Goal: Task Accomplishment & Management: Use online tool/utility

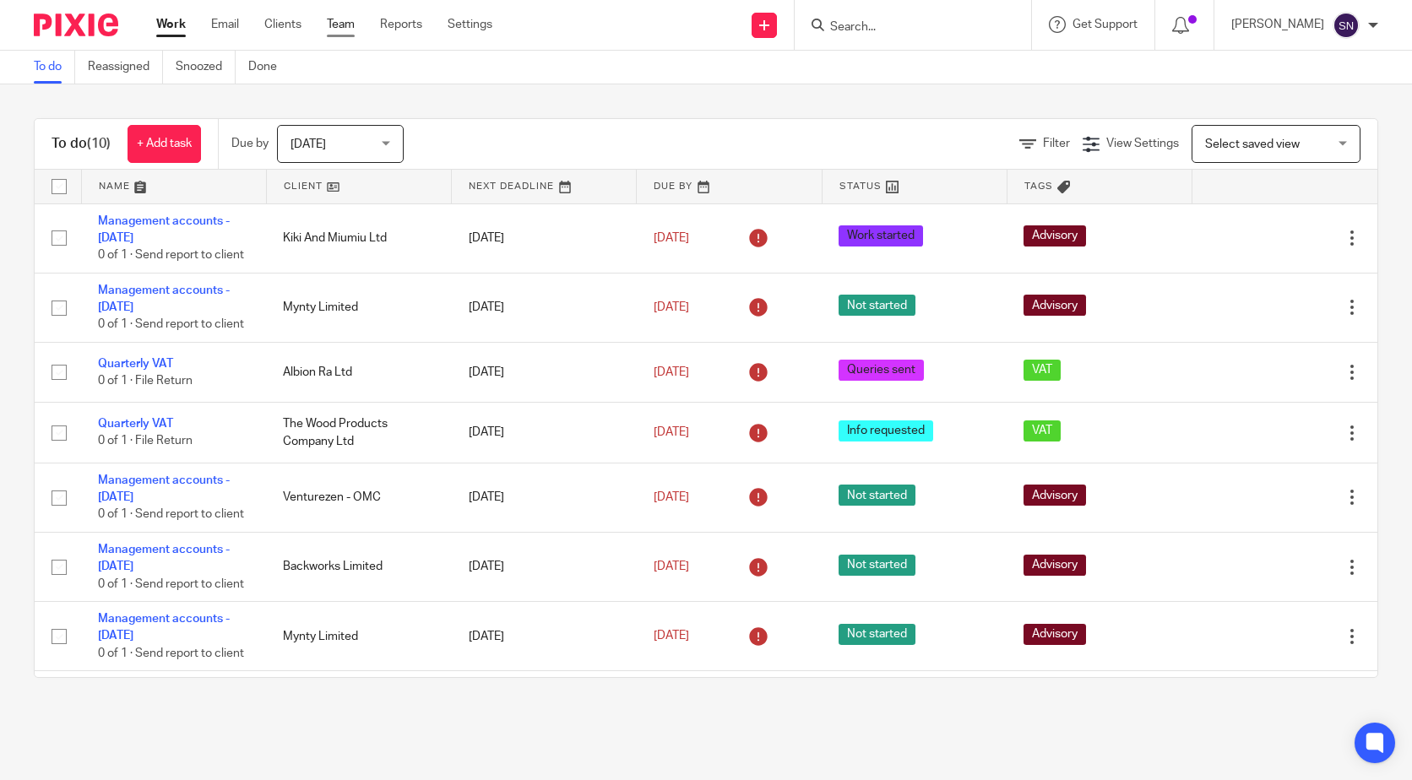
click at [345, 24] on link "Team" at bounding box center [341, 24] width 28 height 17
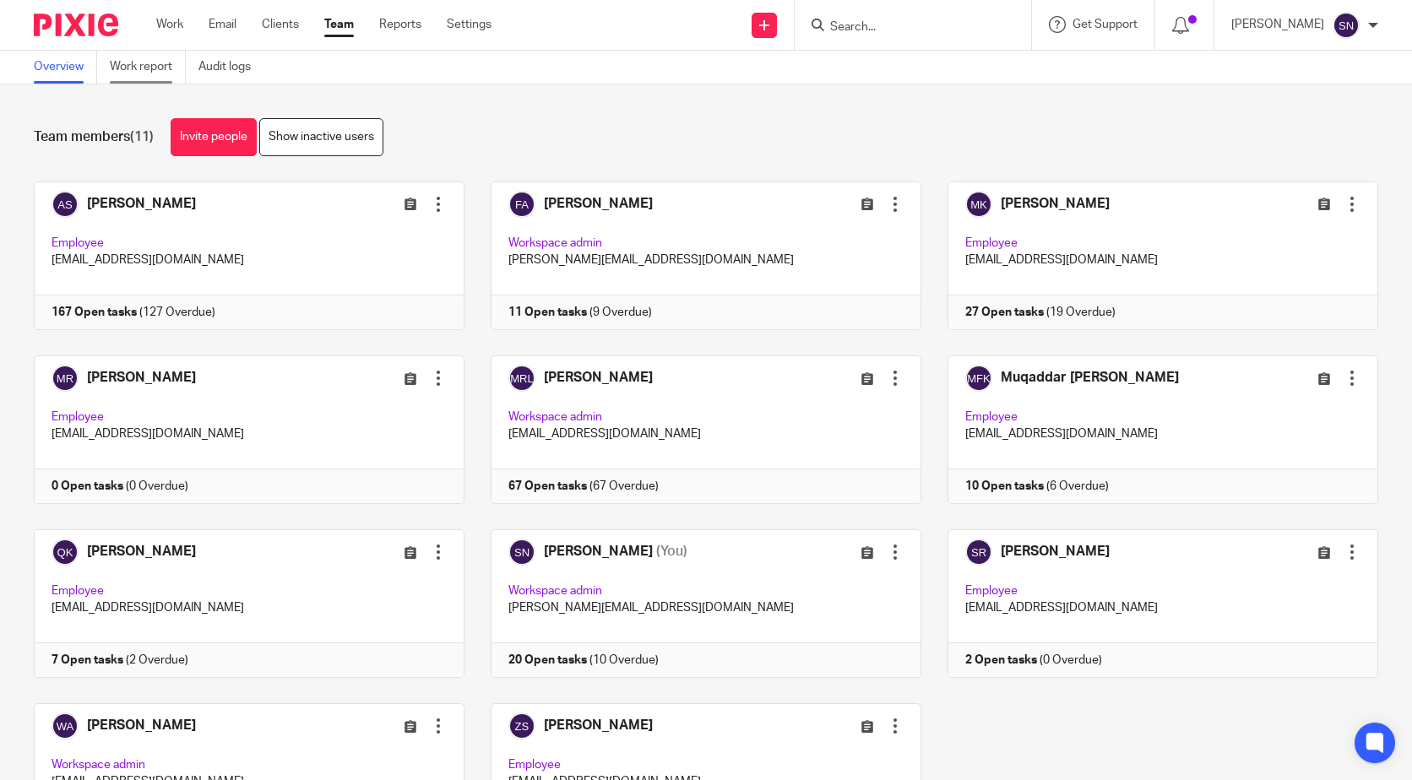
click at [160, 68] on link "Work report" at bounding box center [148, 67] width 76 height 33
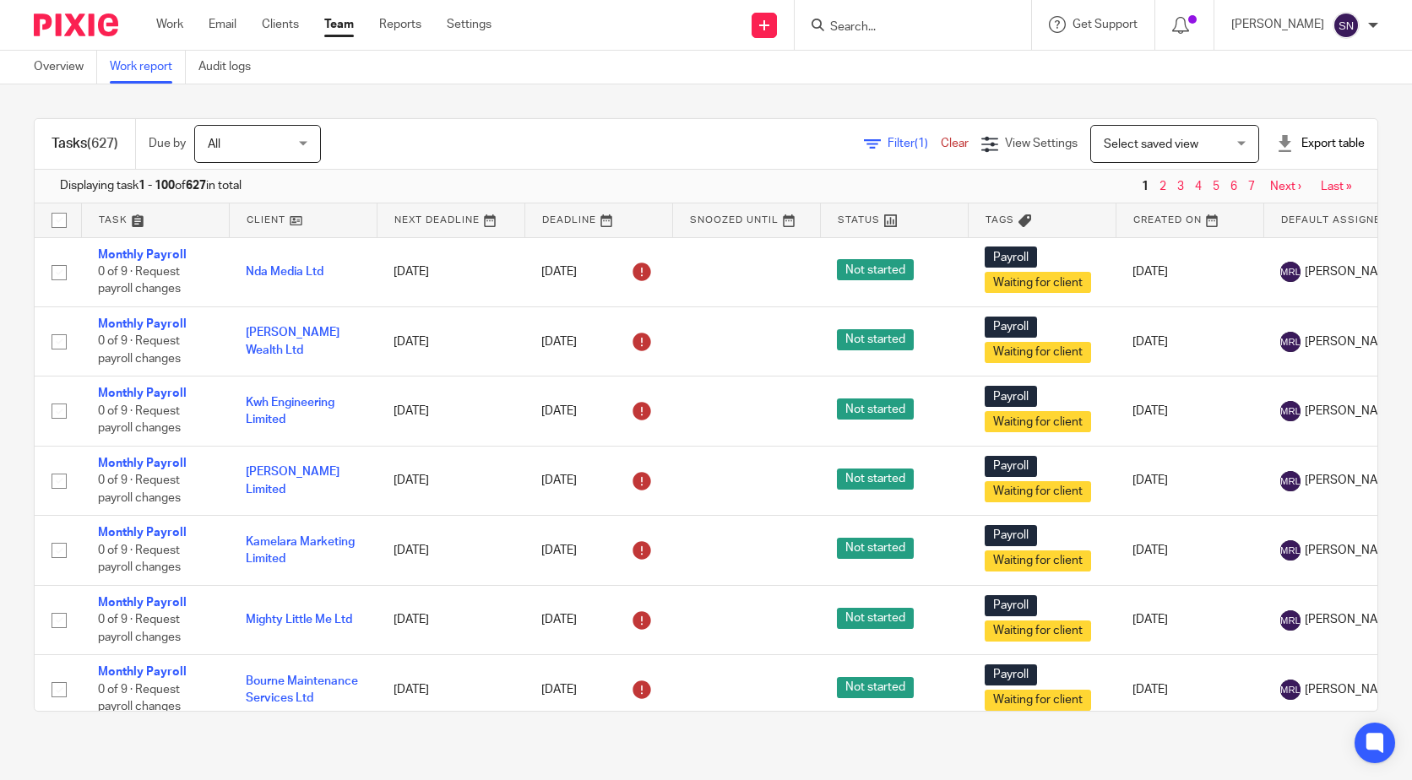
click at [1156, 148] on span "Select saved view" at bounding box center [1151, 145] width 95 height 12
click at [915, 148] on span "(1)" at bounding box center [922, 144] width 14 height 12
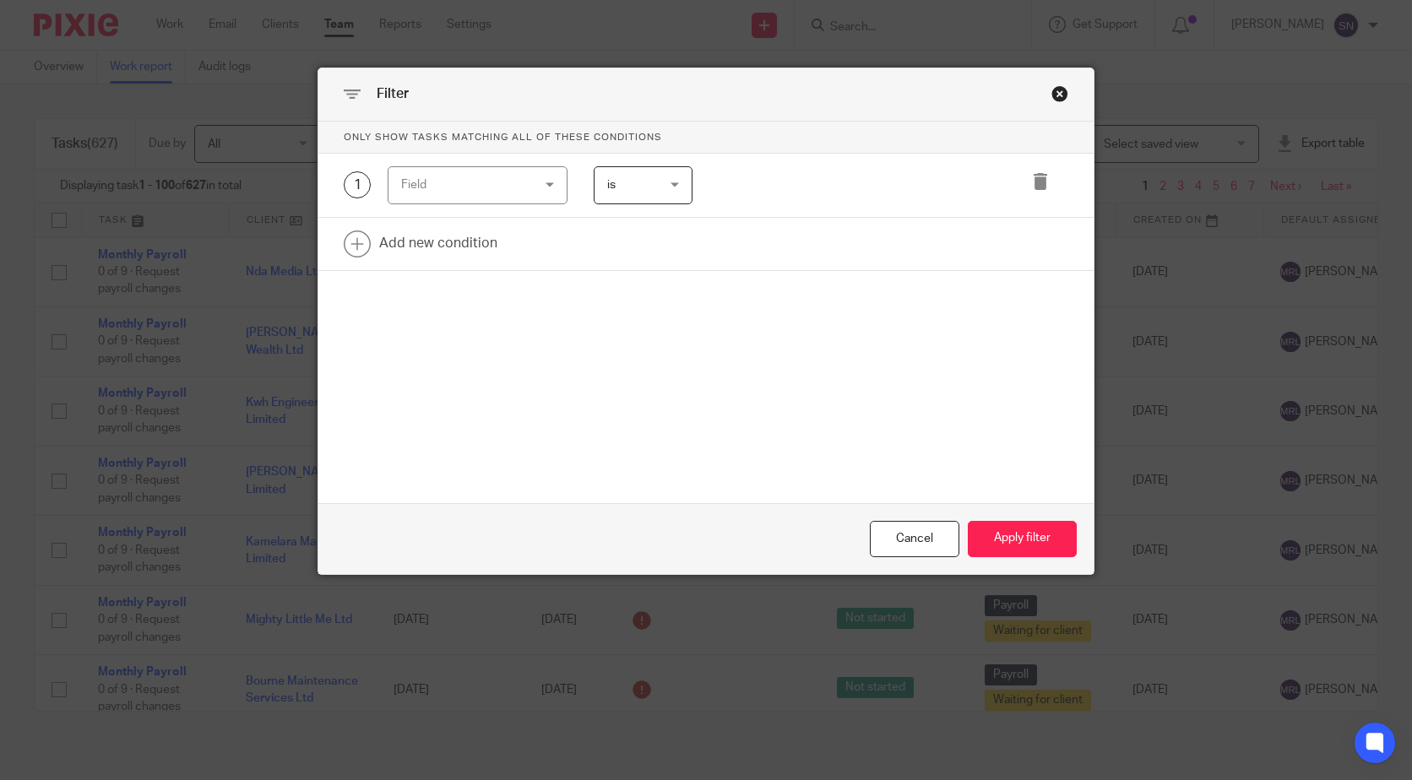
click at [503, 167] on div "Field" at bounding box center [467, 184] width 133 height 35
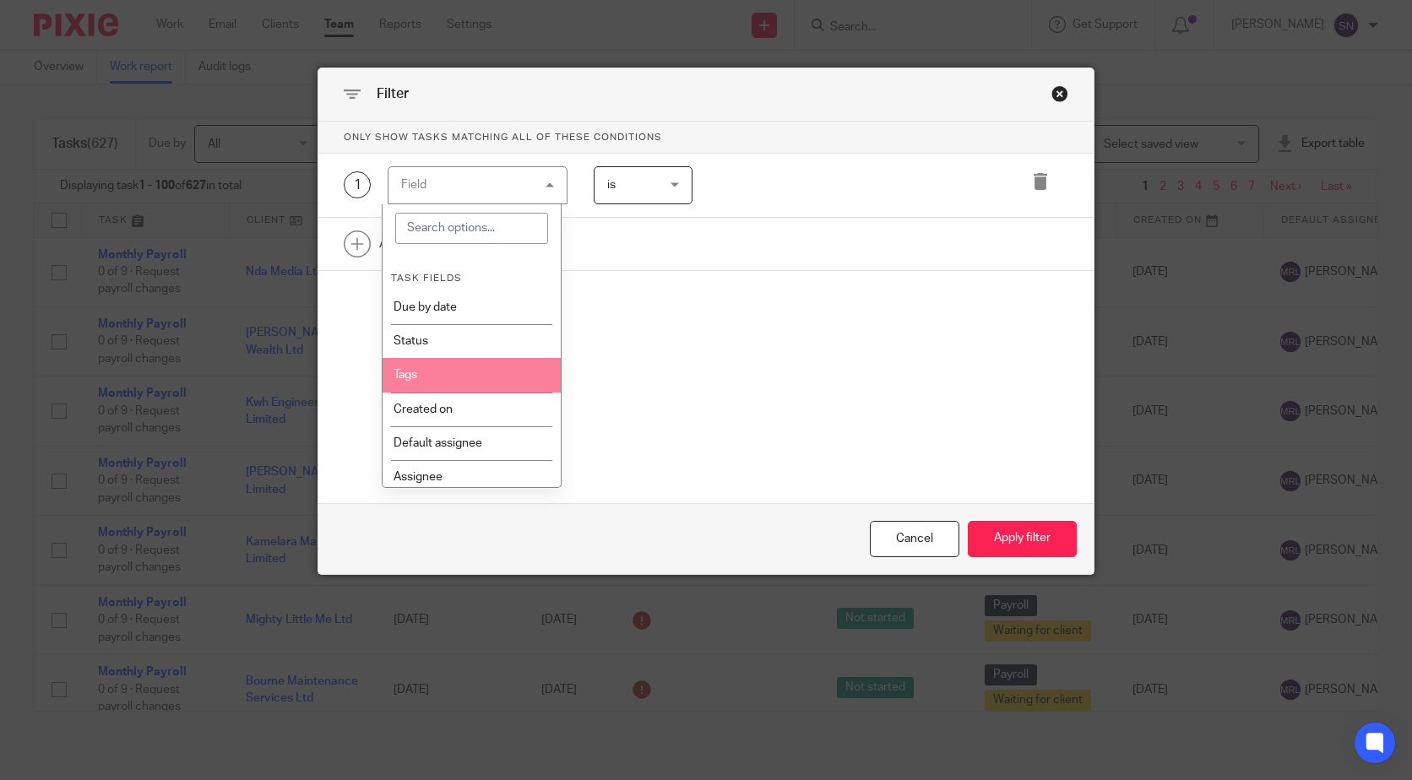
click at [503, 377] on li "Tags" at bounding box center [472, 375] width 178 height 34
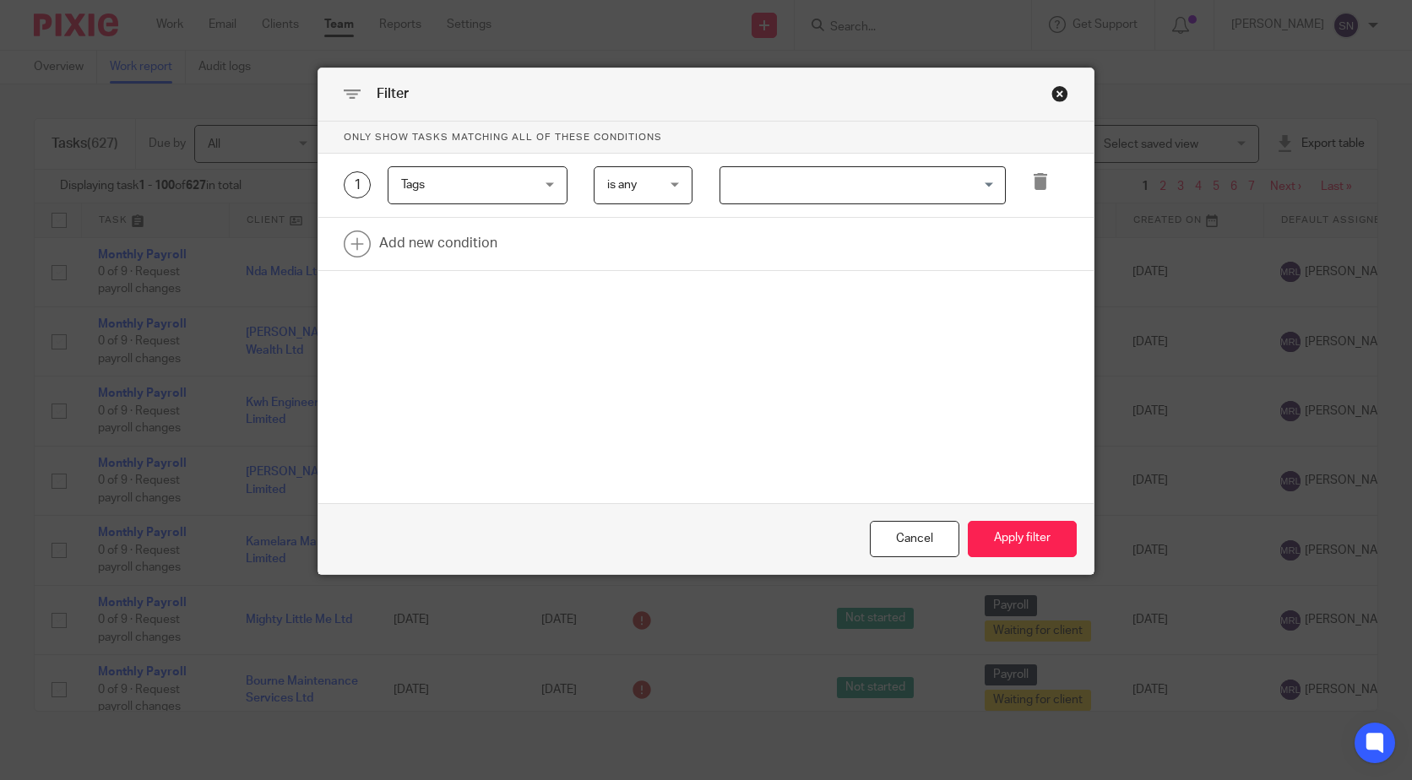
click at [910, 188] on input "Search for option" at bounding box center [859, 186] width 274 height 30
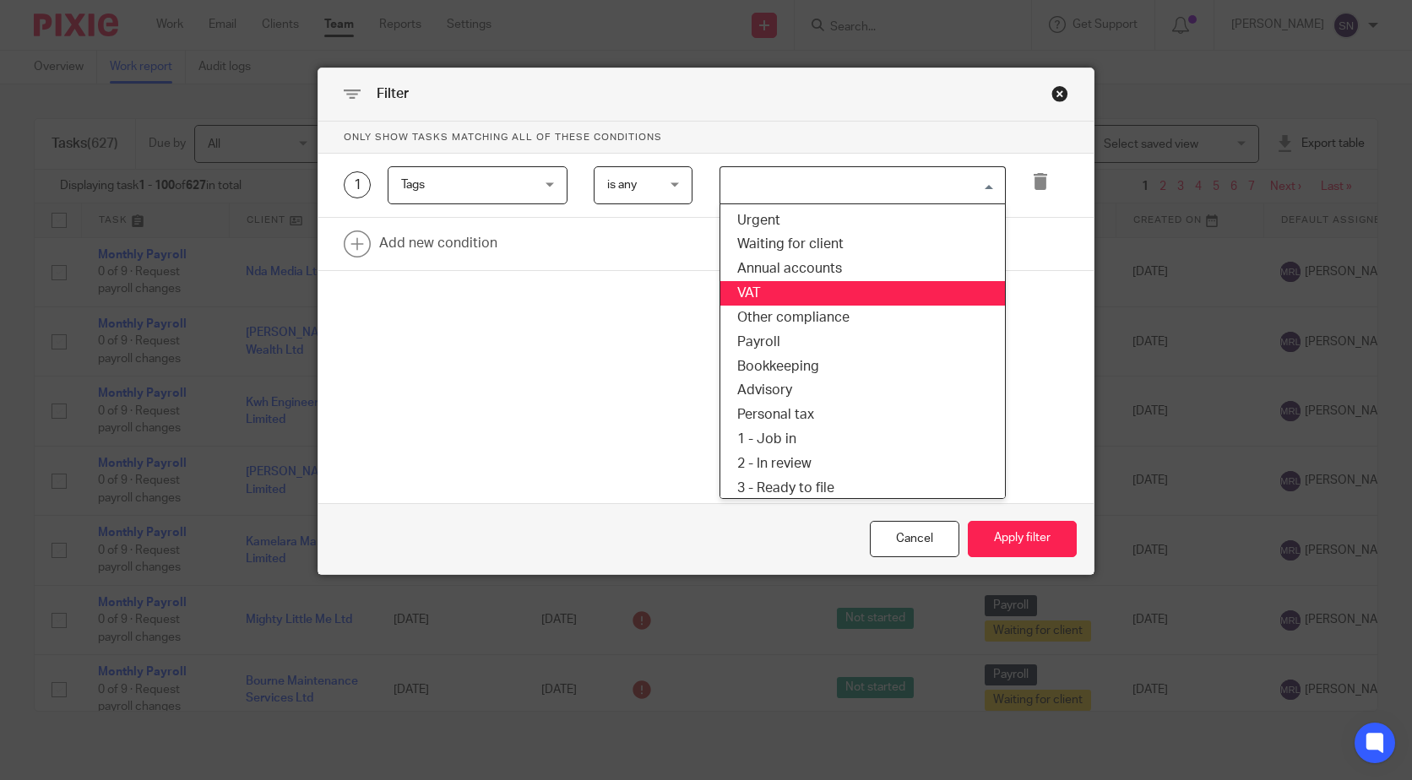
click at [827, 286] on li "VAT" at bounding box center [862, 293] width 285 height 24
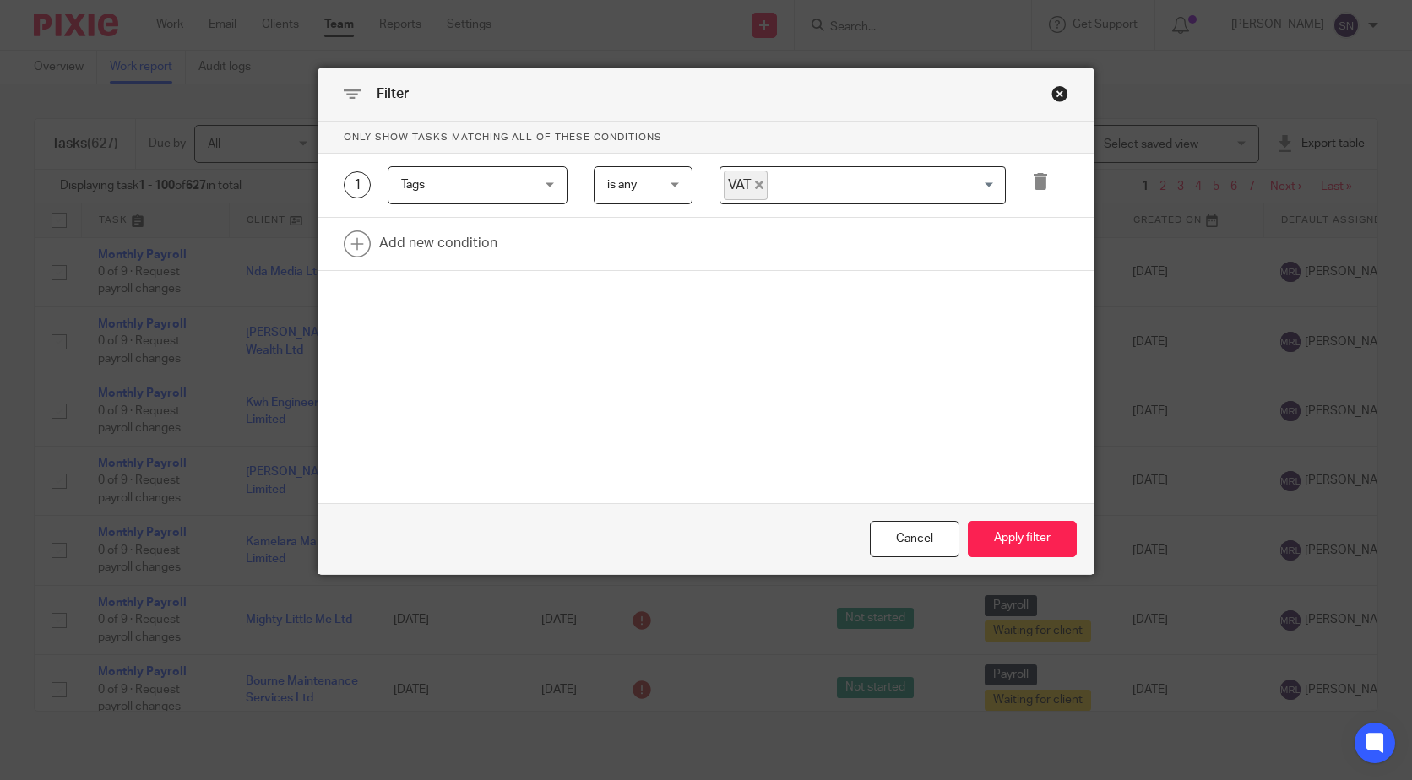
click at [748, 178] on span "VAT" at bounding box center [746, 186] width 44 height 30
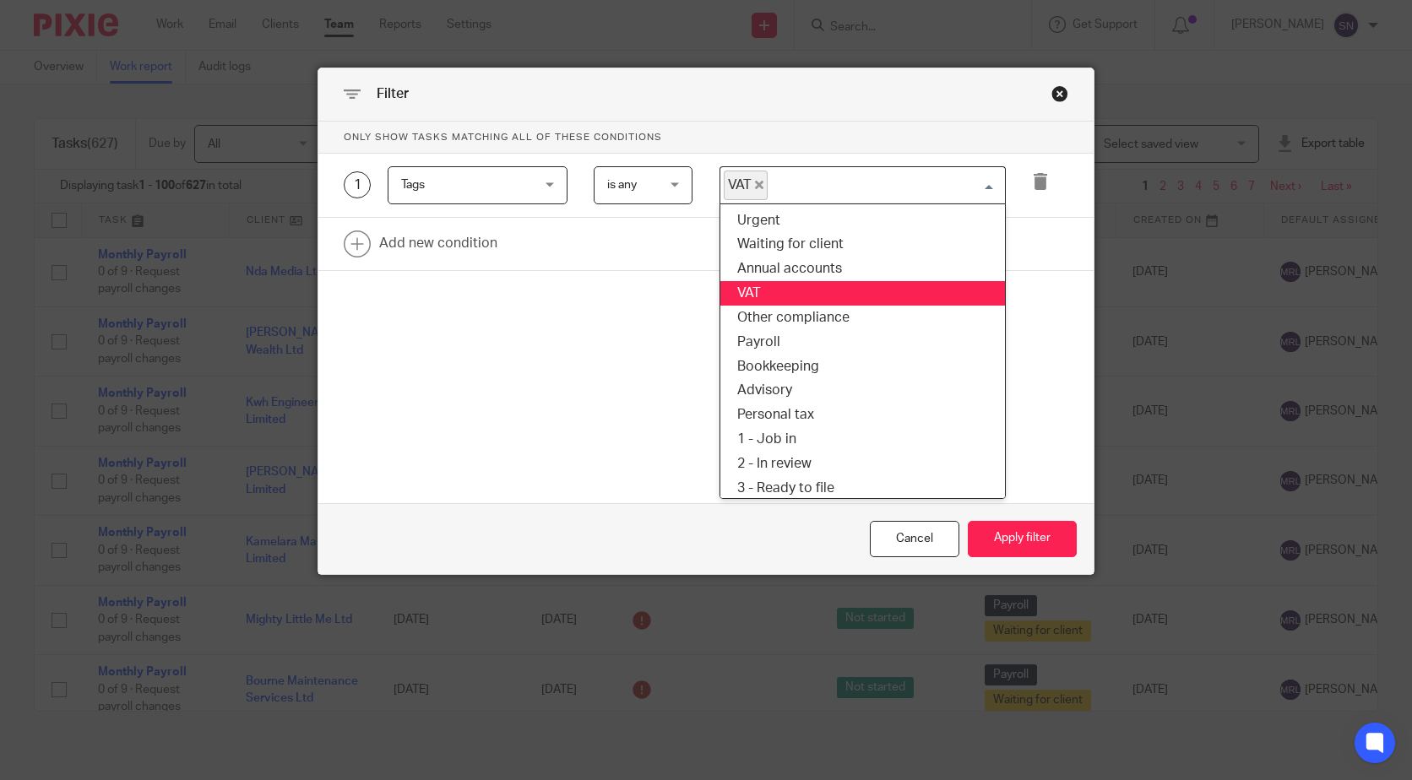
click at [755, 181] on icon "Deselect VAT" at bounding box center [759, 185] width 8 height 8
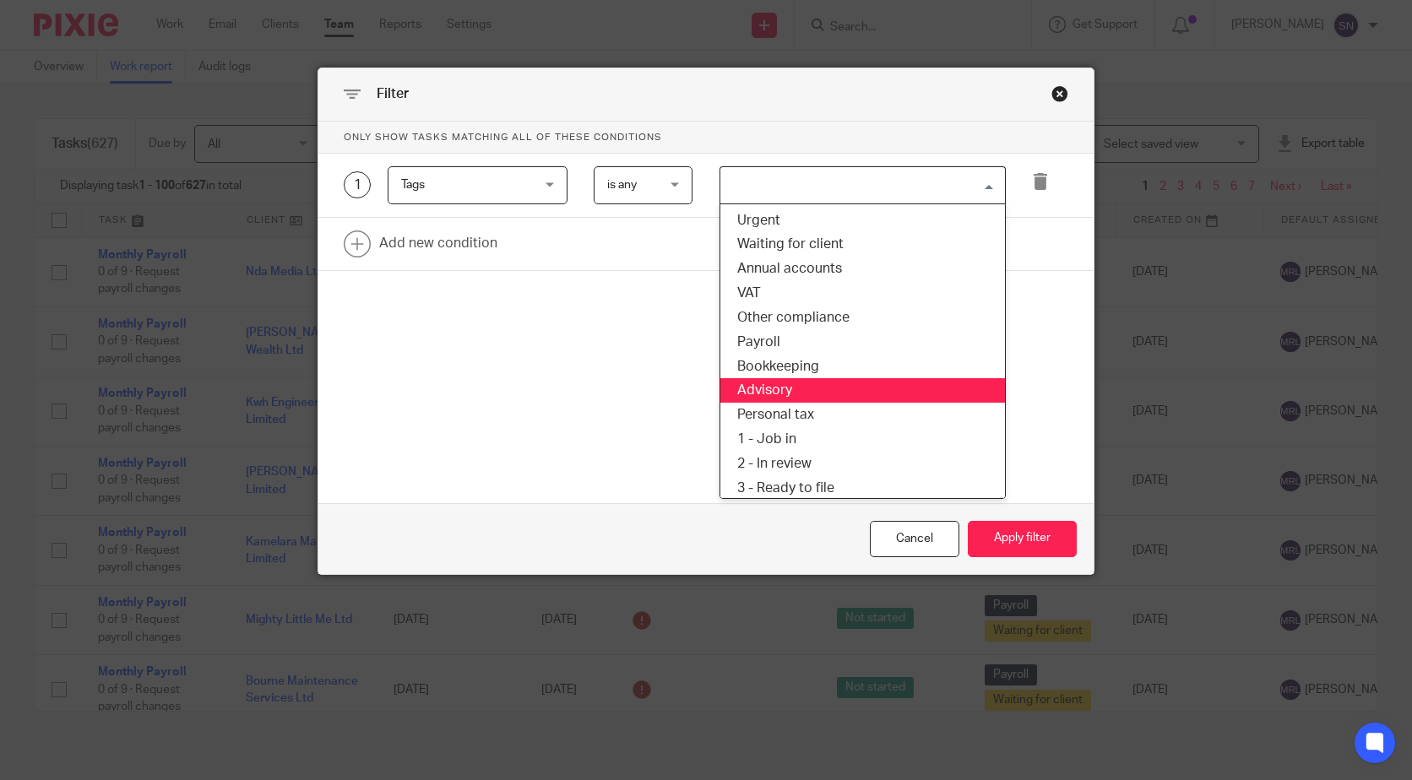
click at [782, 389] on li "Advisory" at bounding box center [862, 390] width 285 height 24
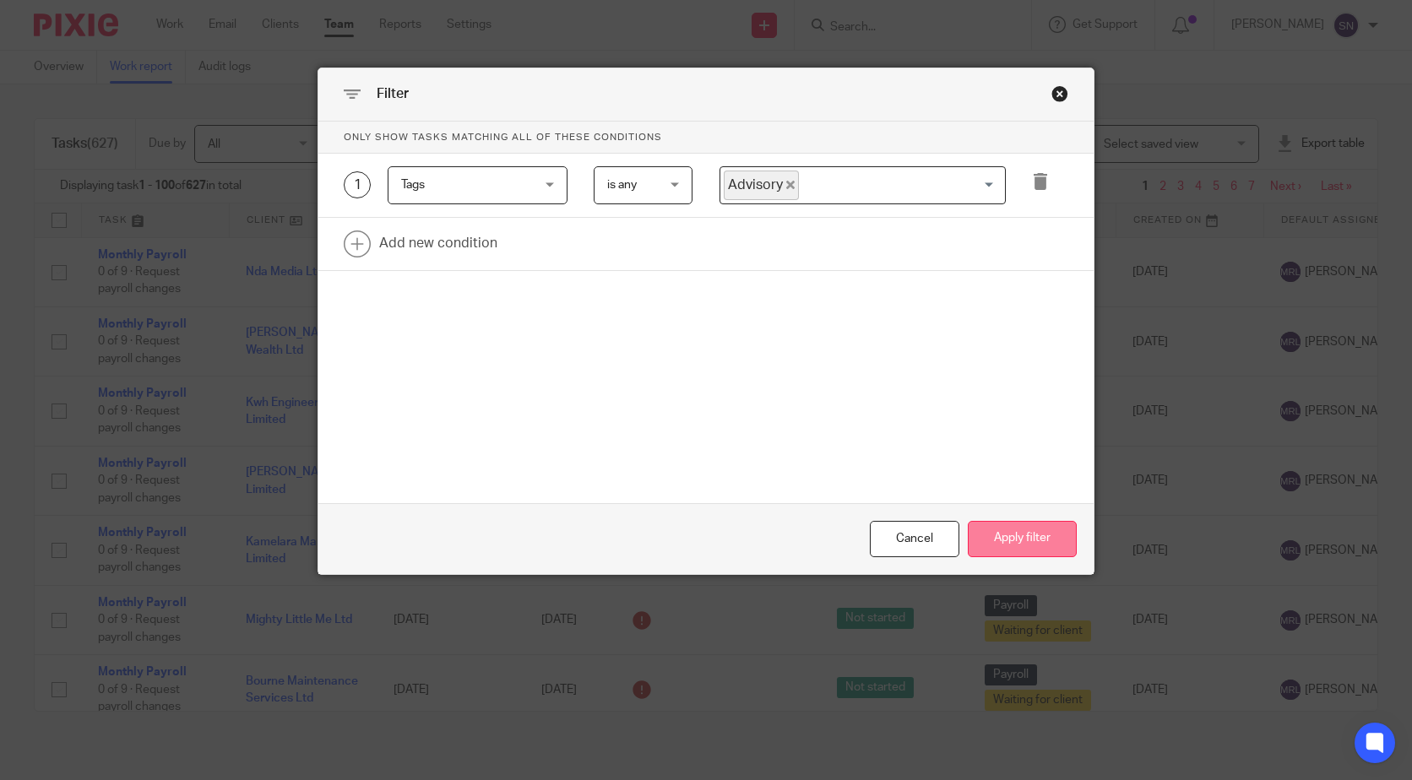
click at [1031, 541] on button "Apply filter" at bounding box center [1022, 539] width 109 height 36
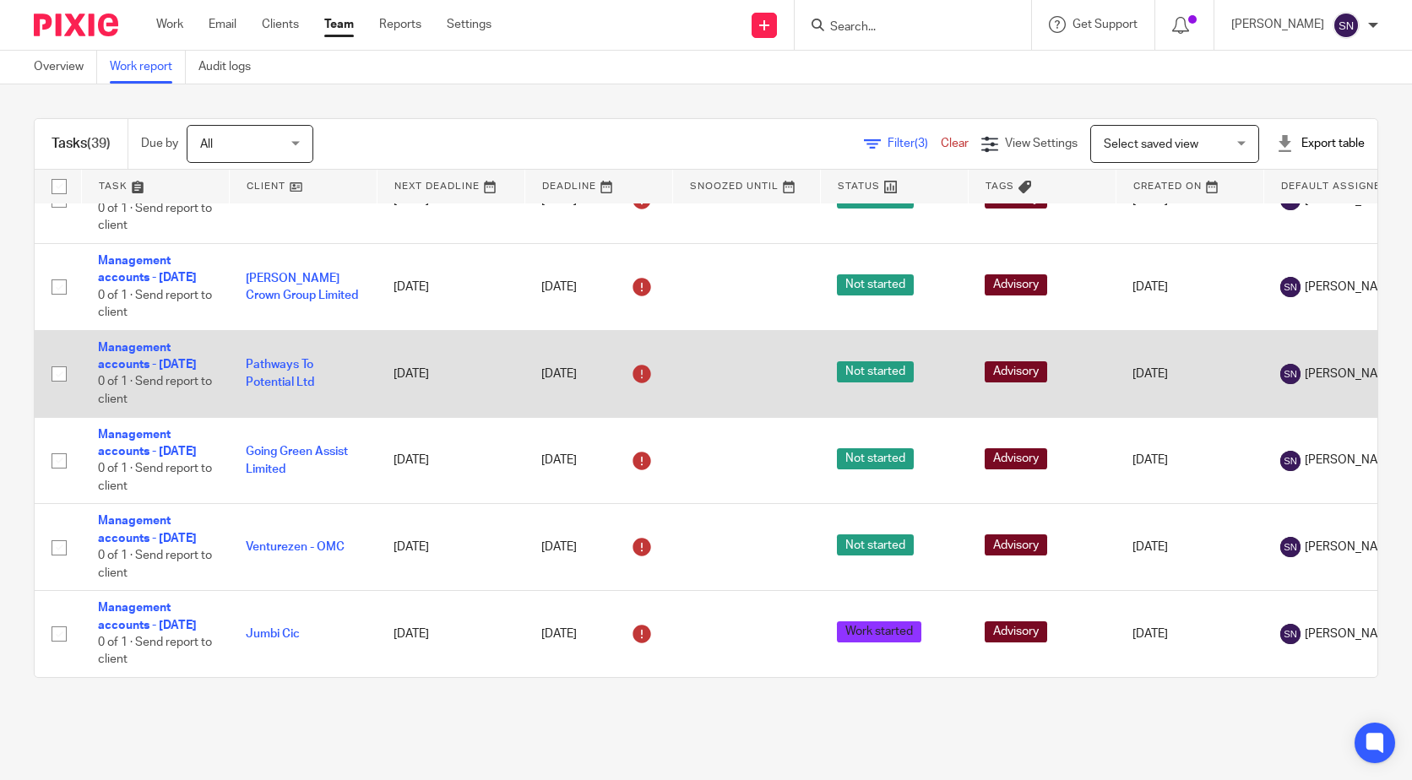
scroll to position [3424, 0]
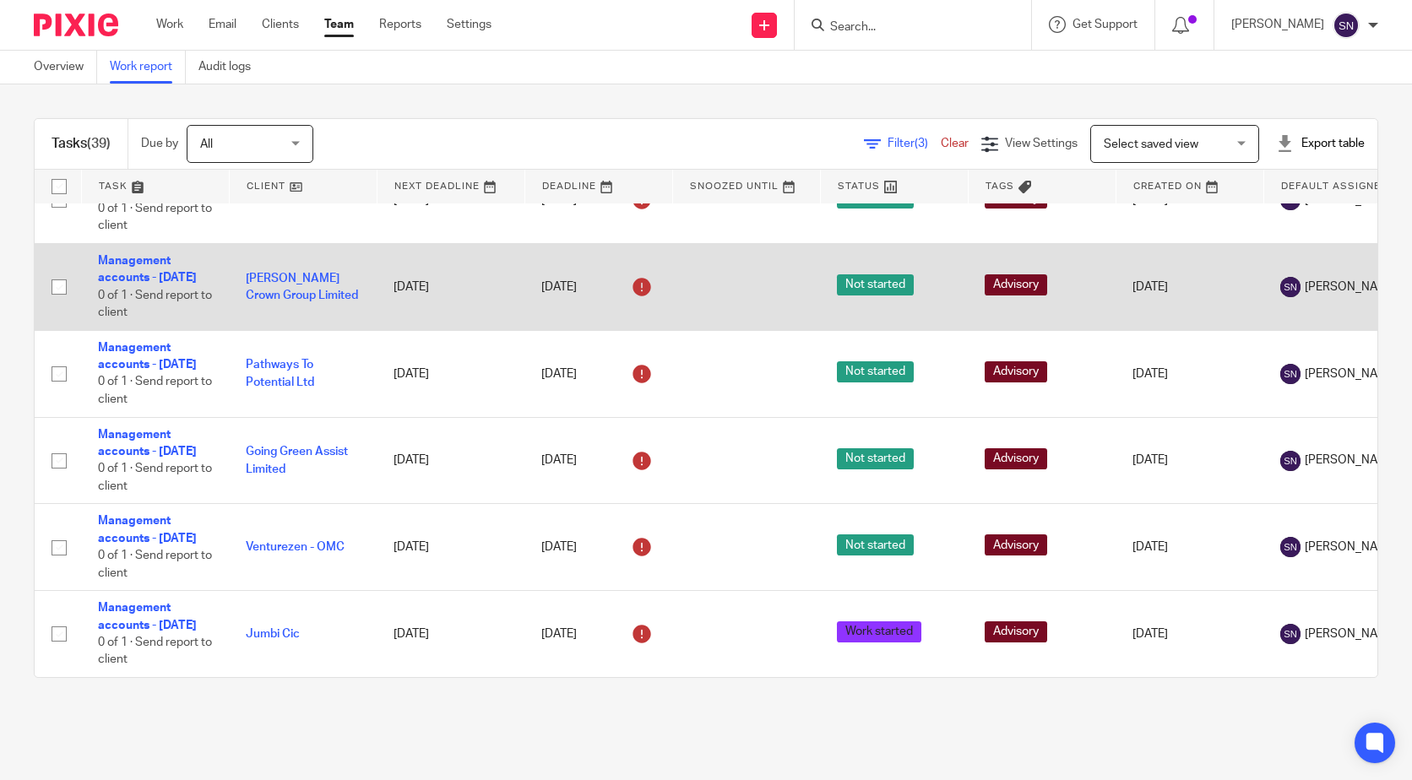
click at [65, 303] on input "checkbox" at bounding box center [59, 287] width 32 height 32
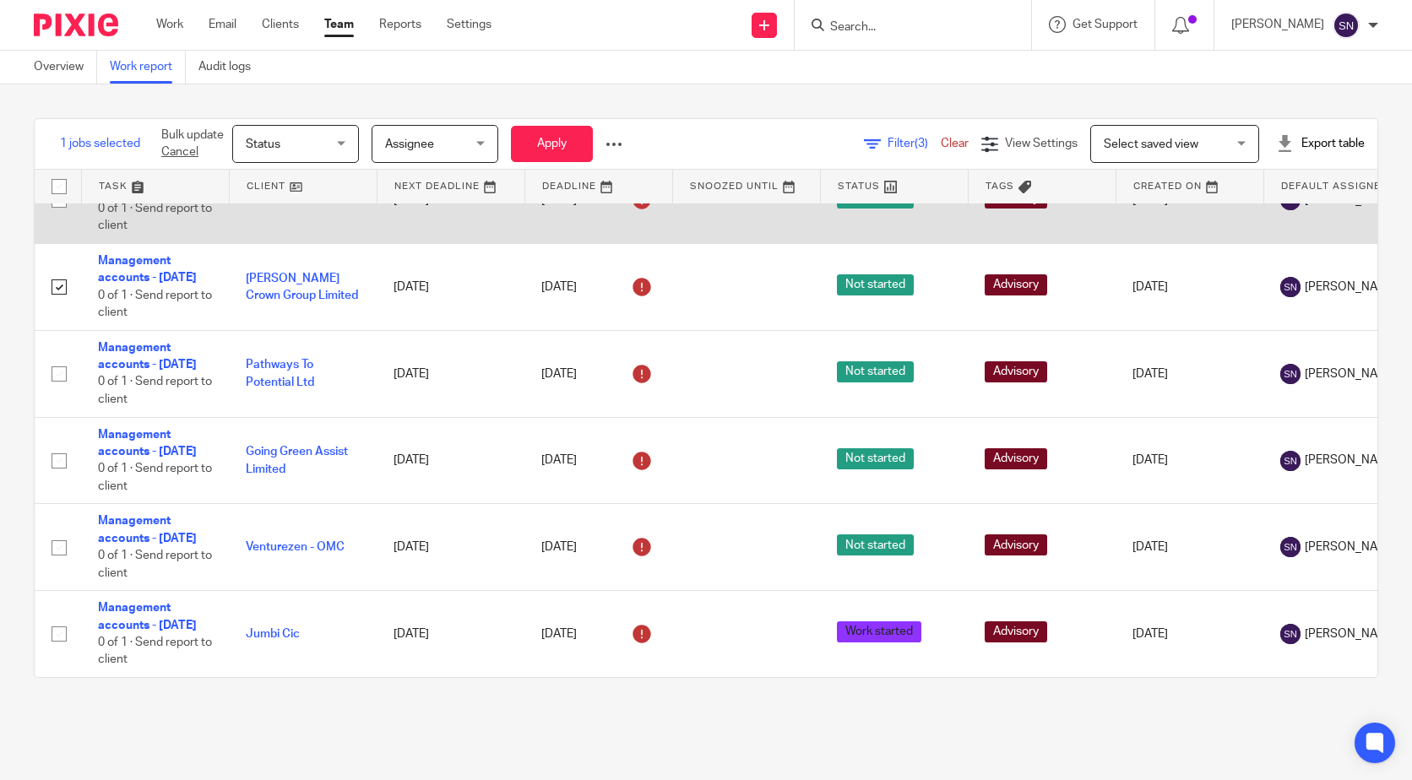
scroll to position [3171, 0]
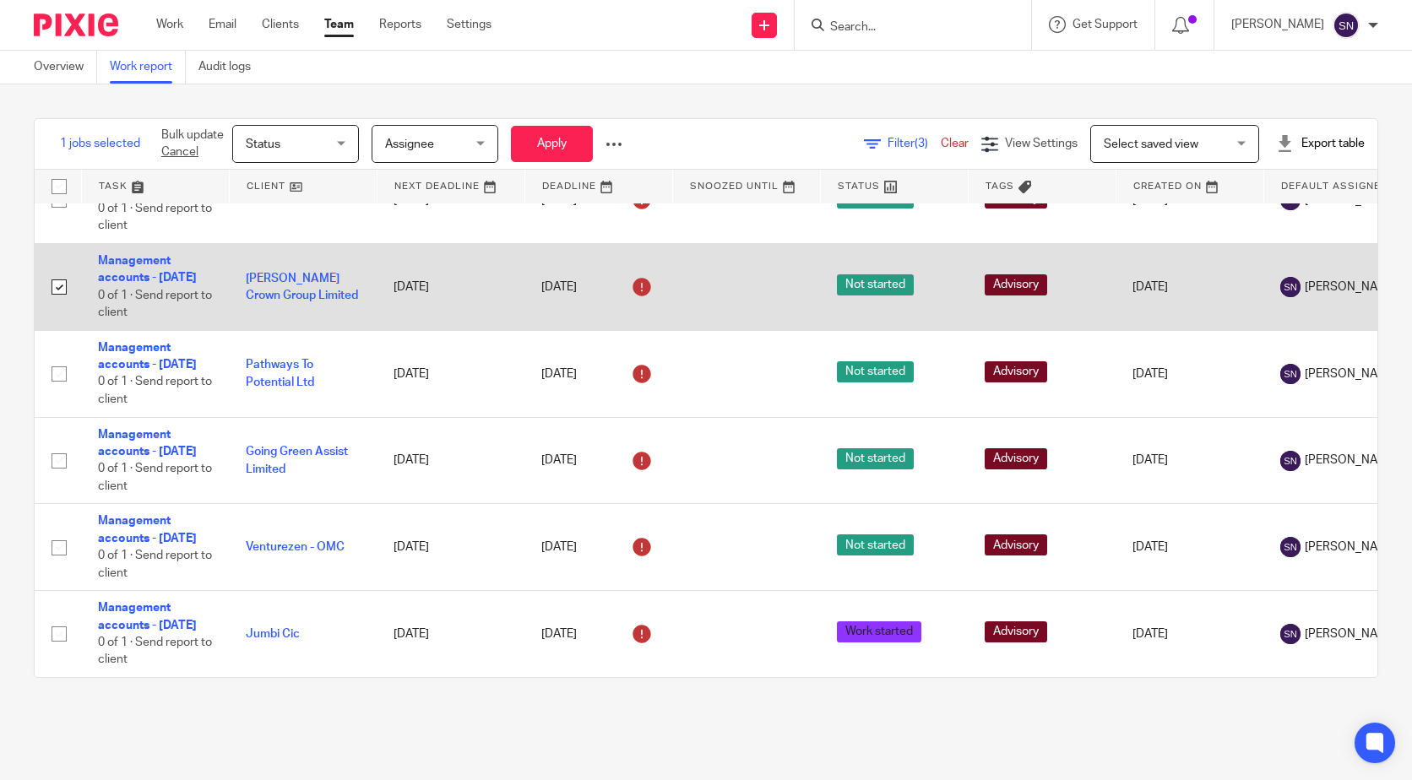
click at [48, 303] on input "checkbox" at bounding box center [59, 287] width 32 height 32
checkbox input "false"
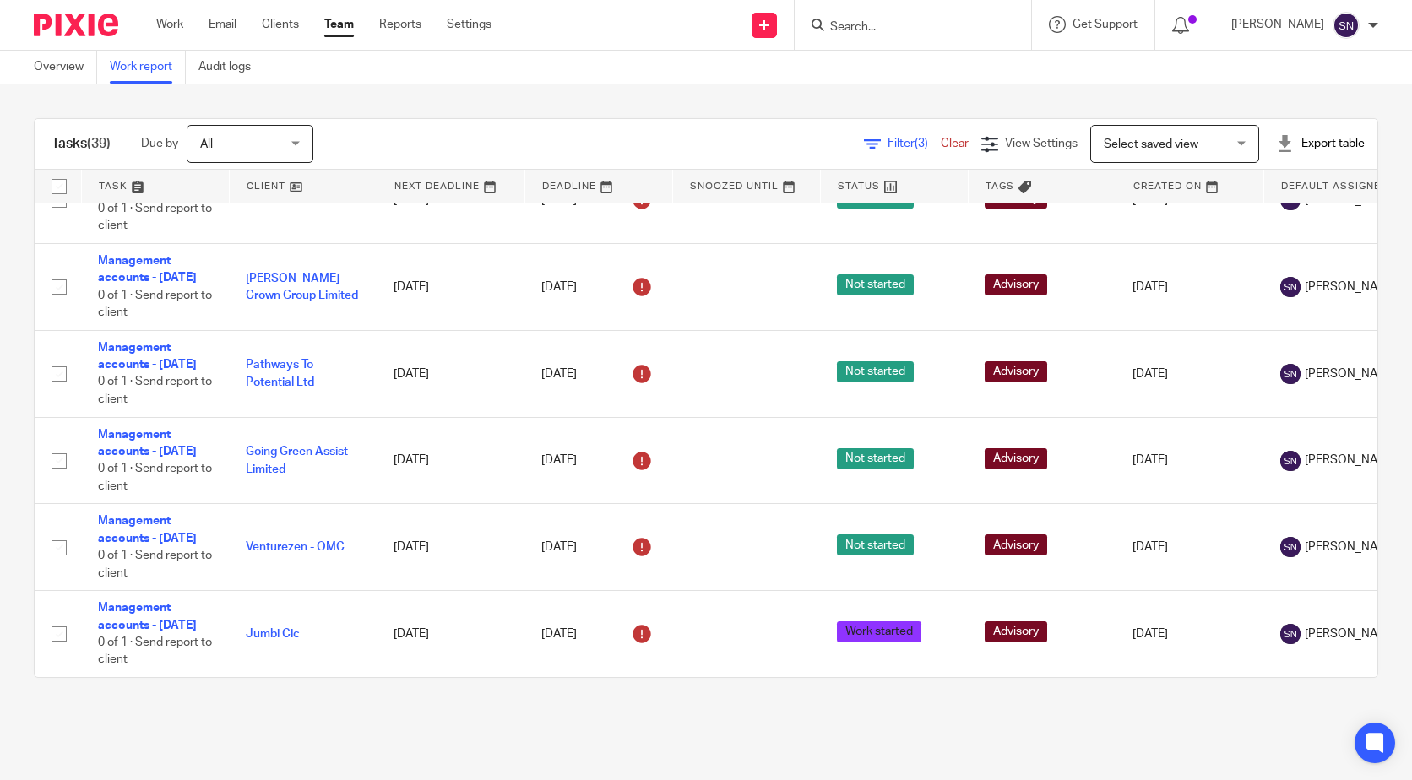
scroll to position [2917, 0]
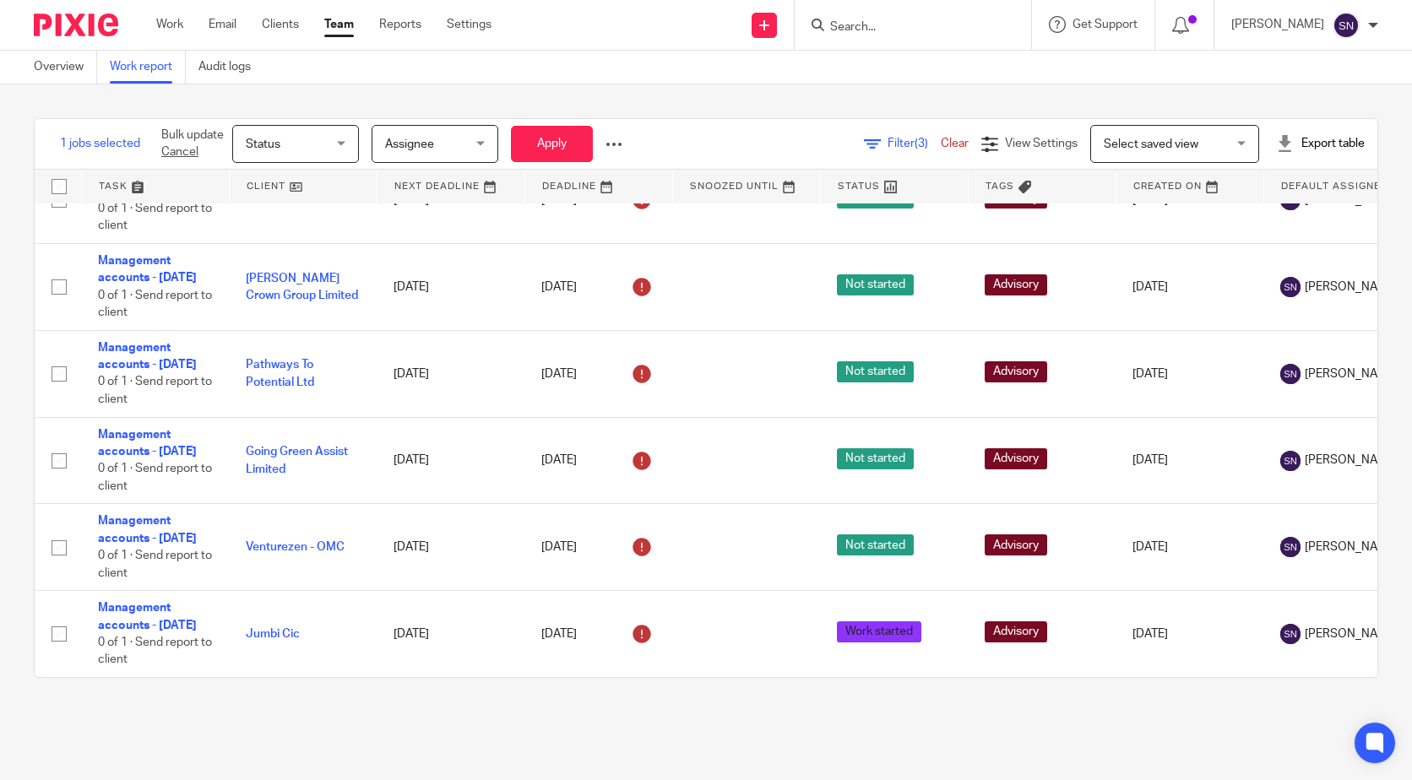
checkbox input "false"
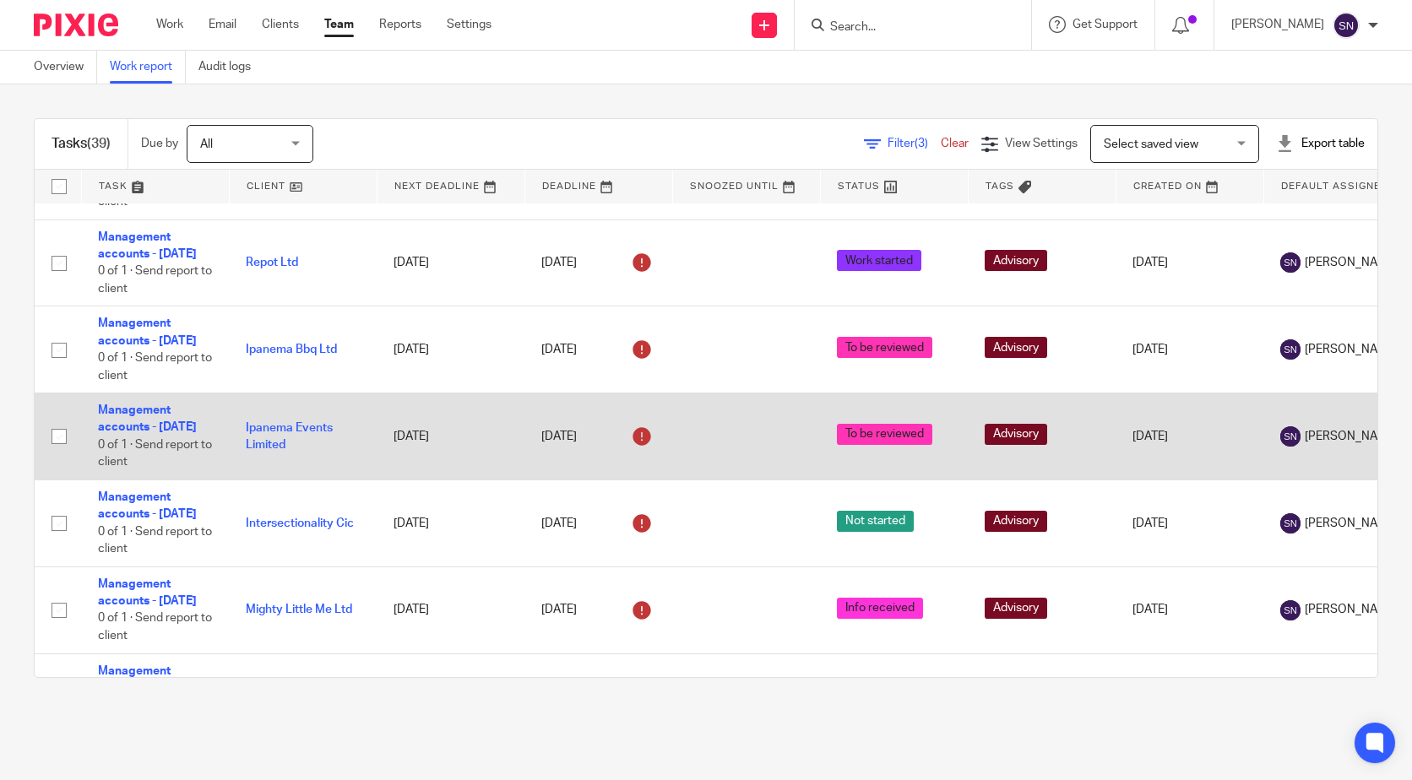
scroll to position [2326, 0]
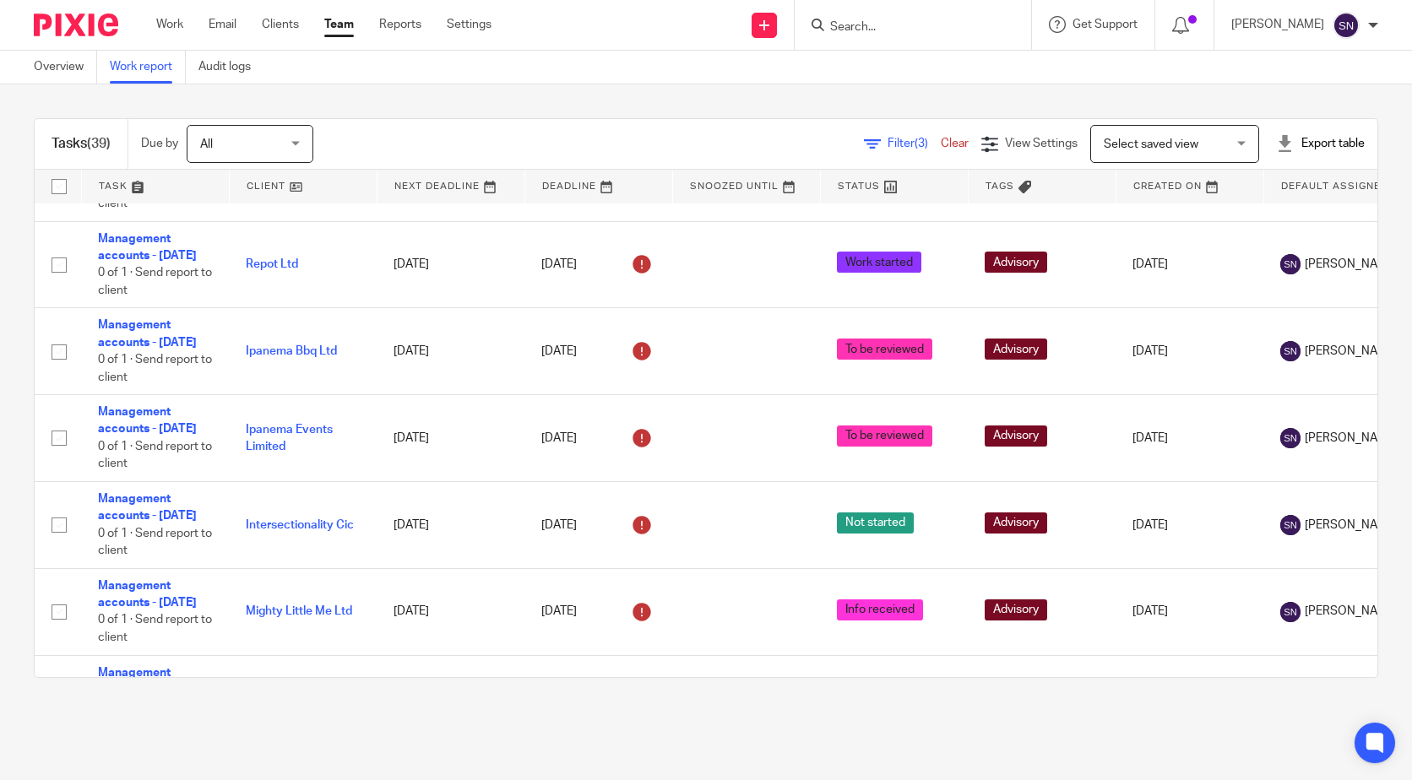
click at [63, 20] on input "checkbox" at bounding box center [59, 4] width 32 height 32
checkbox input "true"
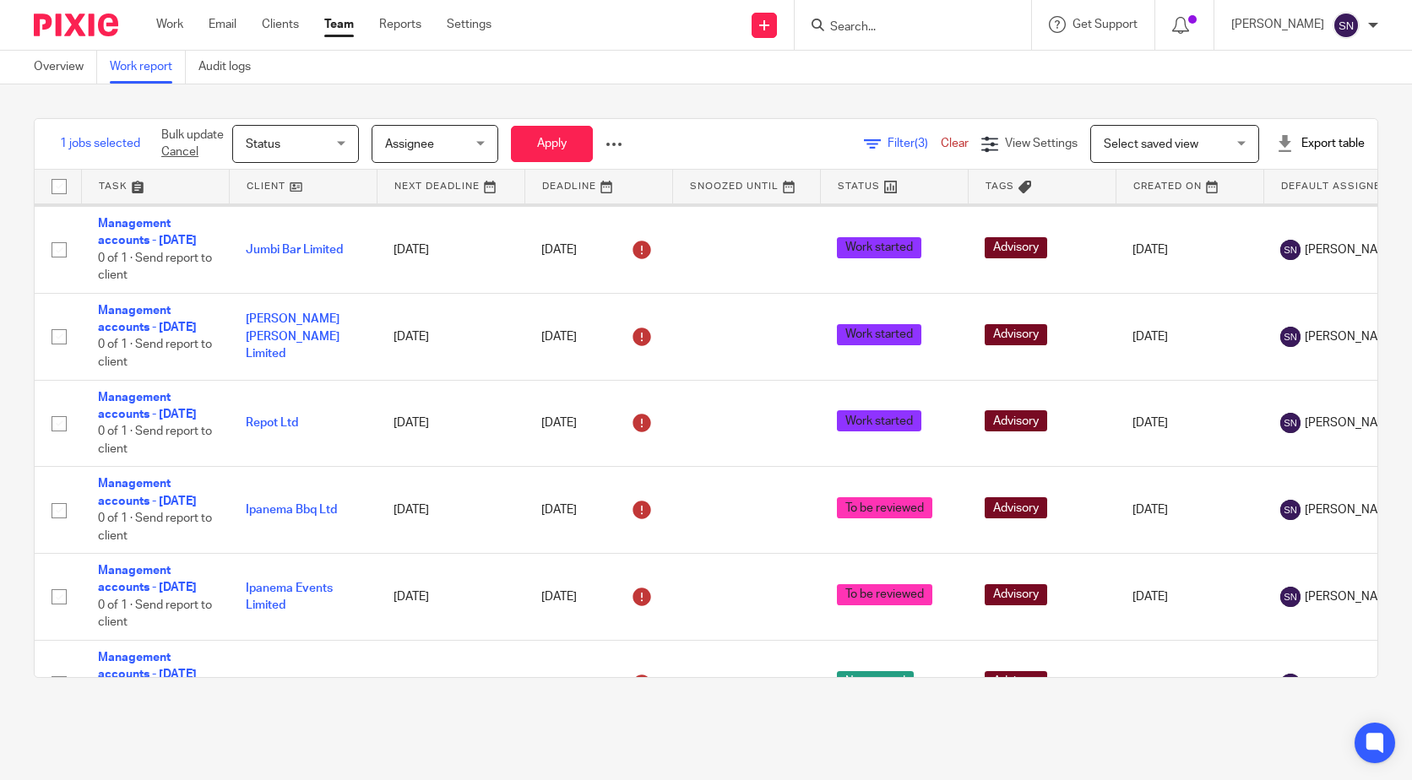
scroll to position [2157, 0]
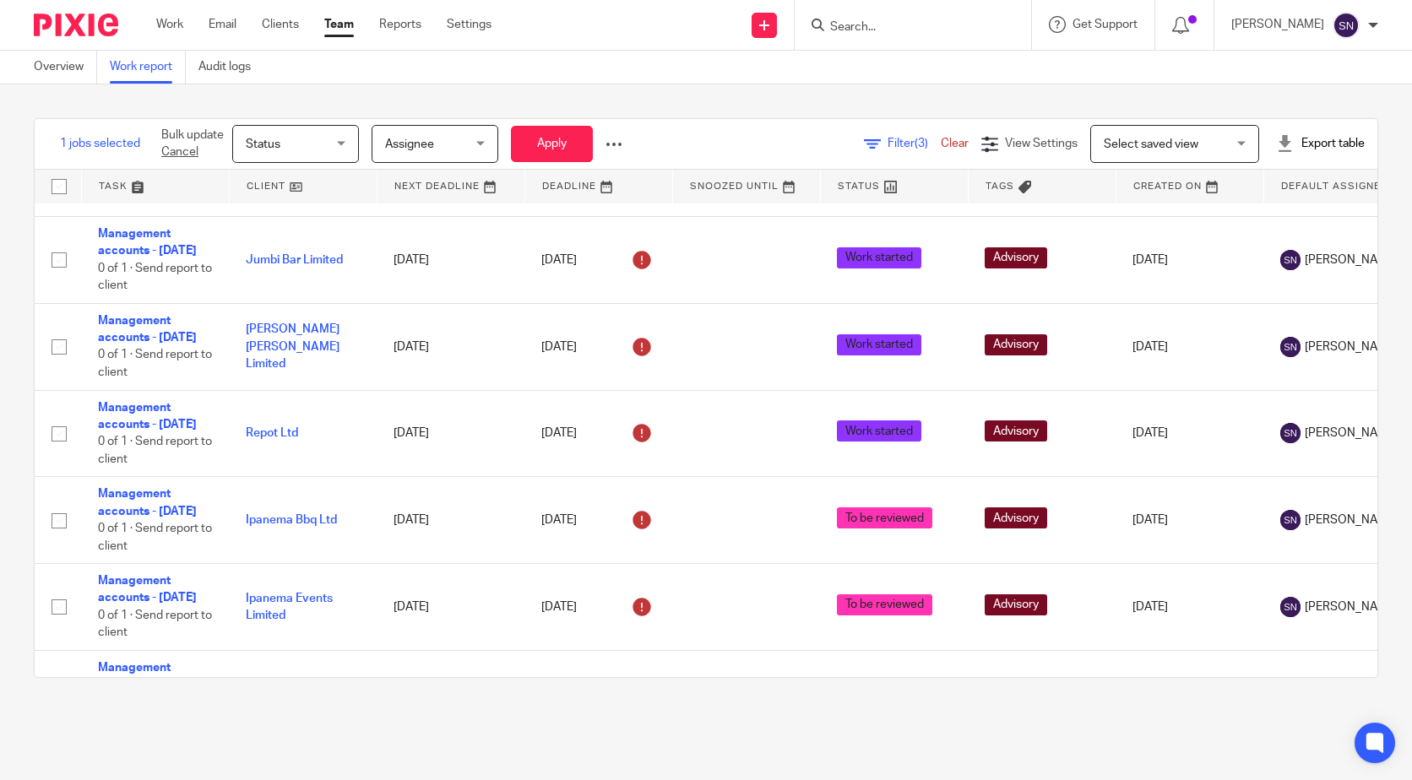
click at [62, 103] on input "checkbox" at bounding box center [59, 87] width 32 height 32
checkbox input "true"
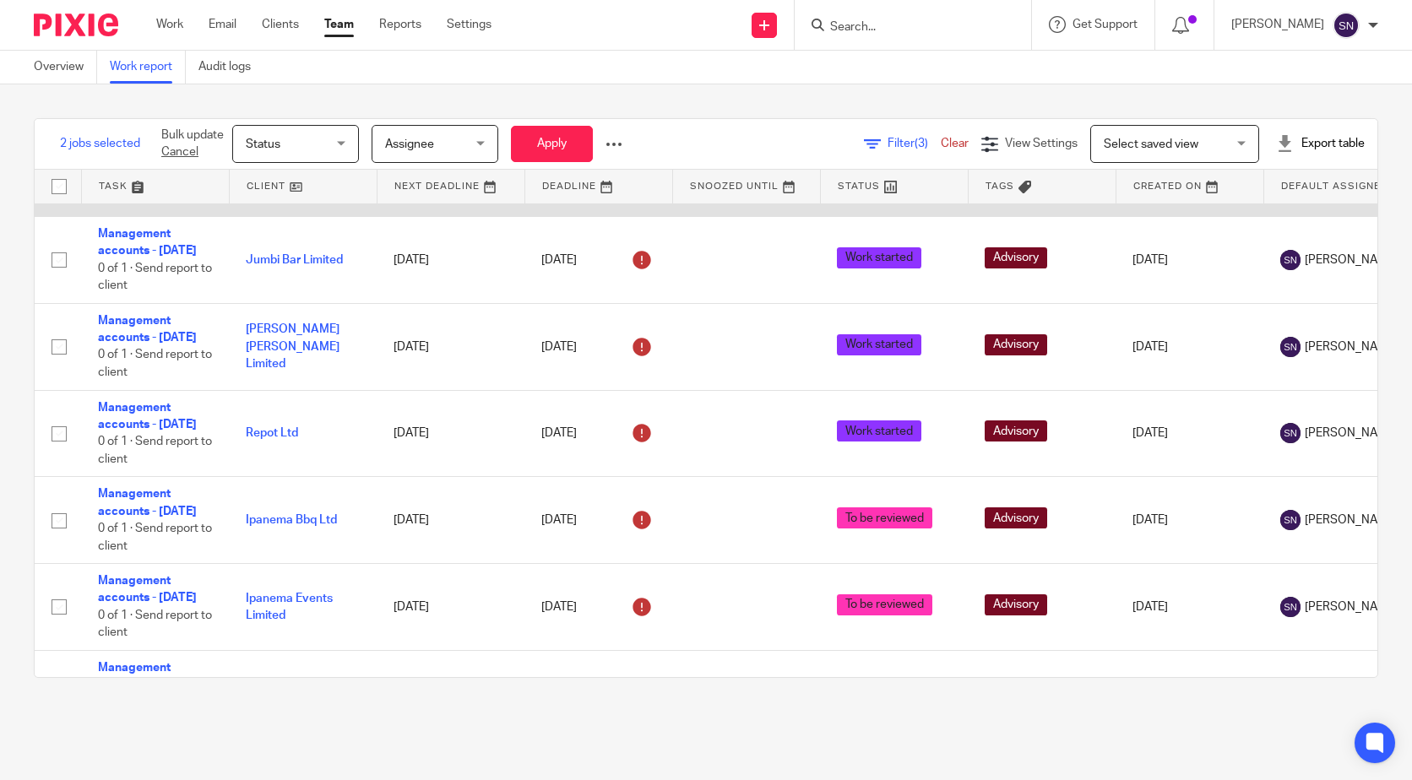
click at [61, 189] on input "checkbox" at bounding box center [59, 173] width 32 height 32
checkbox input "false"
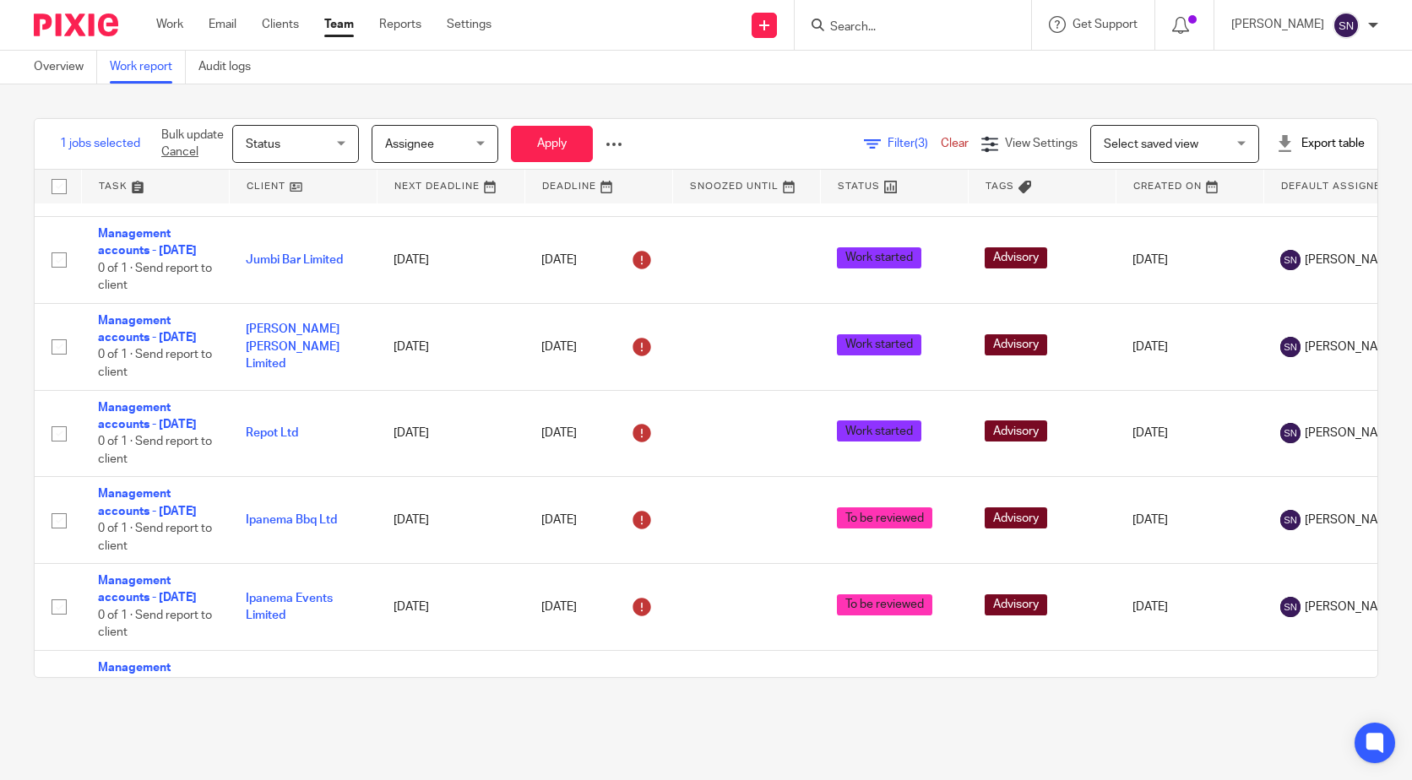
click at [315, 144] on span "Status" at bounding box center [291, 143] width 90 height 35
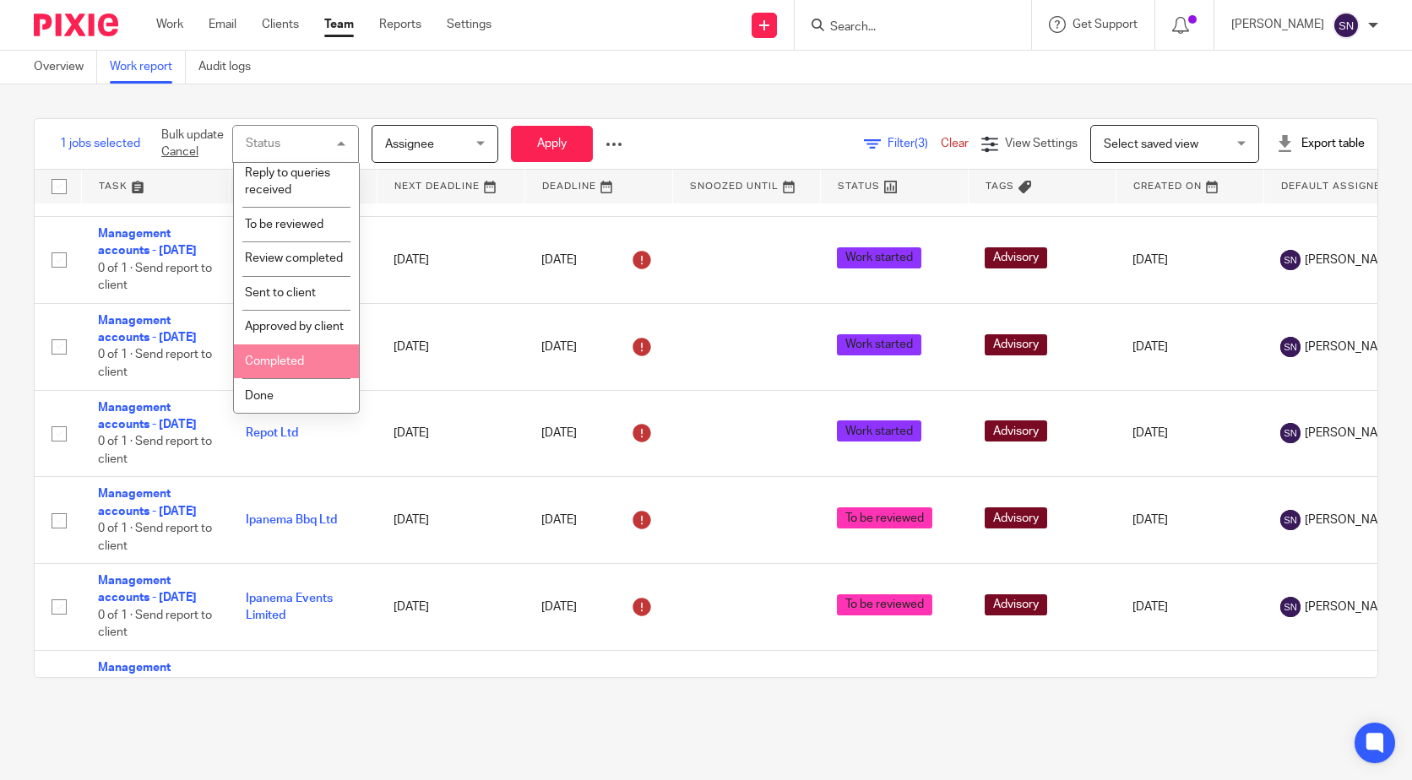
scroll to position [385, 0]
click at [279, 389] on li "Done" at bounding box center [296, 395] width 125 height 35
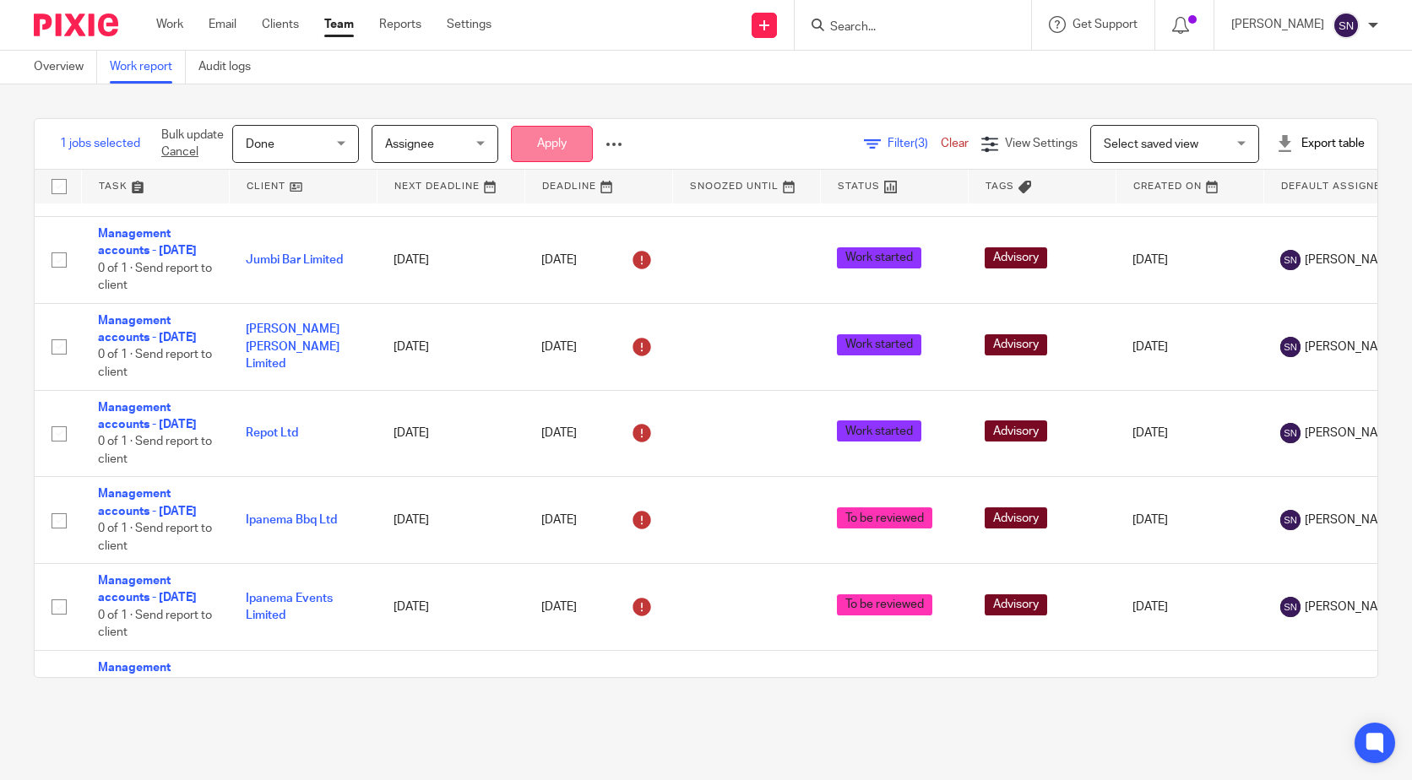
click at [556, 150] on button "Apply" at bounding box center [552, 144] width 82 height 36
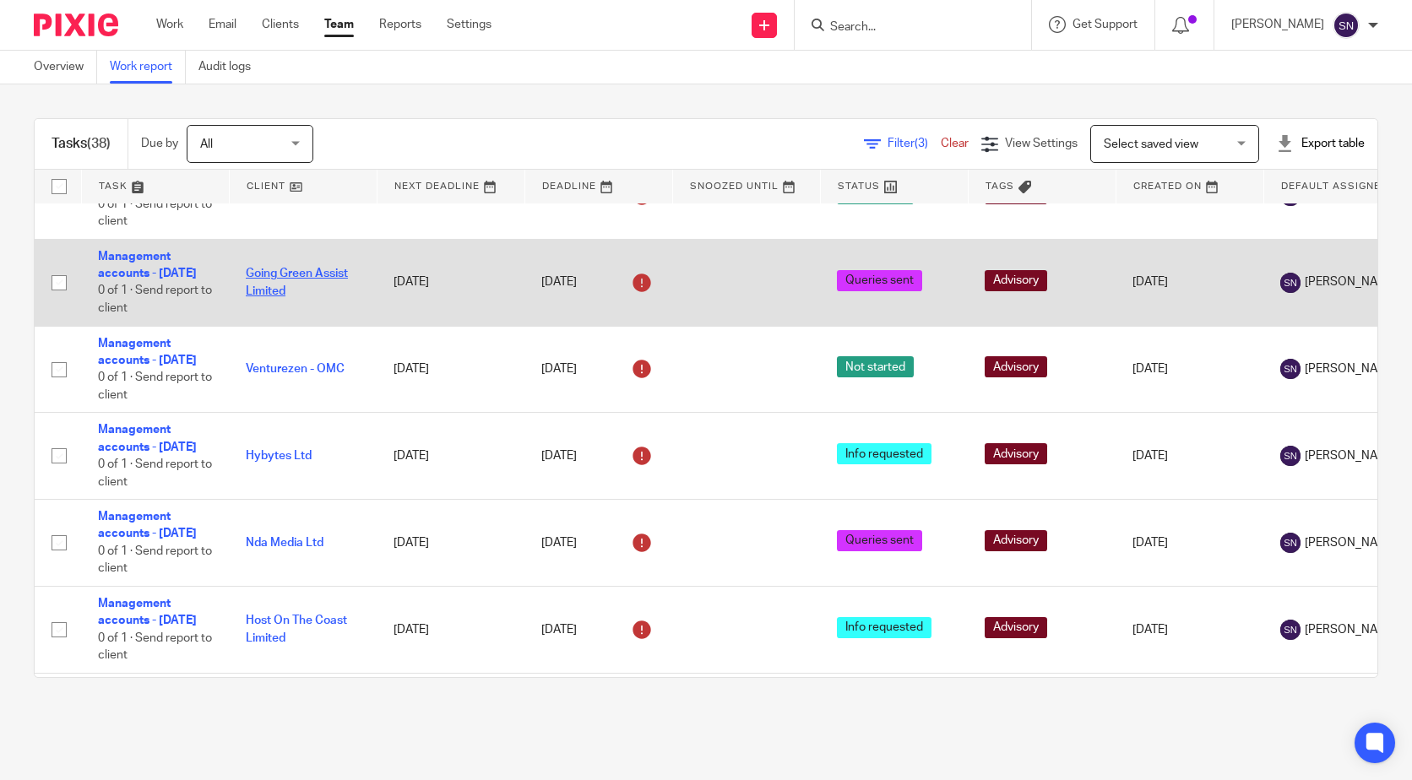
scroll to position [760, 0]
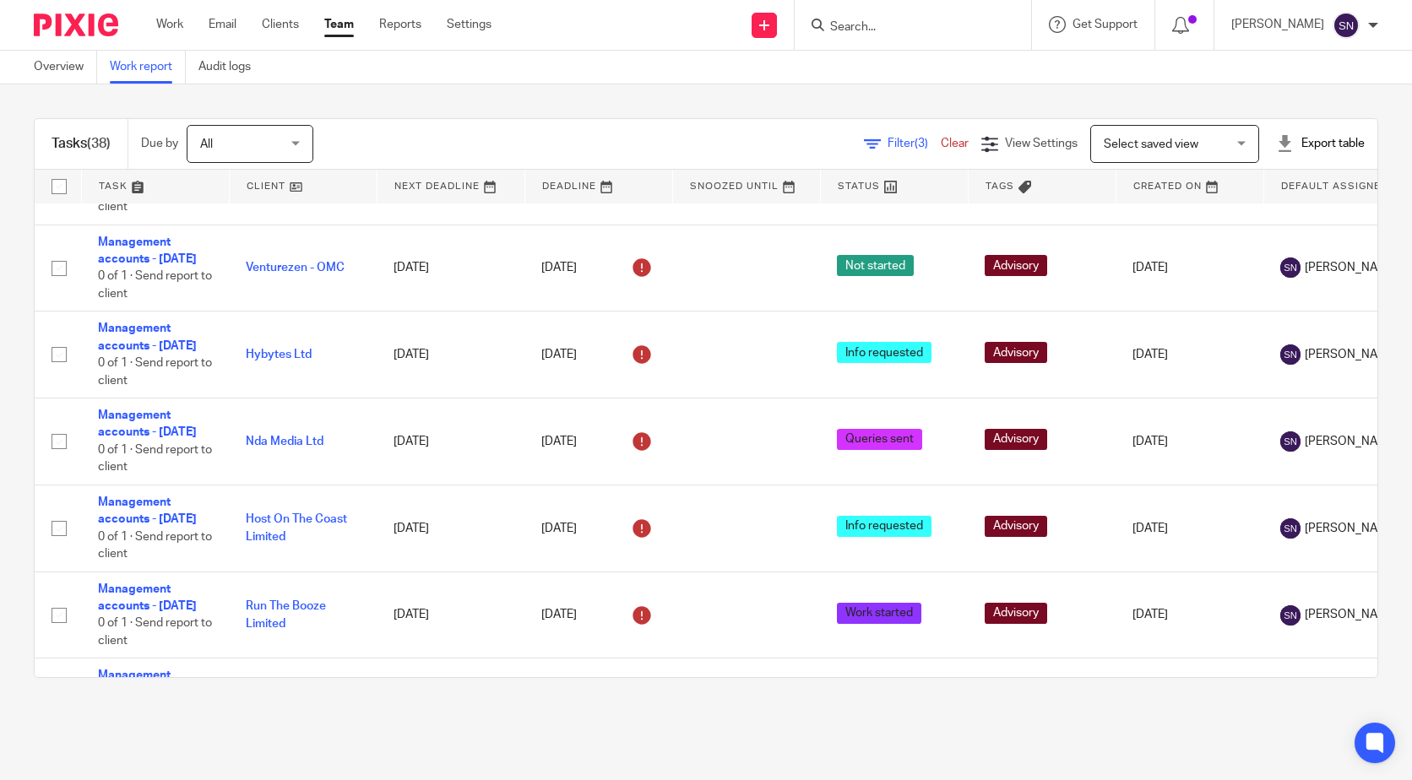
click at [68, 111] on input "checkbox" at bounding box center [59, 95] width 32 height 32
checkbox input "true"
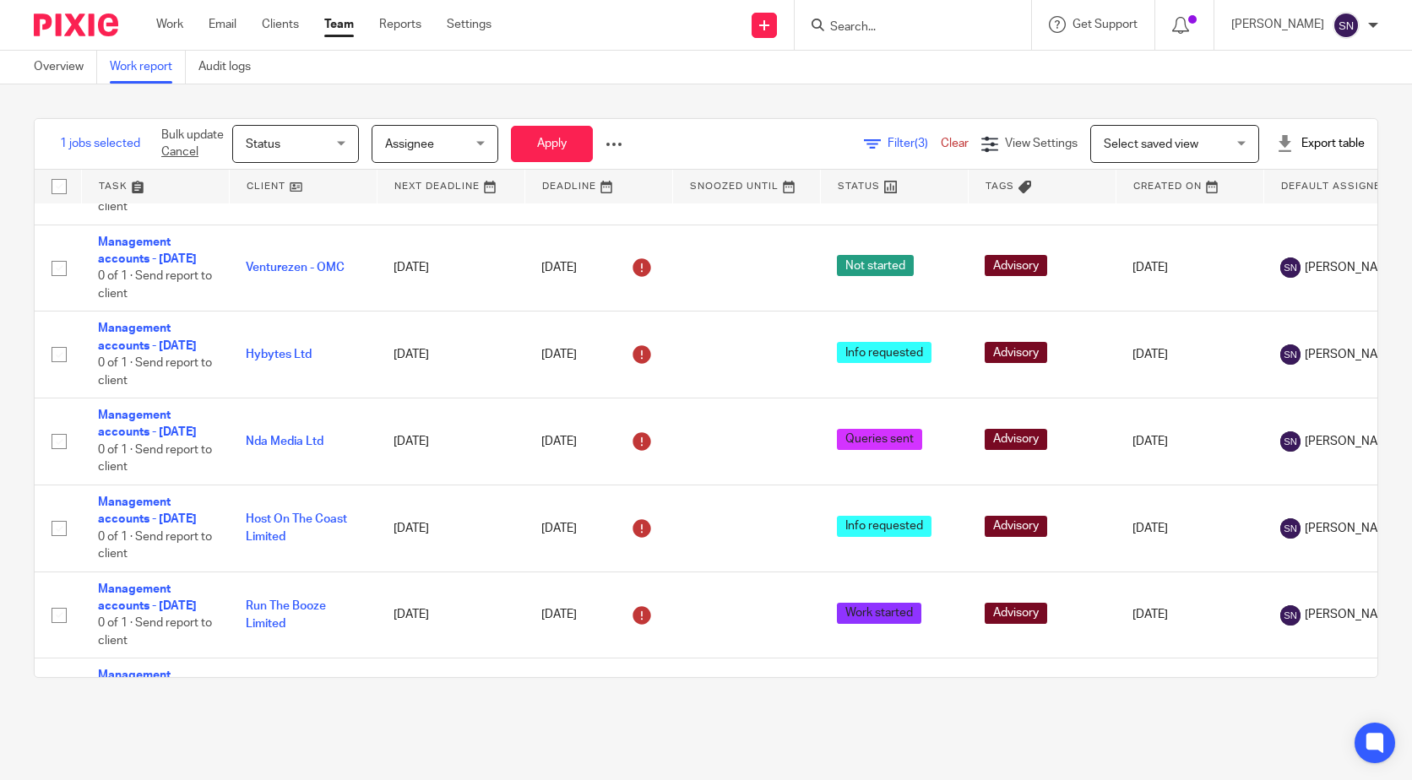
click at [321, 140] on span "Status" at bounding box center [291, 143] width 90 height 35
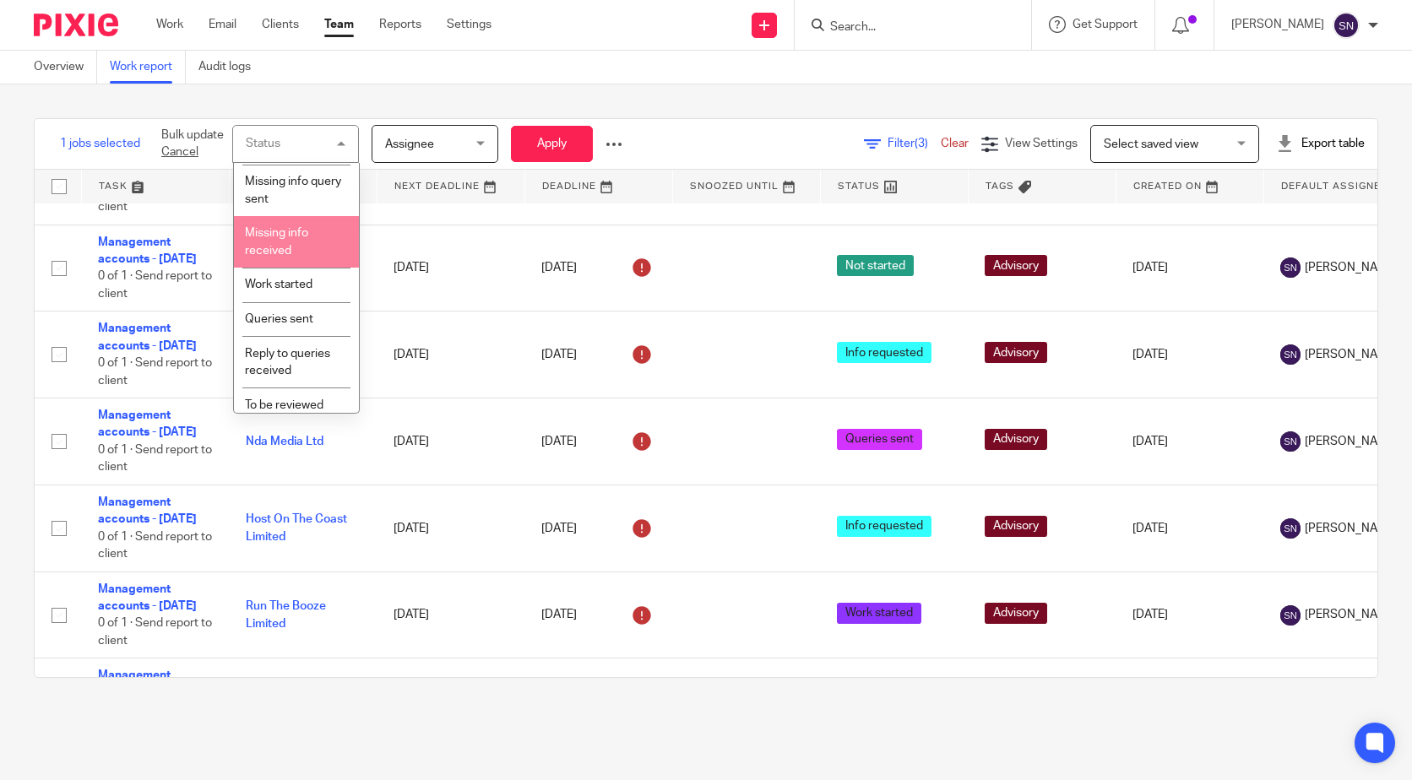
scroll to position [132, 0]
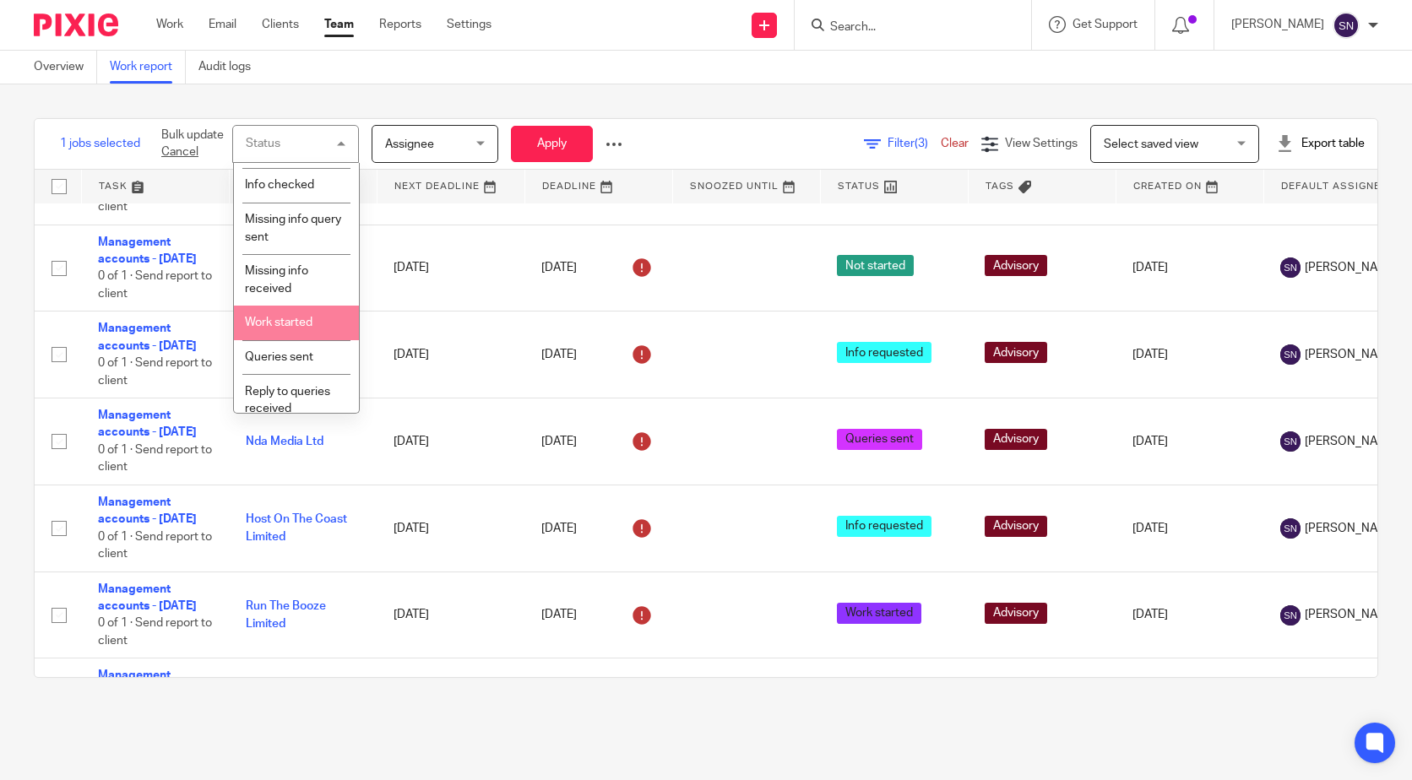
click at [300, 316] on li "Work started" at bounding box center [296, 323] width 125 height 35
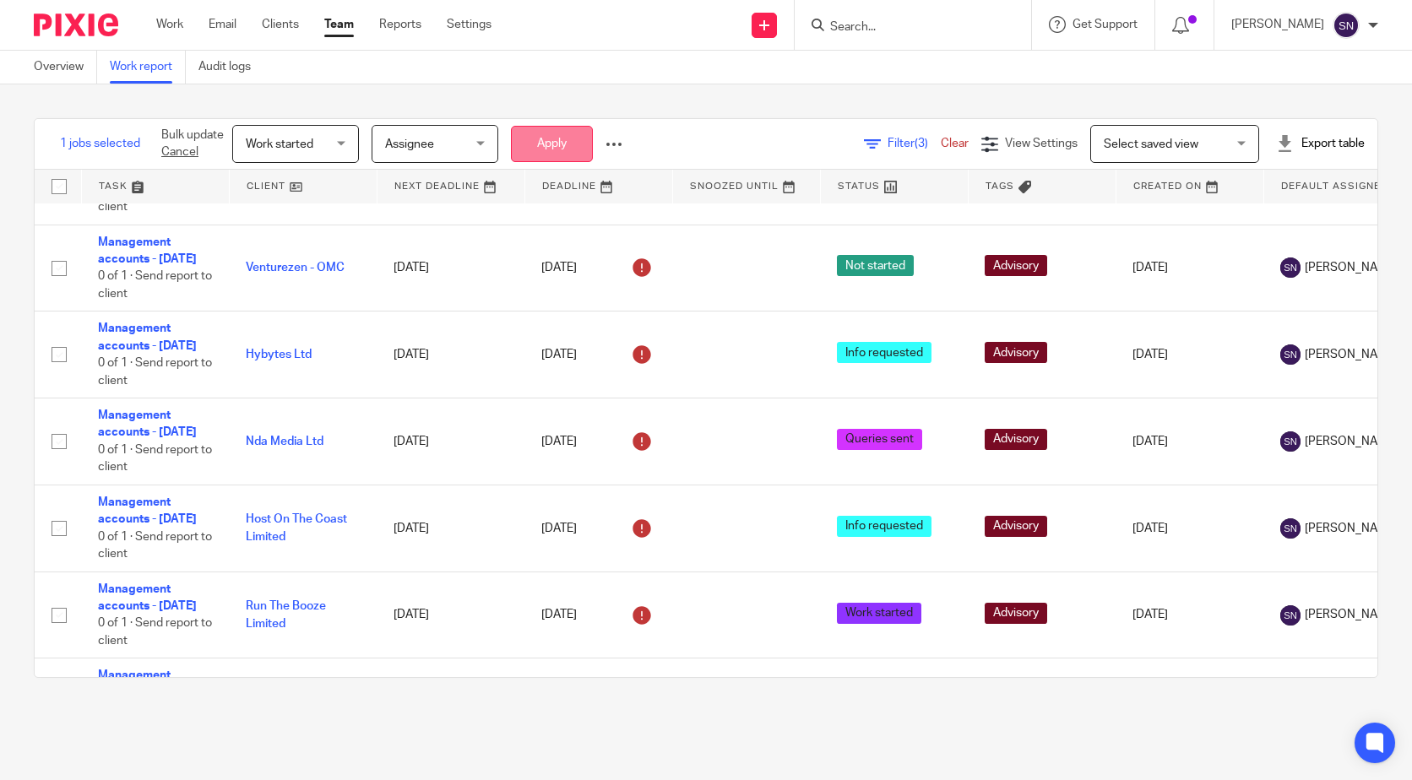
click at [552, 133] on button "Apply" at bounding box center [552, 144] width 82 height 36
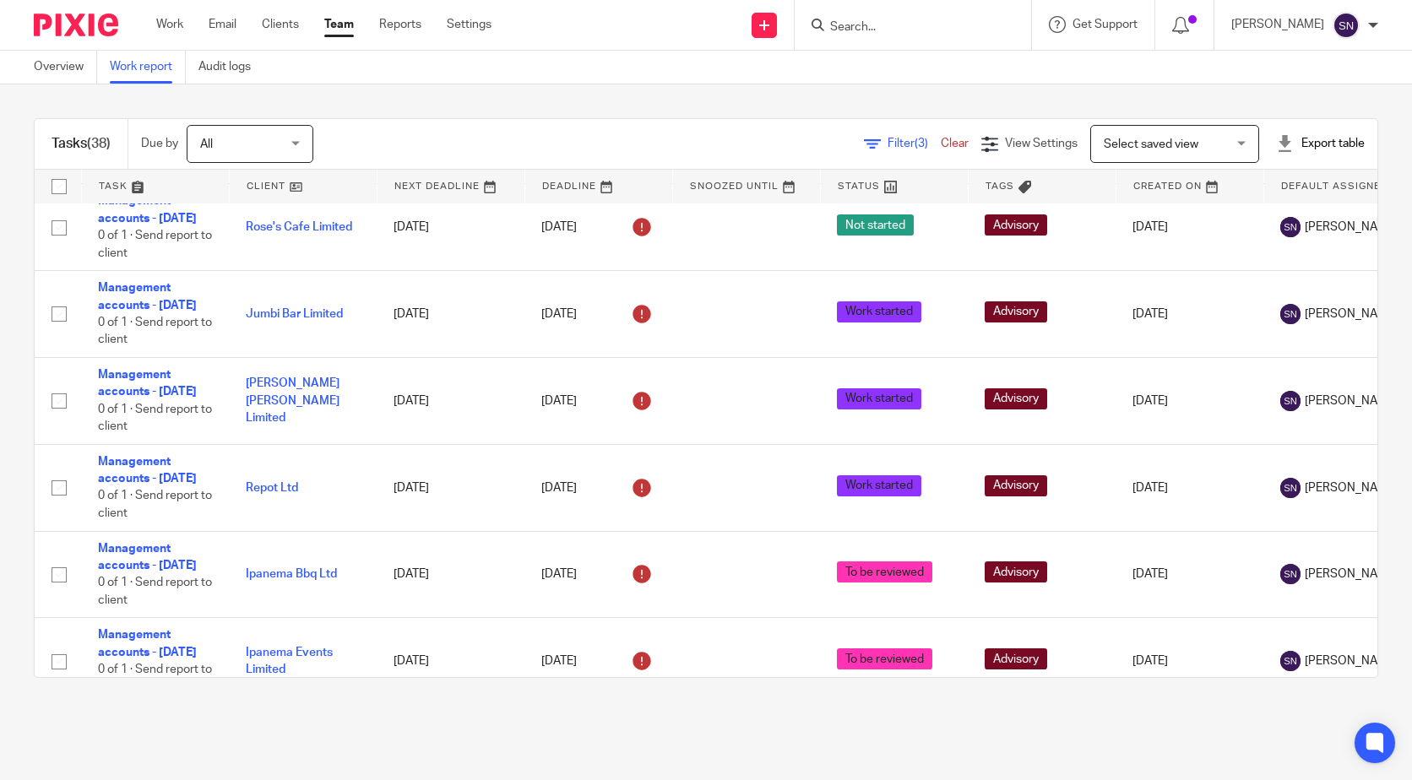
scroll to position [2027, 0]
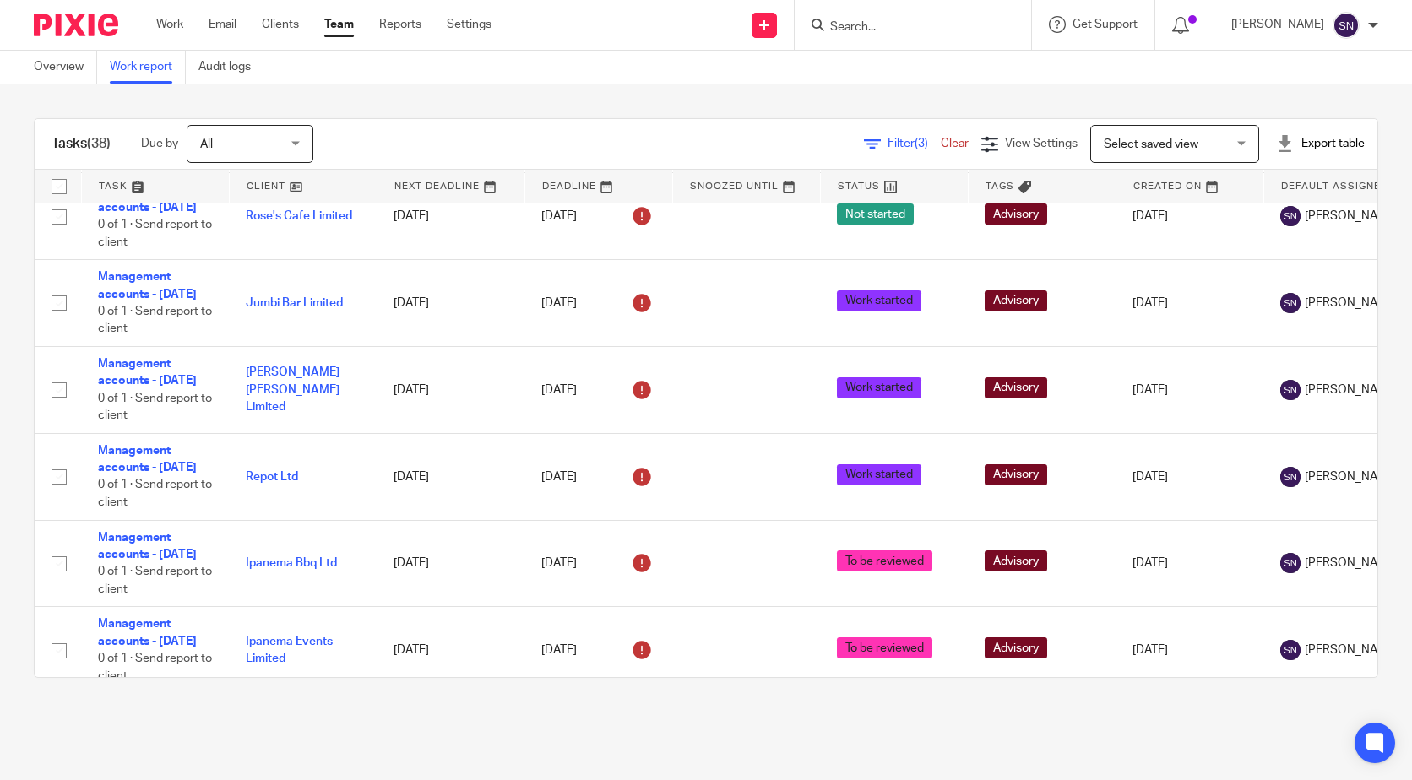
checkbox input "true"
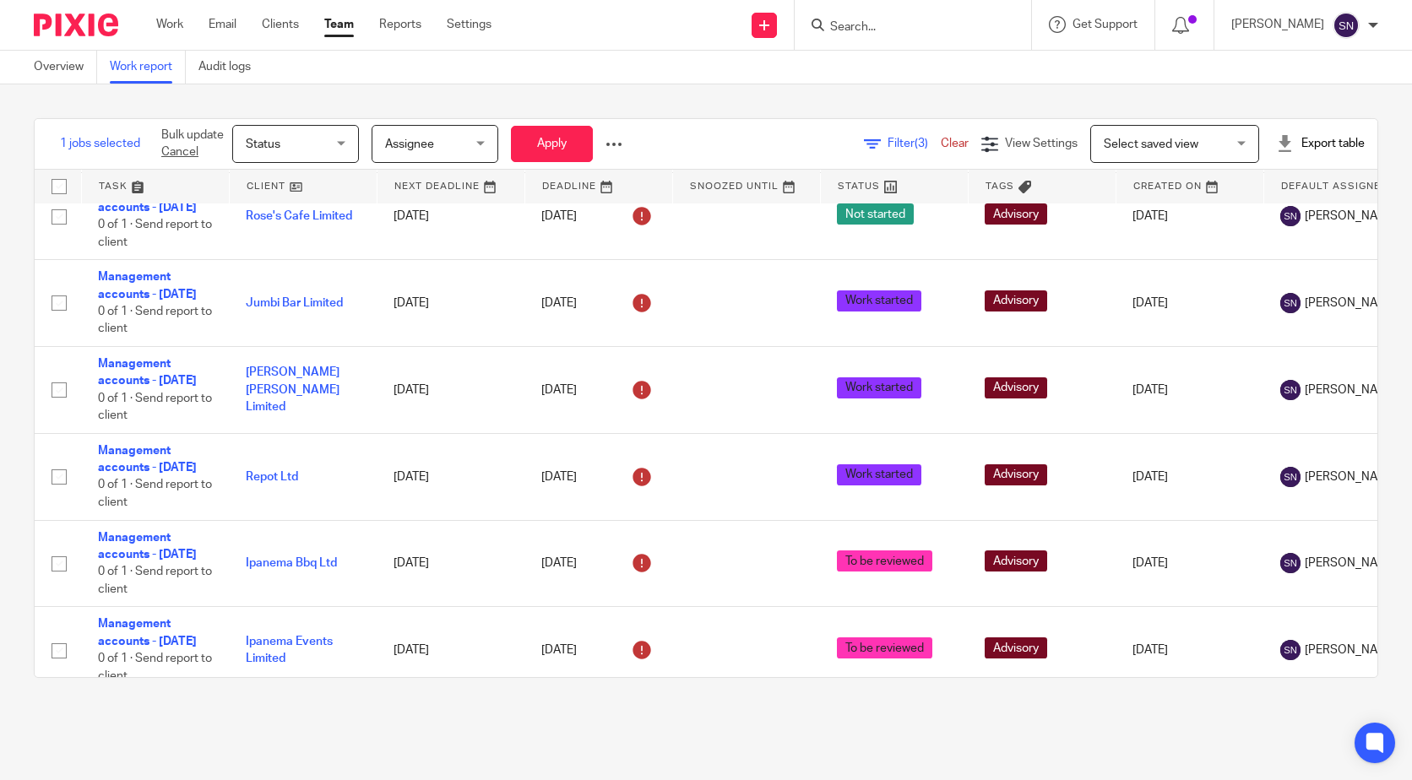
click at [62, 59] on input "checkbox" at bounding box center [59, 43] width 32 height 32
checkbox input "true"
click at [320, 137] on span "Status" at bounding box center [291, 143] width 90 height 35
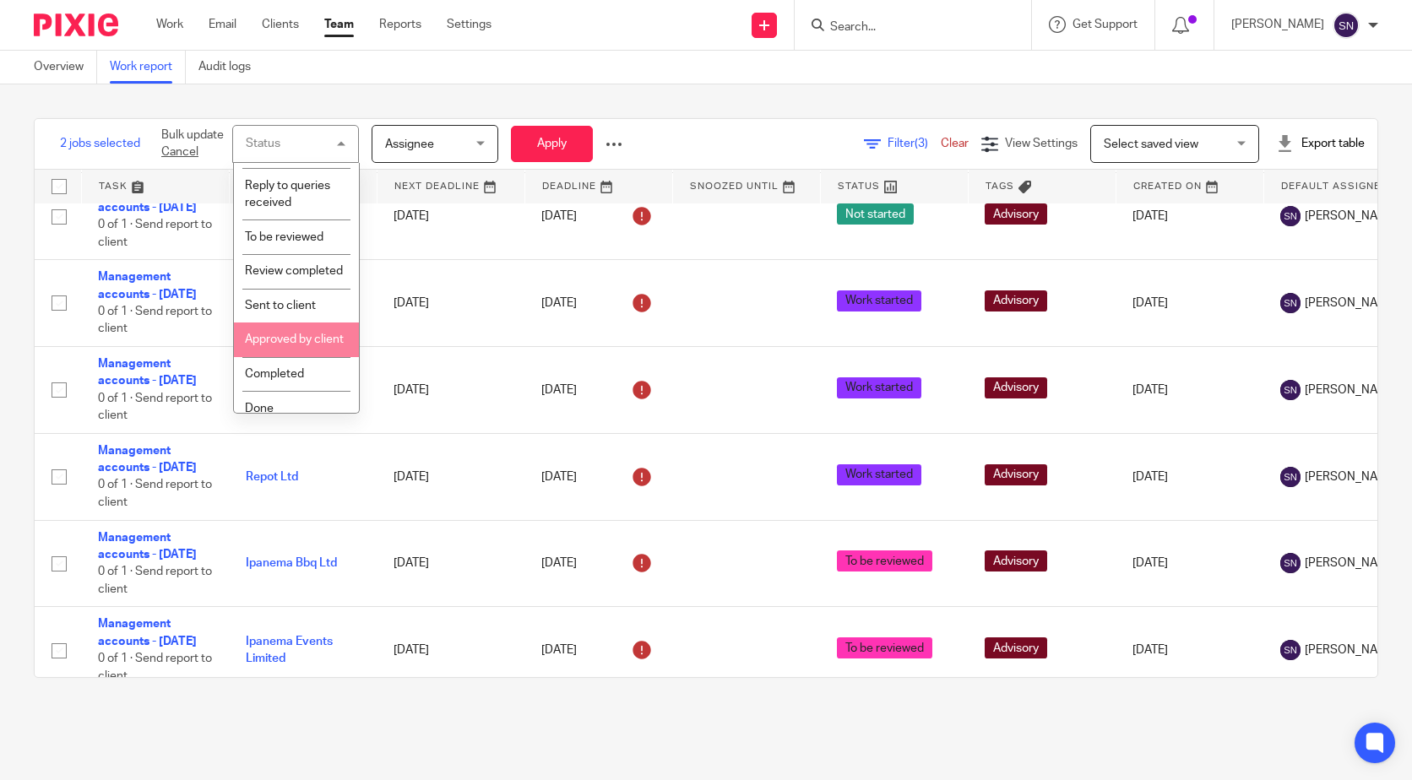
scroll to position [253, 0]
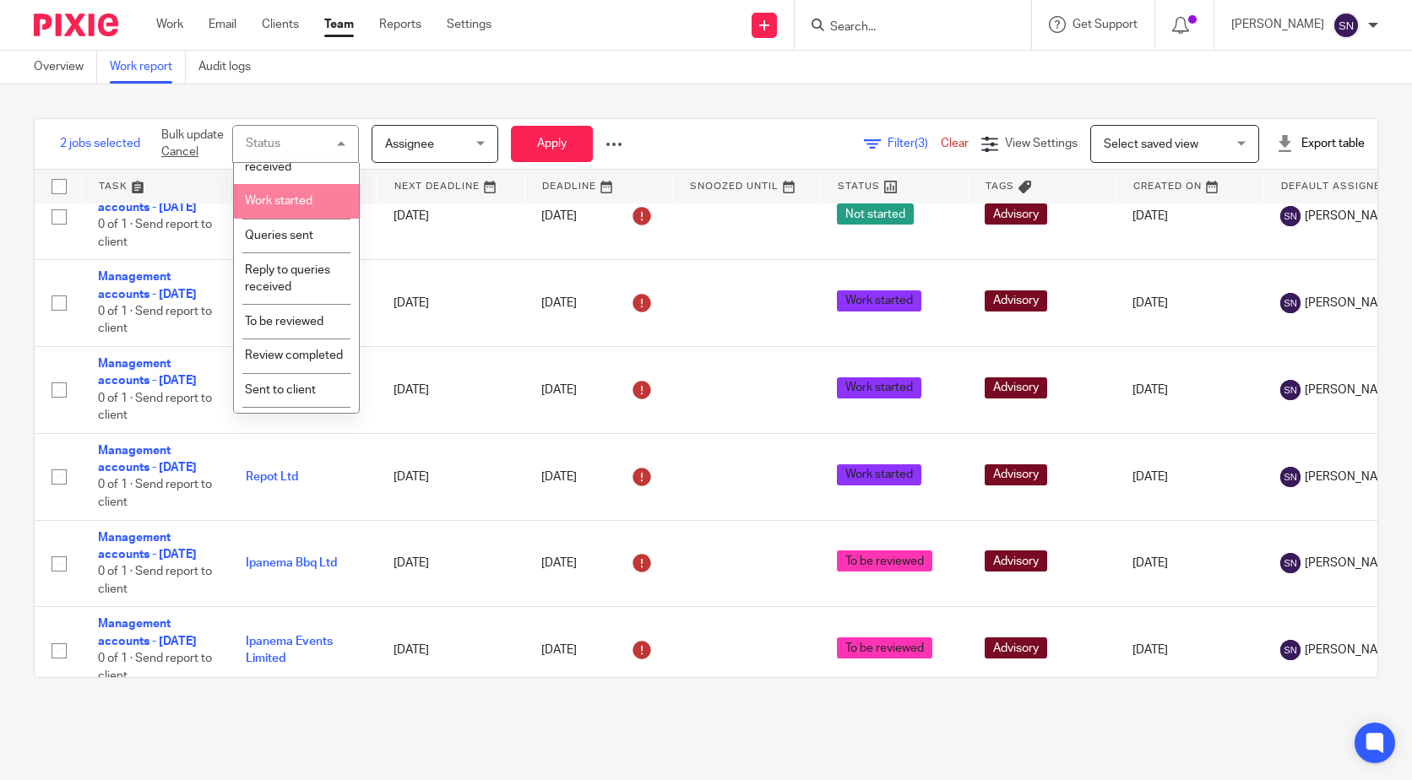
click at [329, 199] on li "Work started" at bounding box center [296, 201] width 125 height 35
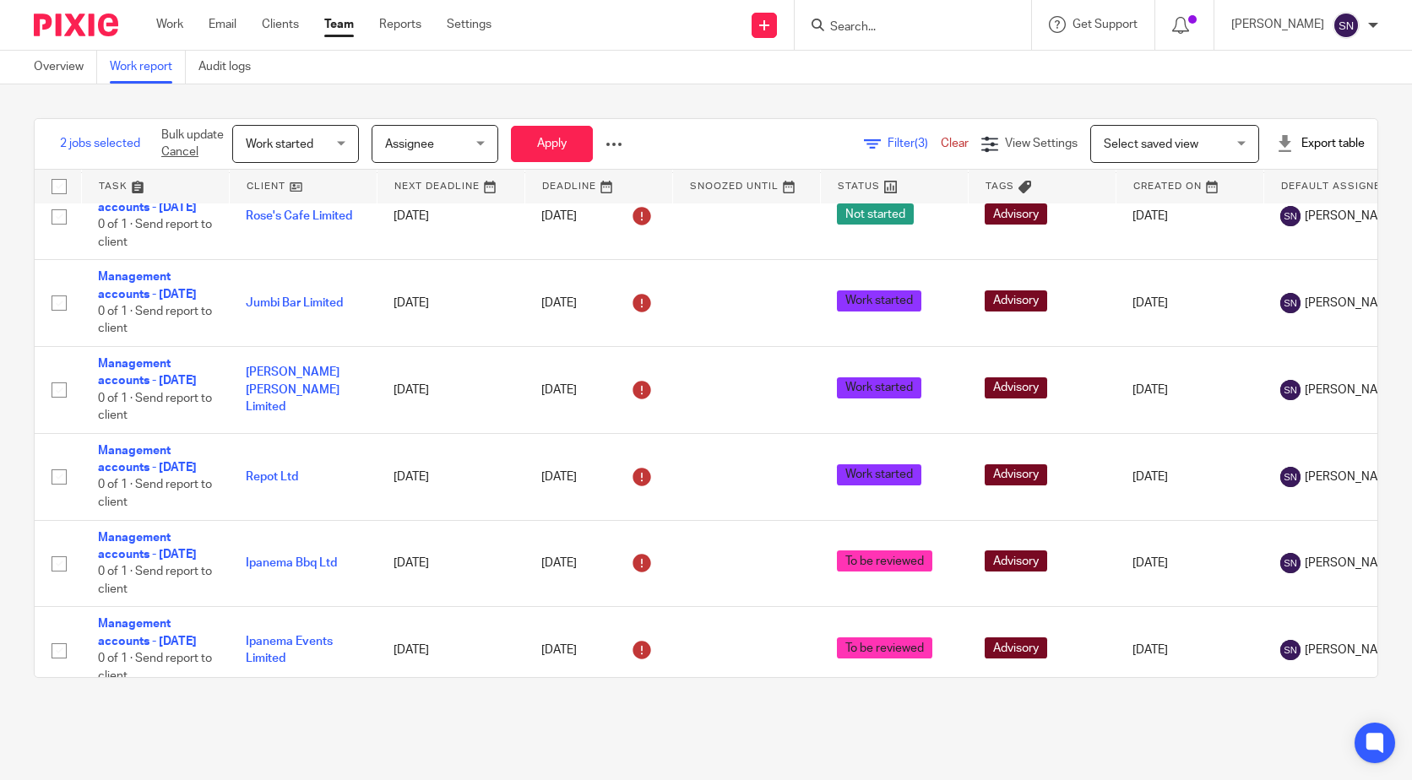
checkbox input "false"
click at [307, 132] on span "Work started" at bounding box center [291, 143] width 90 height 35
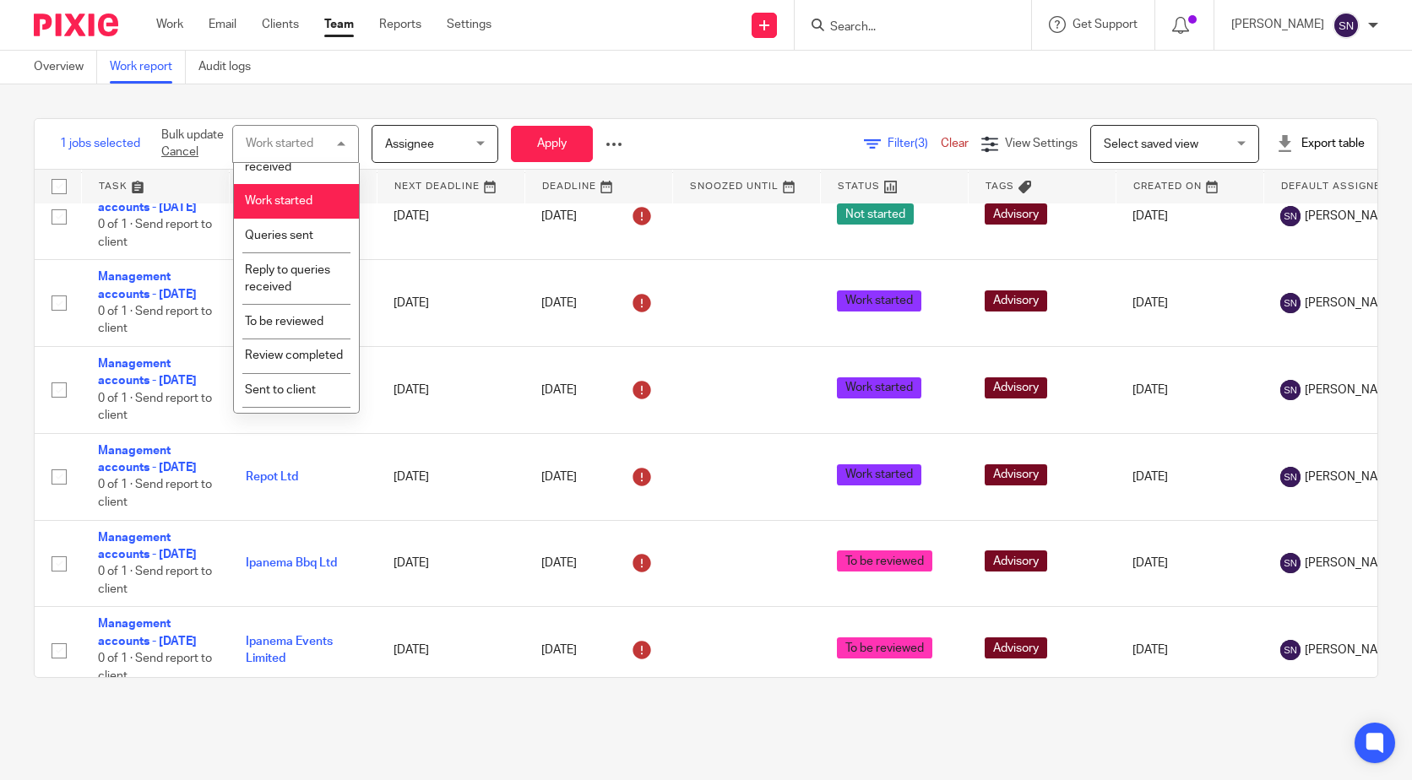
scroll to position [169, 0]
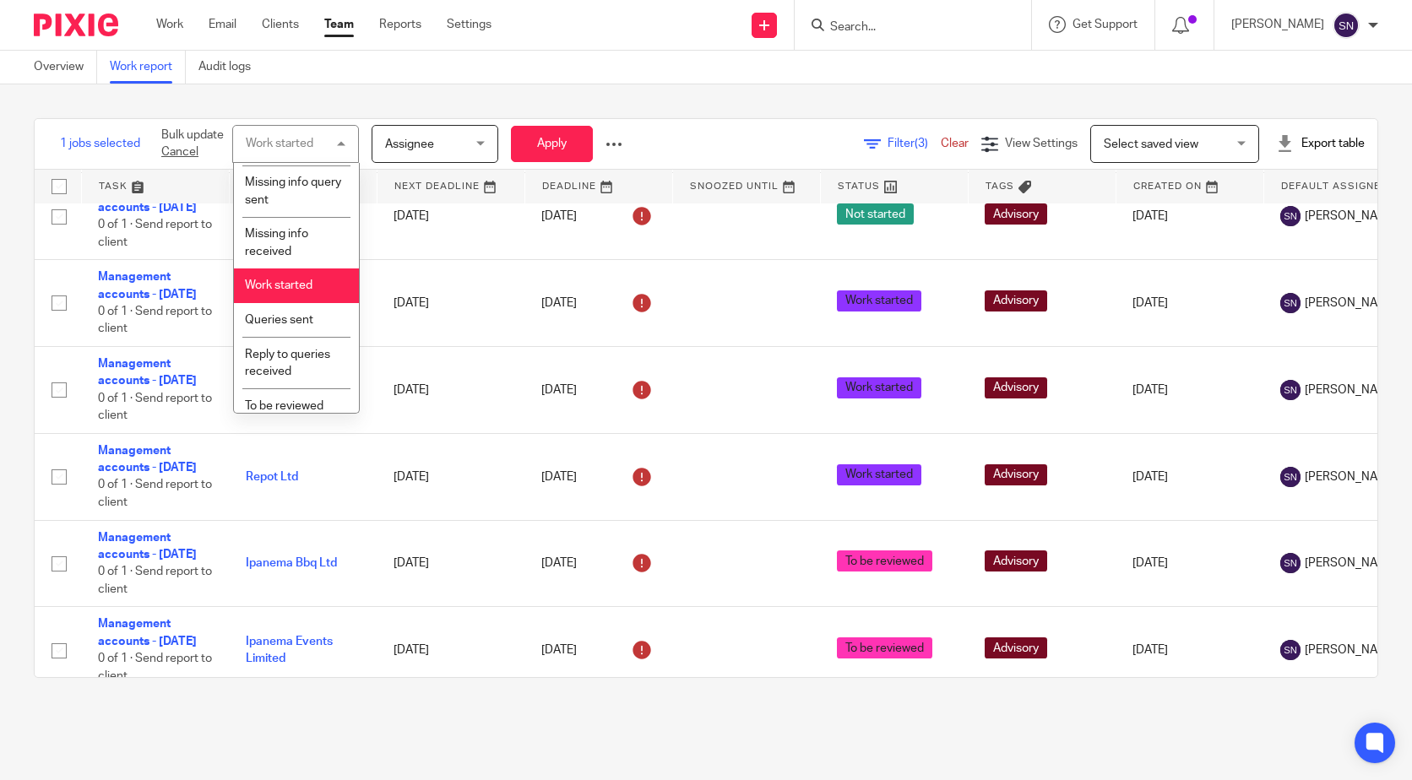
click at [296, 279] on li "Work started" at bounding box center [296, 286] width 125 height 35
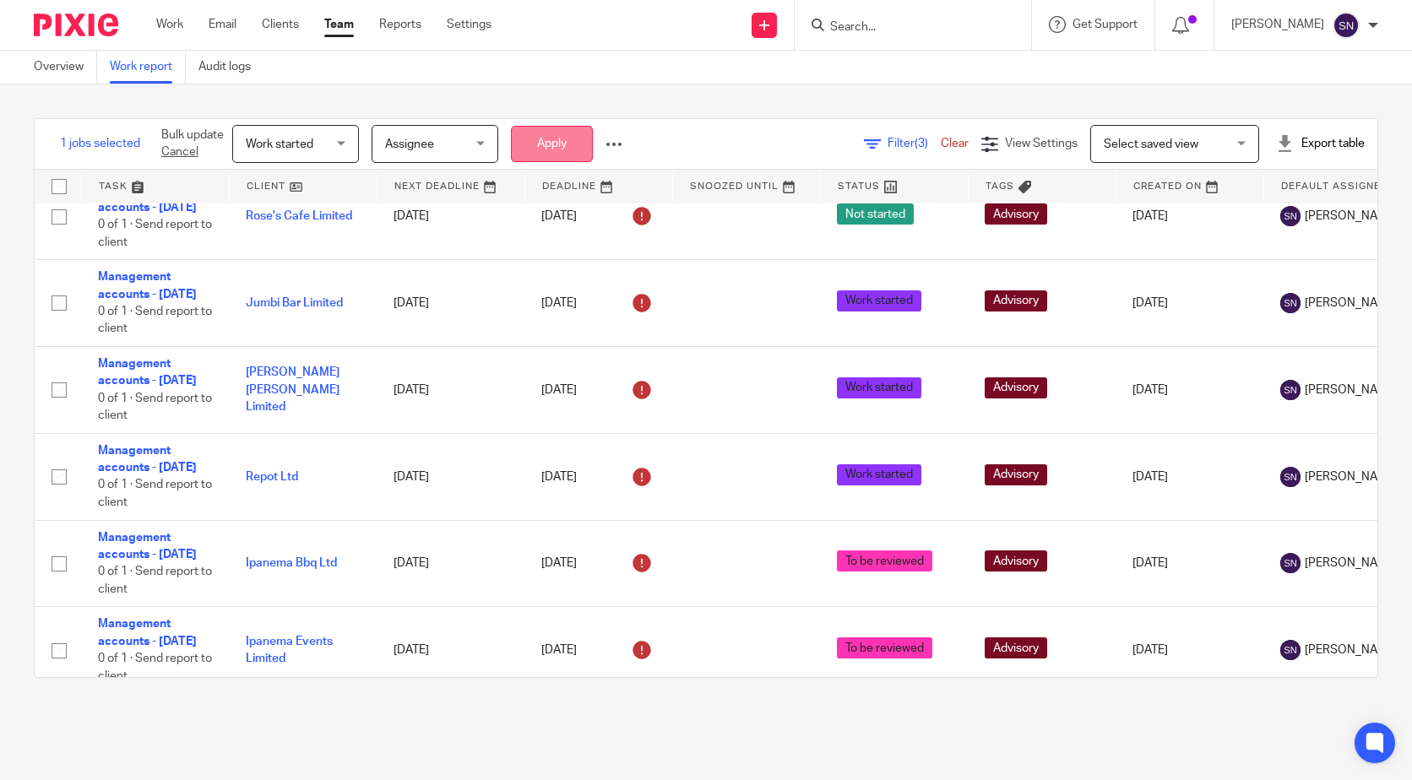
click at [547, 129] on button "Apply" at bounding box center [552, 144] width 82 height 36
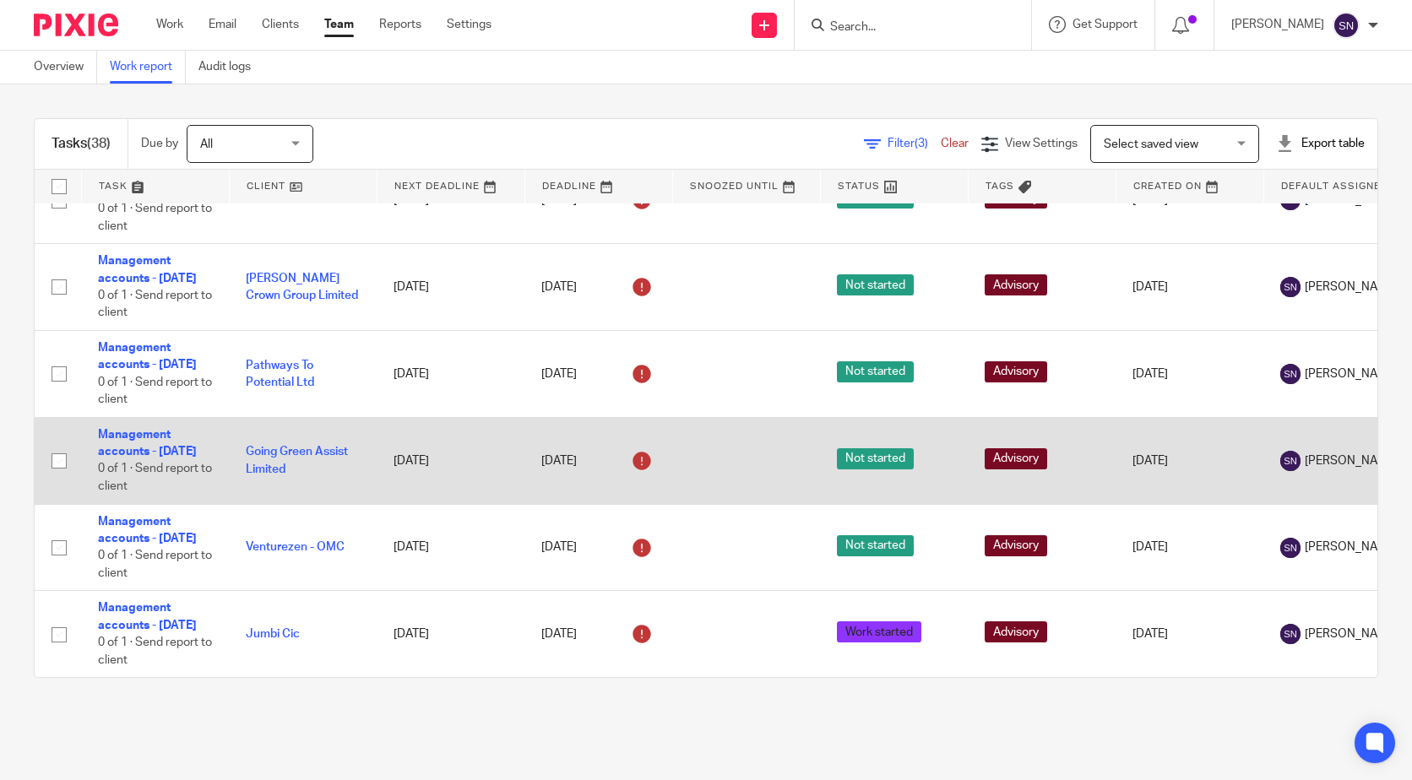
scroll to position [3320, 0]
click at [53, 477] on input "checkbox" at bounding box center [59, 461] width 32 height 32
checkbox input "true"
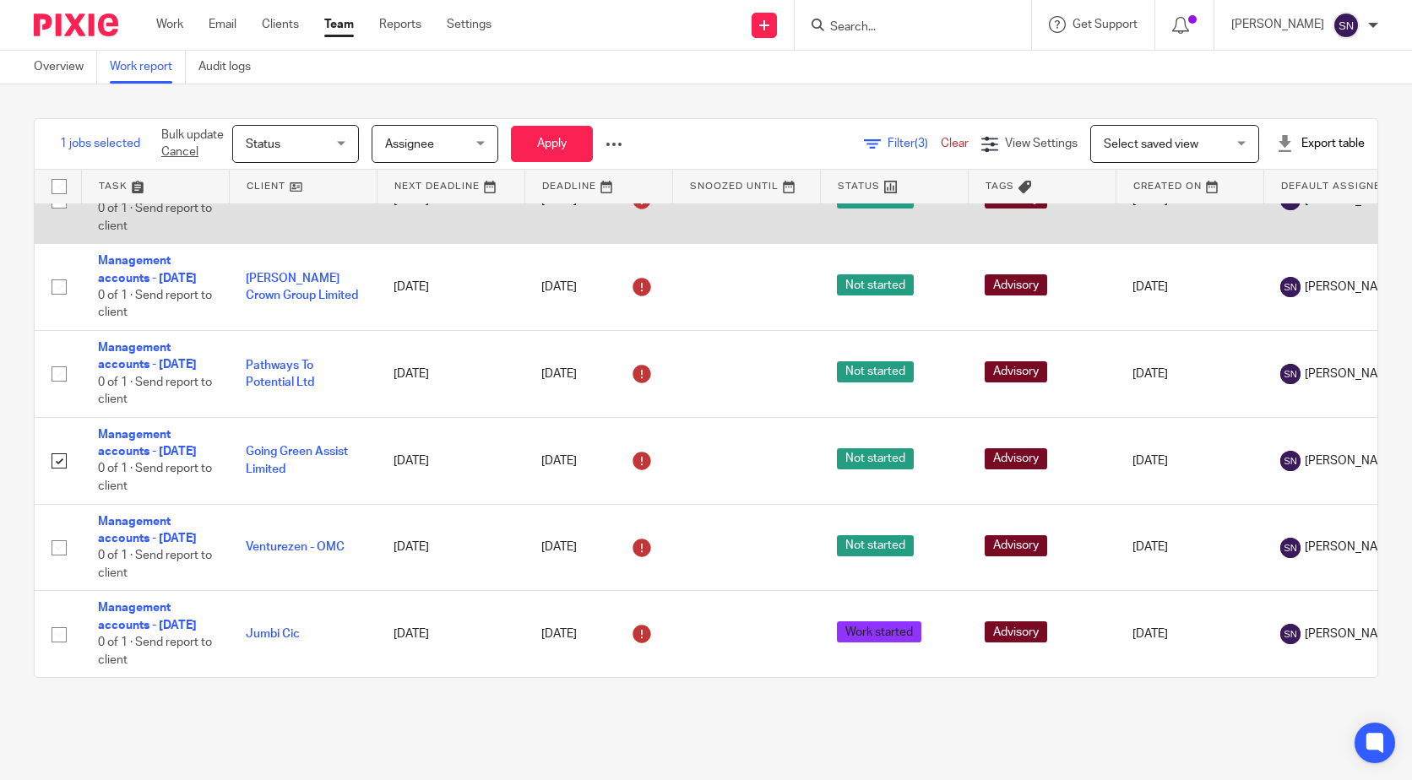
scroll to position [3236, 0]
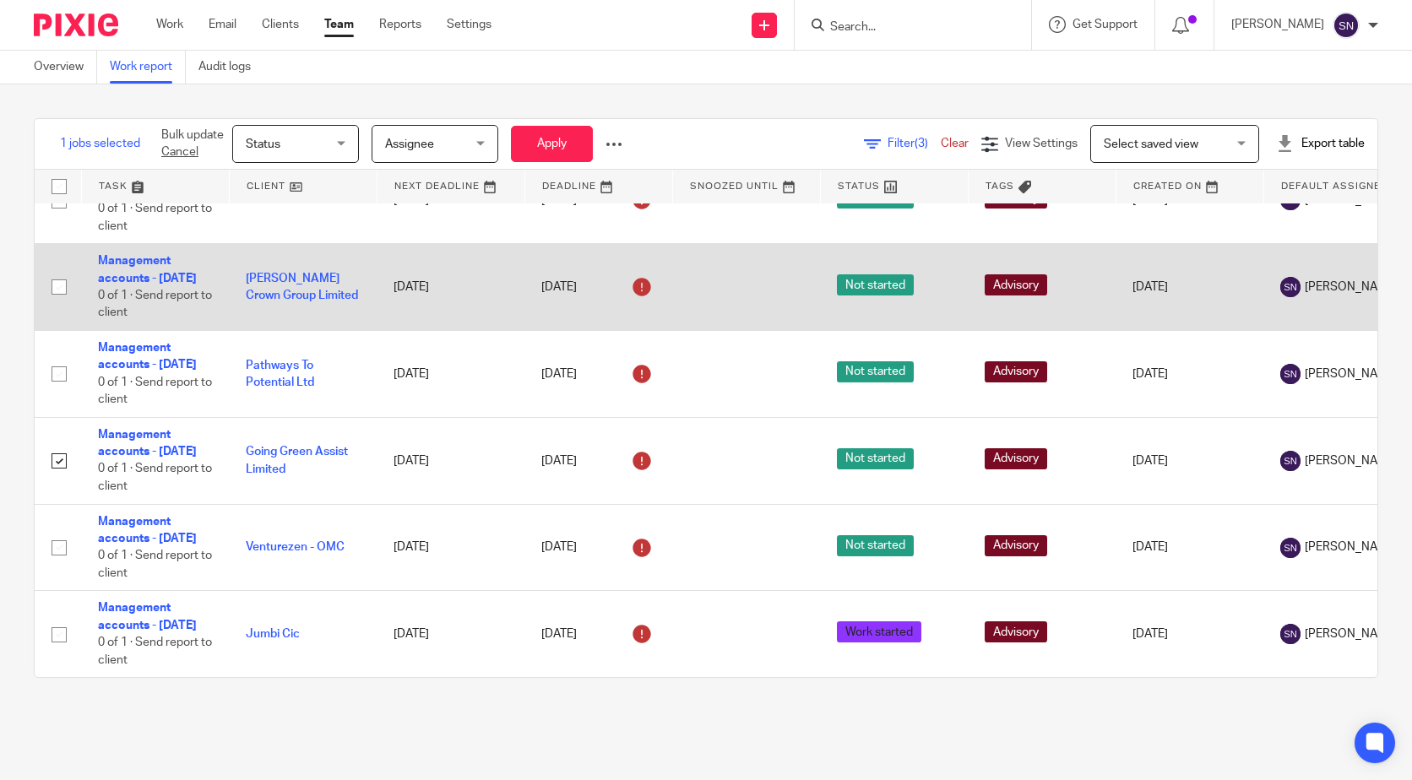
click at [65, 303] on input "checkbox" at bounding box center [59, 287] width 32 height 32
checkbox input "true"
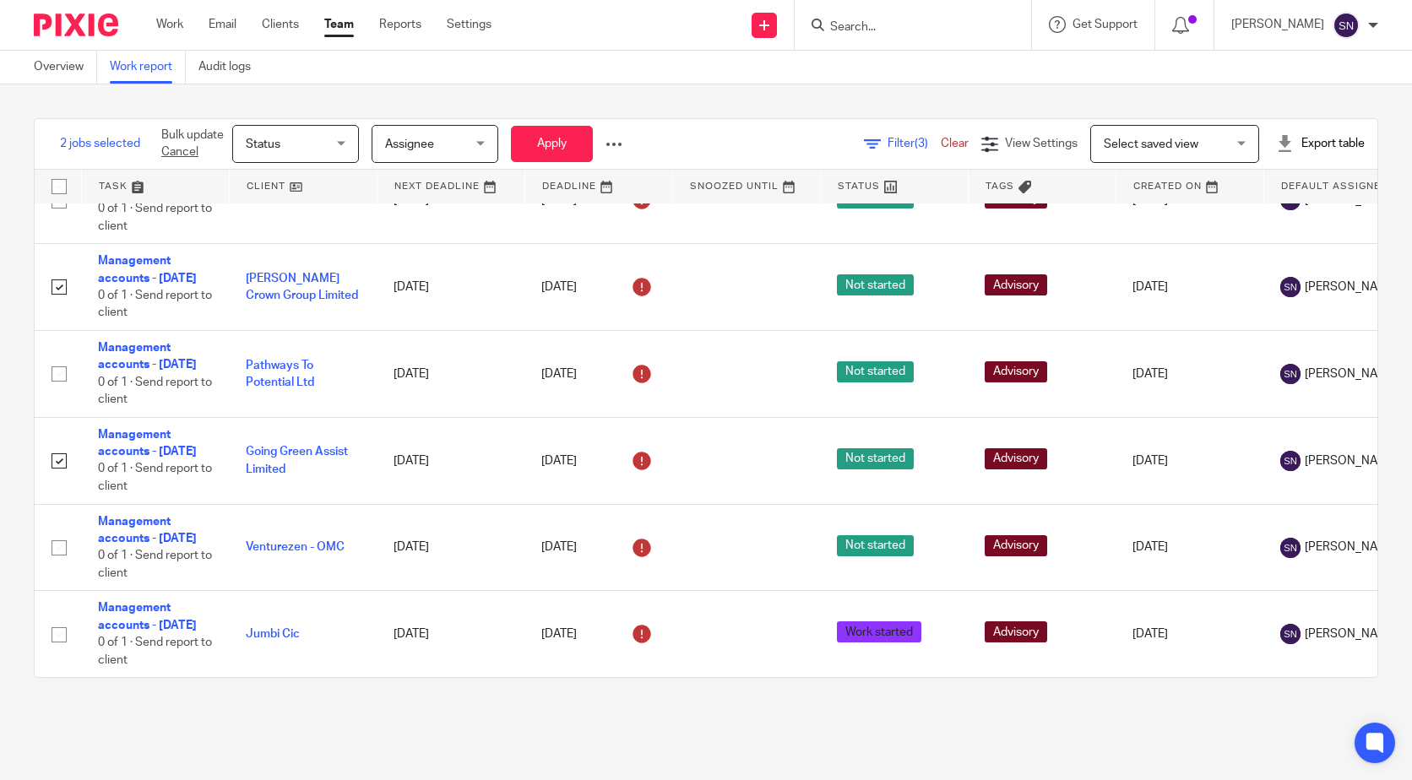
click at [323, 140] on span "Status" at bounding box center [291, 143] width 90 height 35
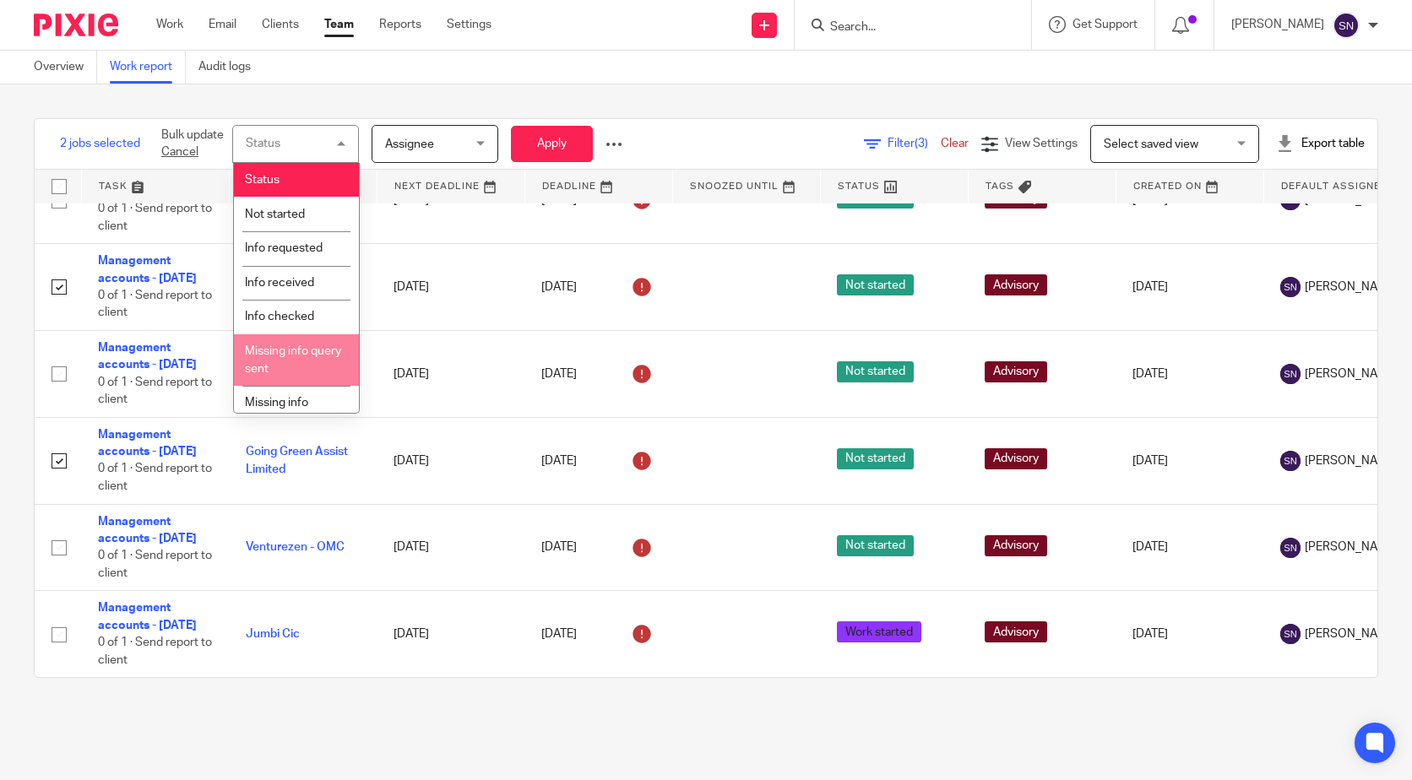
scroll to position [84, 0]
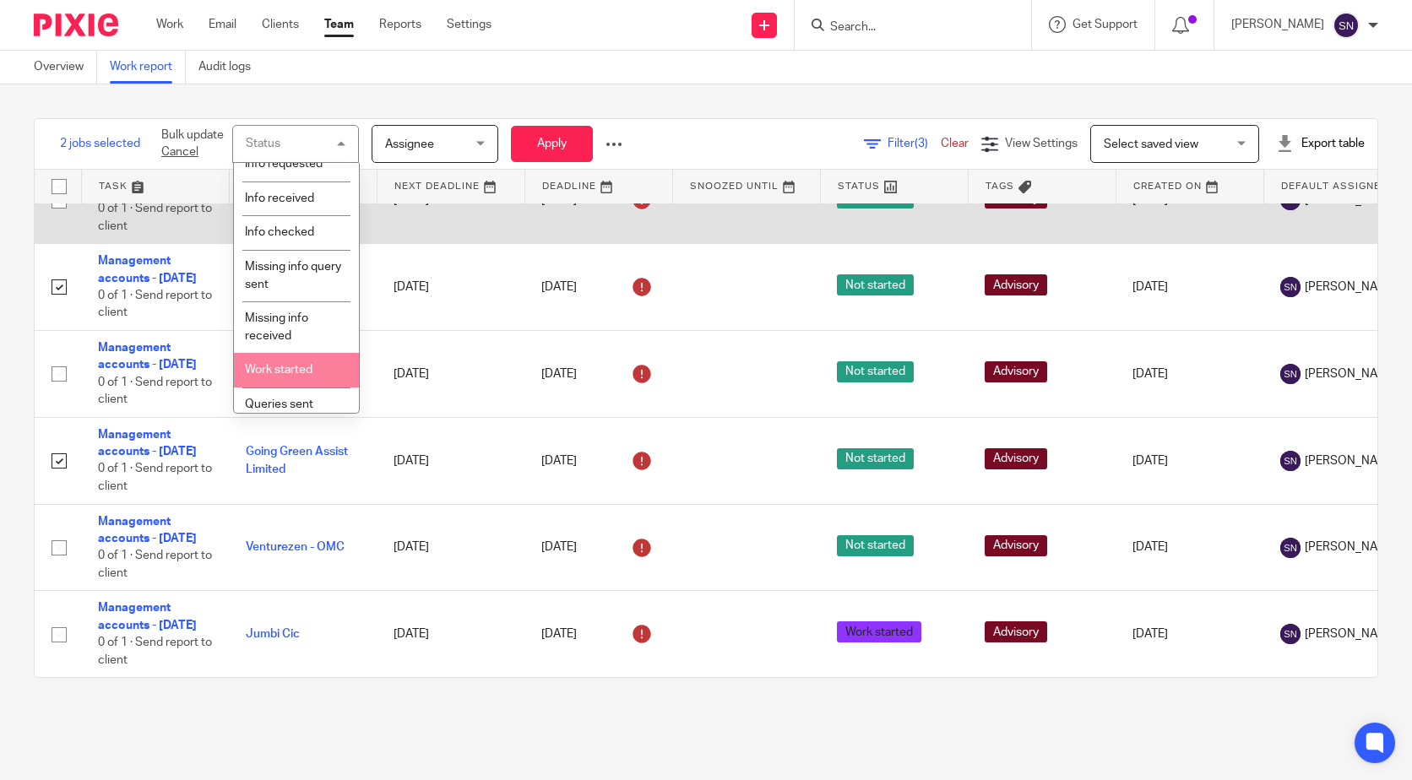
click at [277, 368] on span "Work started" at bounding box center [279, 370] width 68 height 12
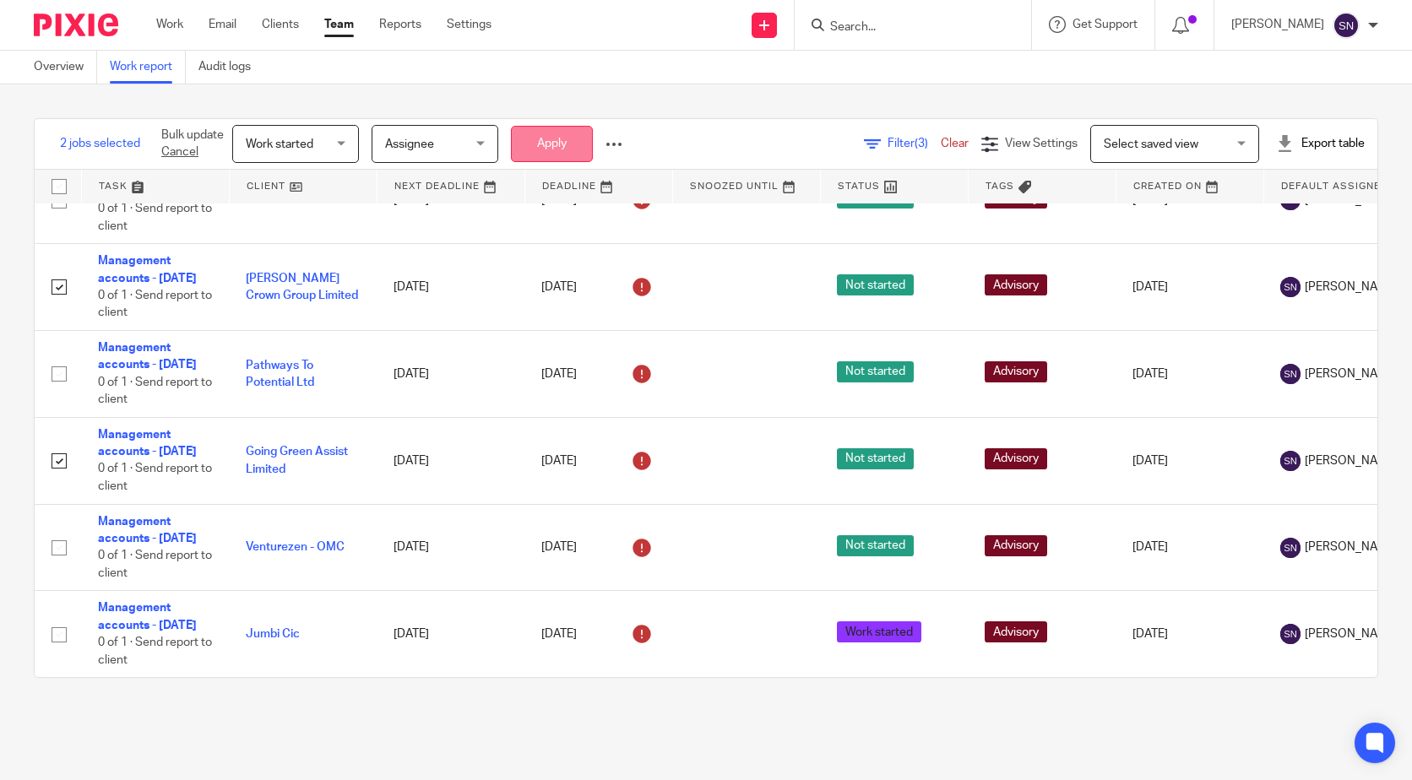
click at [542, 148] on button "Apply" at bounding box center [552, 144] width 82 height 36
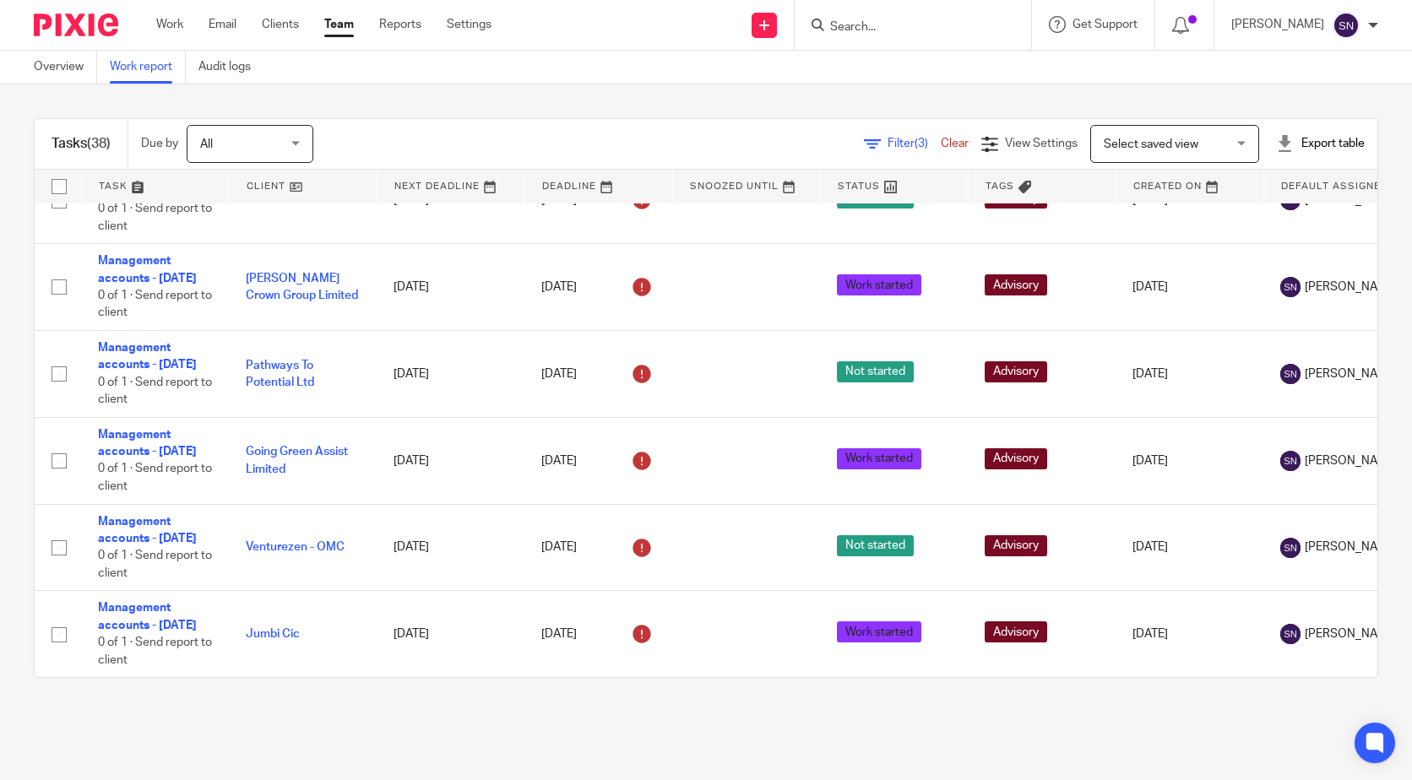
scroll to position [3151, 0]
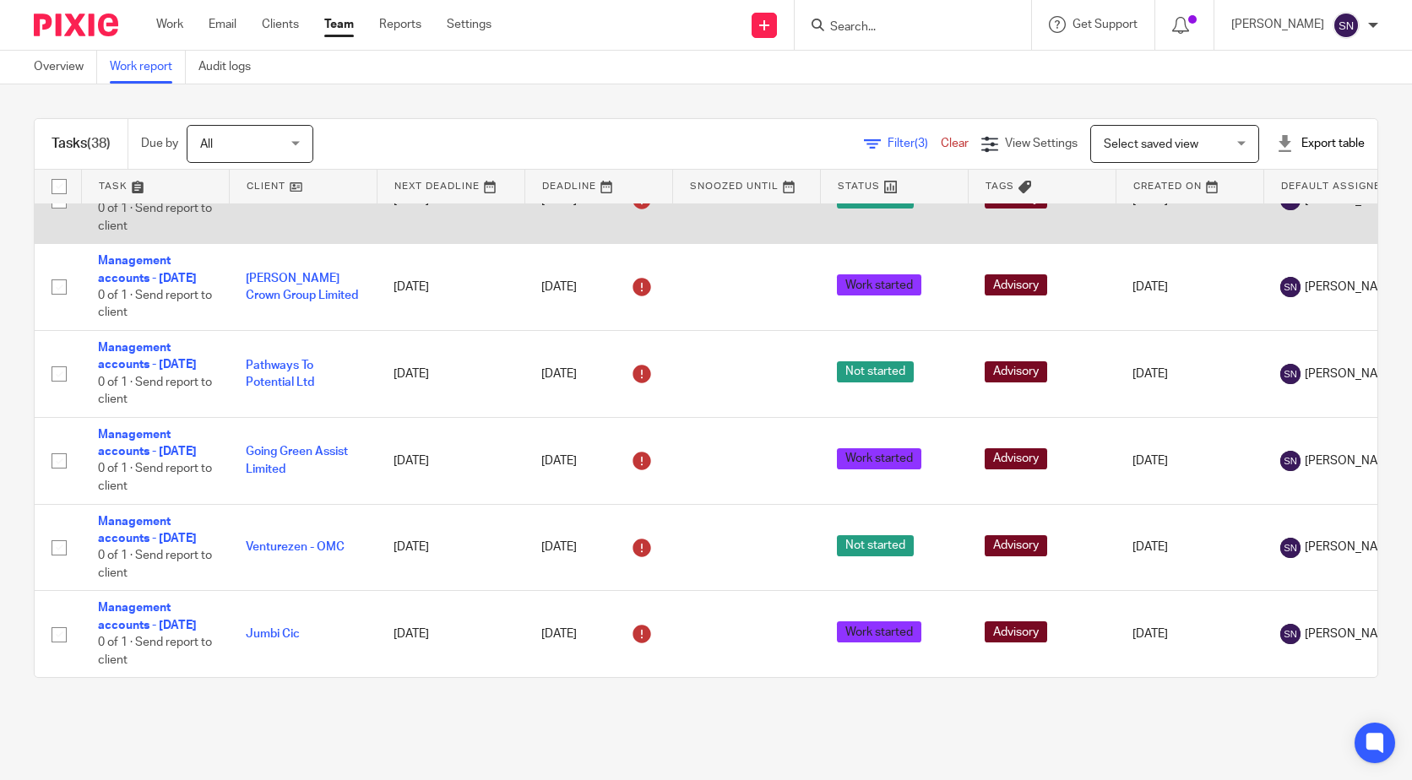
click at [47, 217] on input "checkbox" at bounding box center [59, 201] width 32 height 32
checkbox input "true"
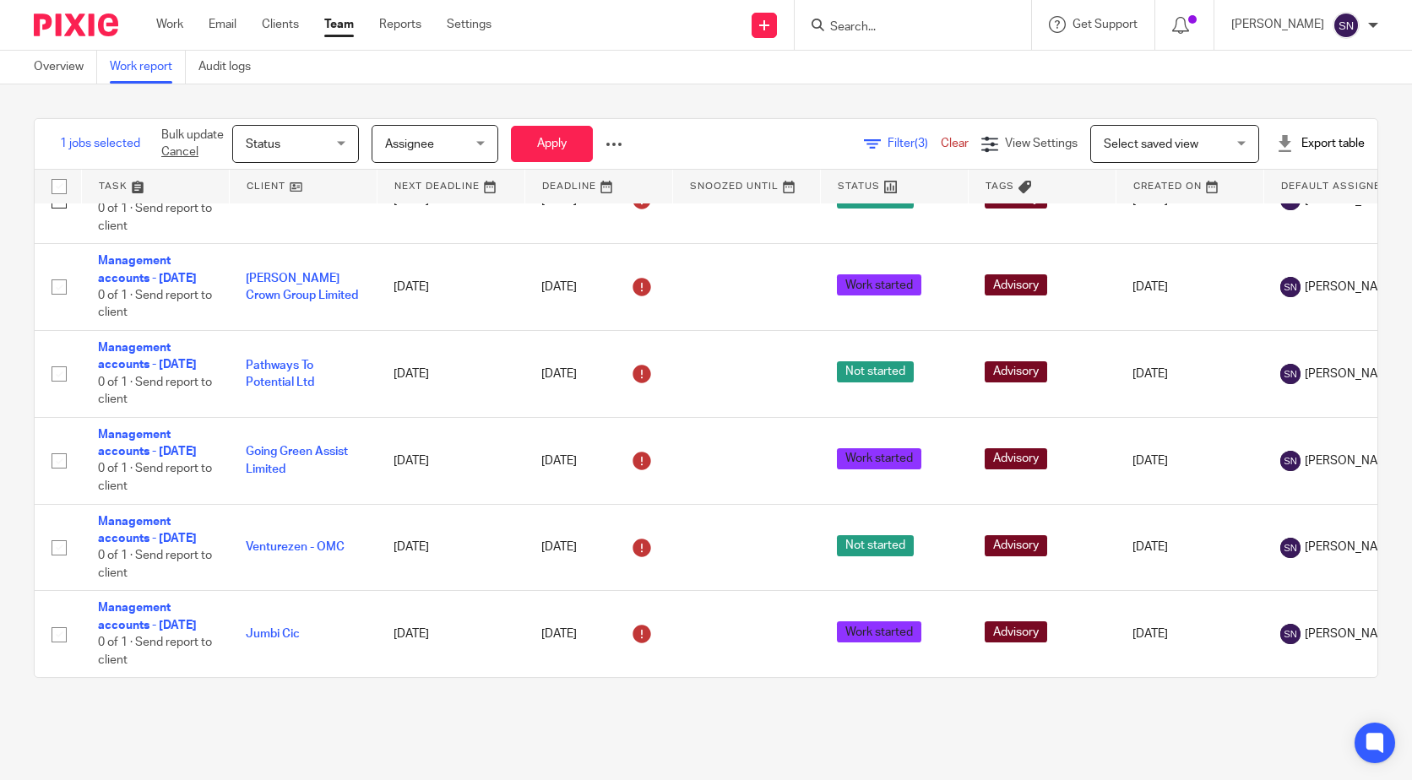
click at [296, 129] on span "Status" at bounding box center [291, 143] width 90 height 35
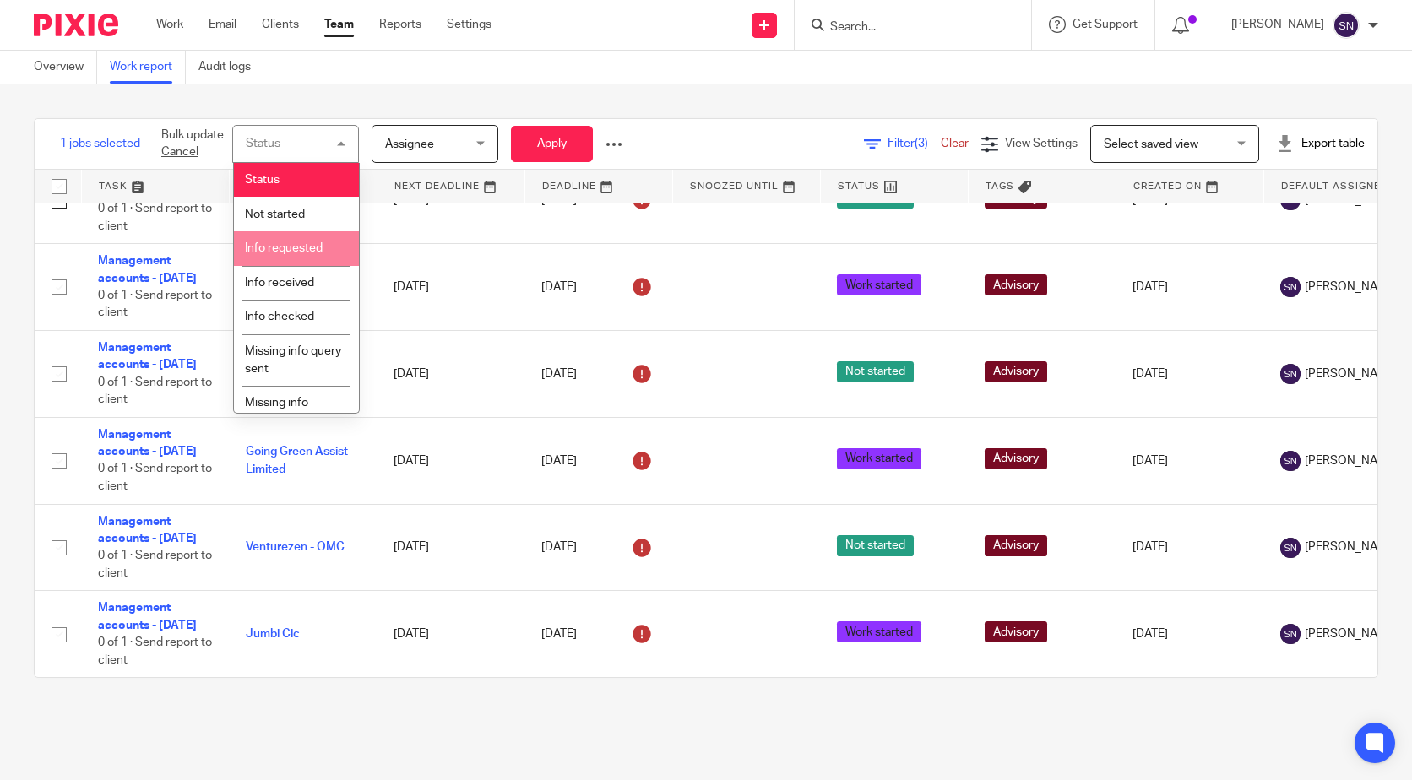
click at [315, 231] on li "Info requested" at bounding box center [296, 248] width 125 height 35
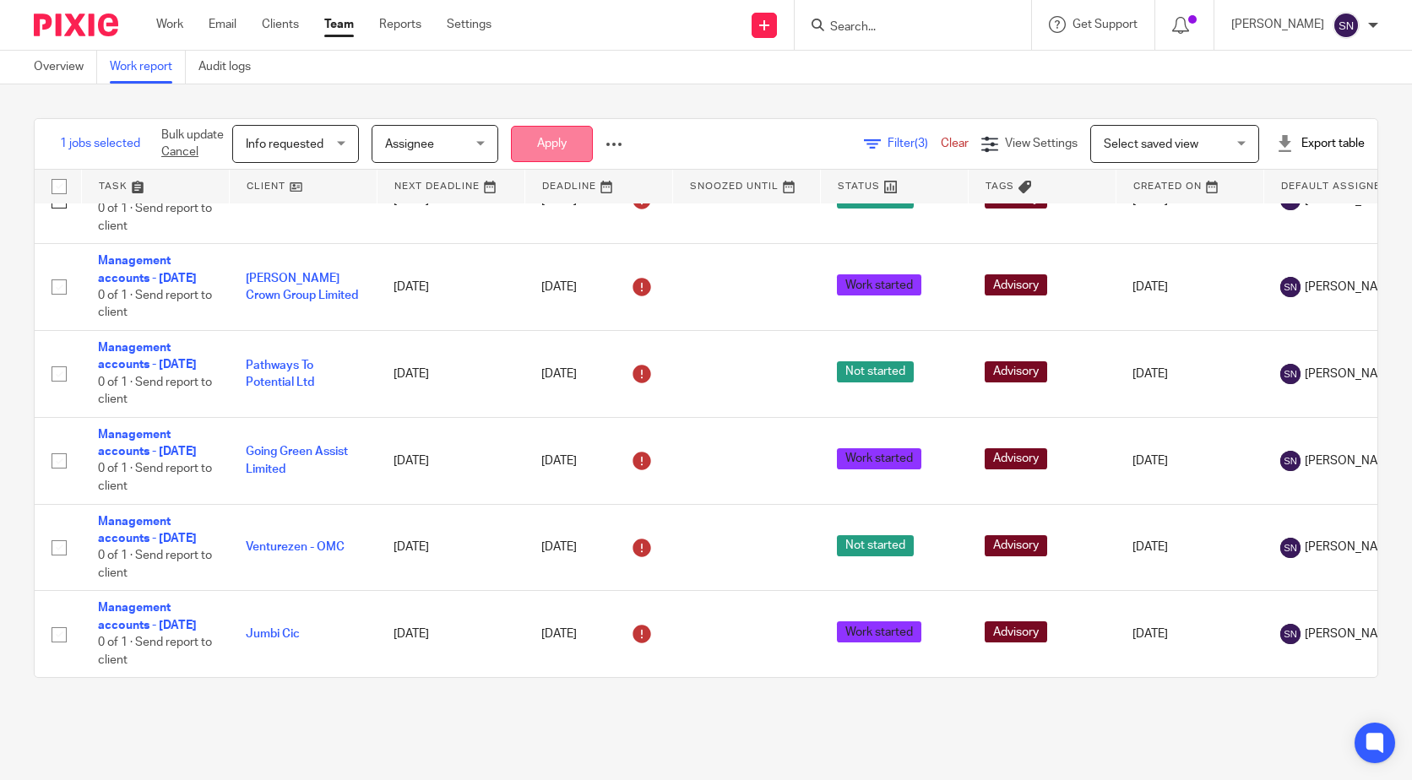
click at [546, 145] on button "Apply" at bounding box center [552, 144] width 82 height 36
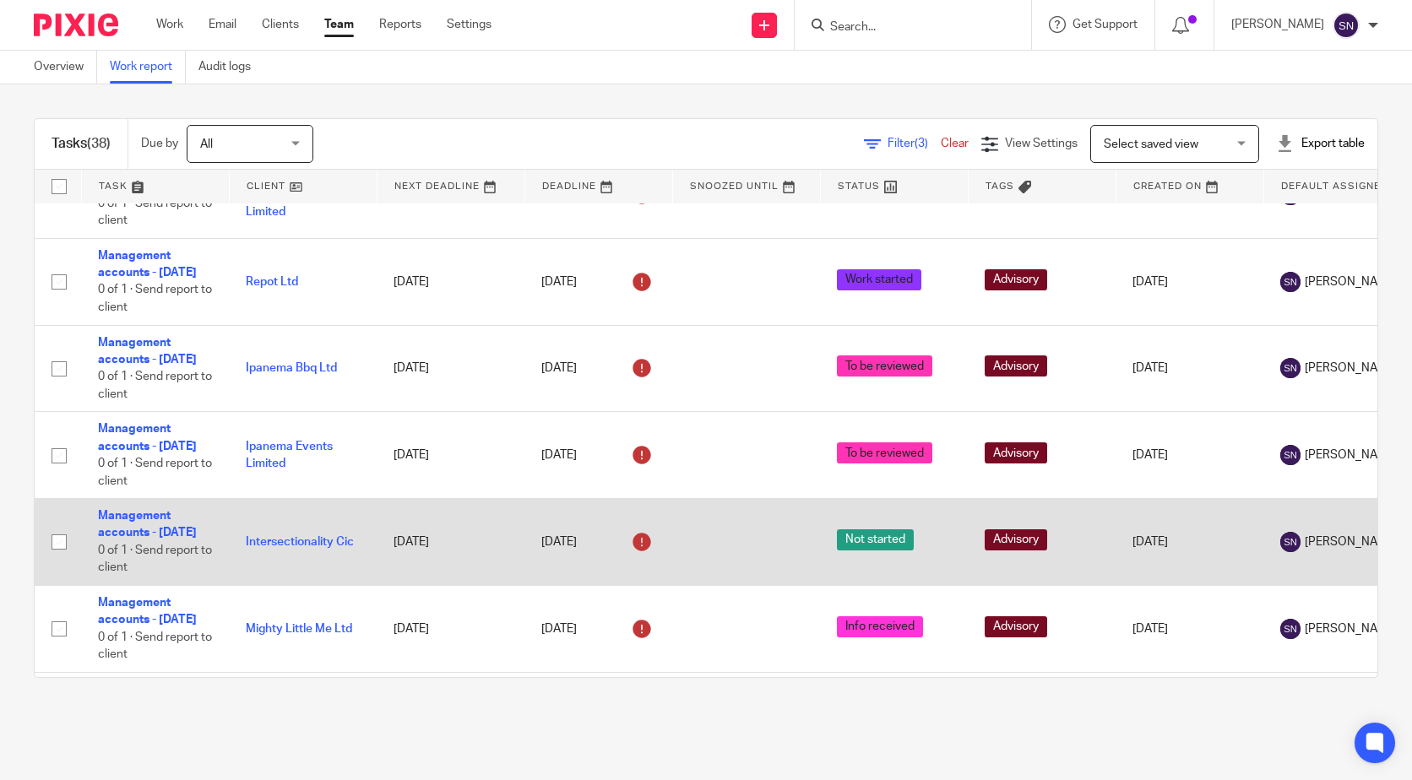
scroll to position [2138, 0]
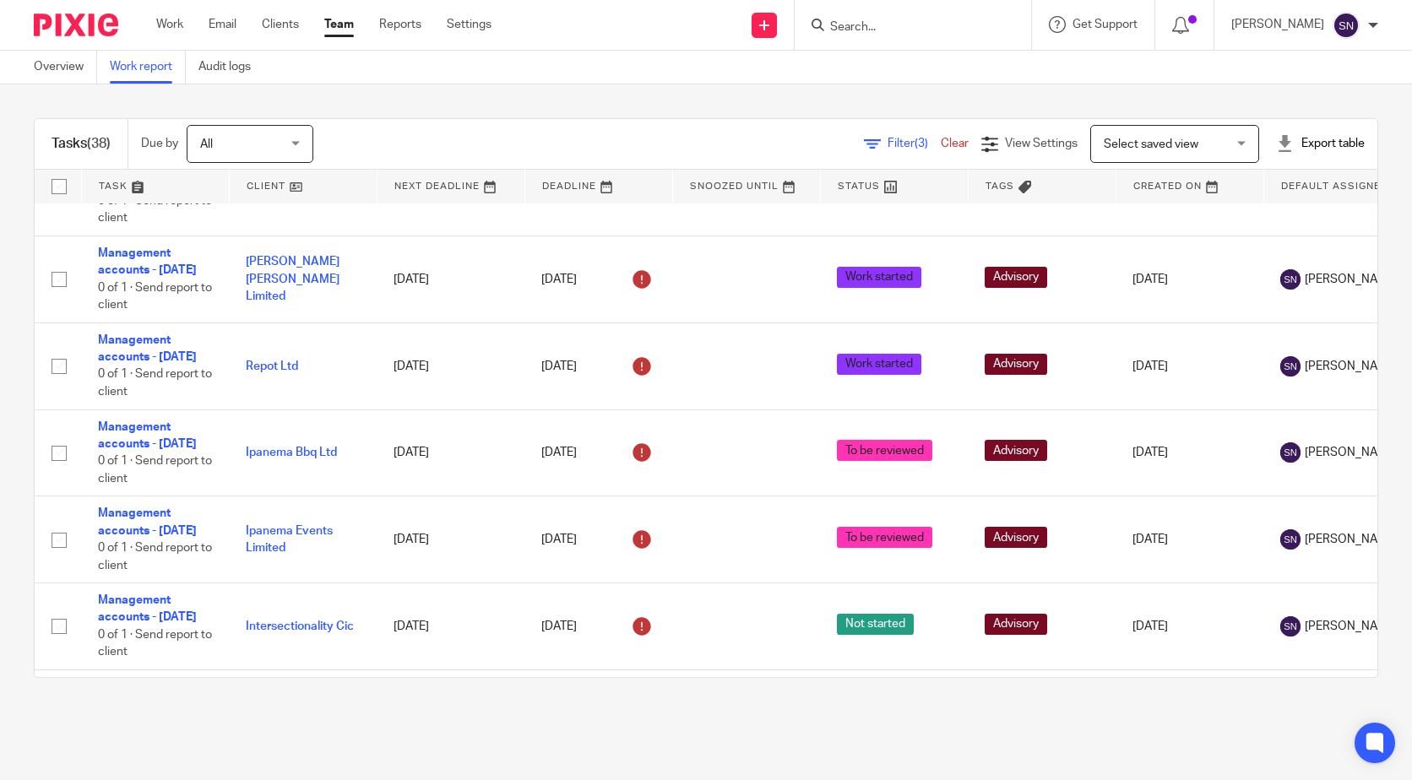
click at [68, 122] on input "checkbox" at bounding box center [59, 106] width 32 height 32
checkbox input "true"
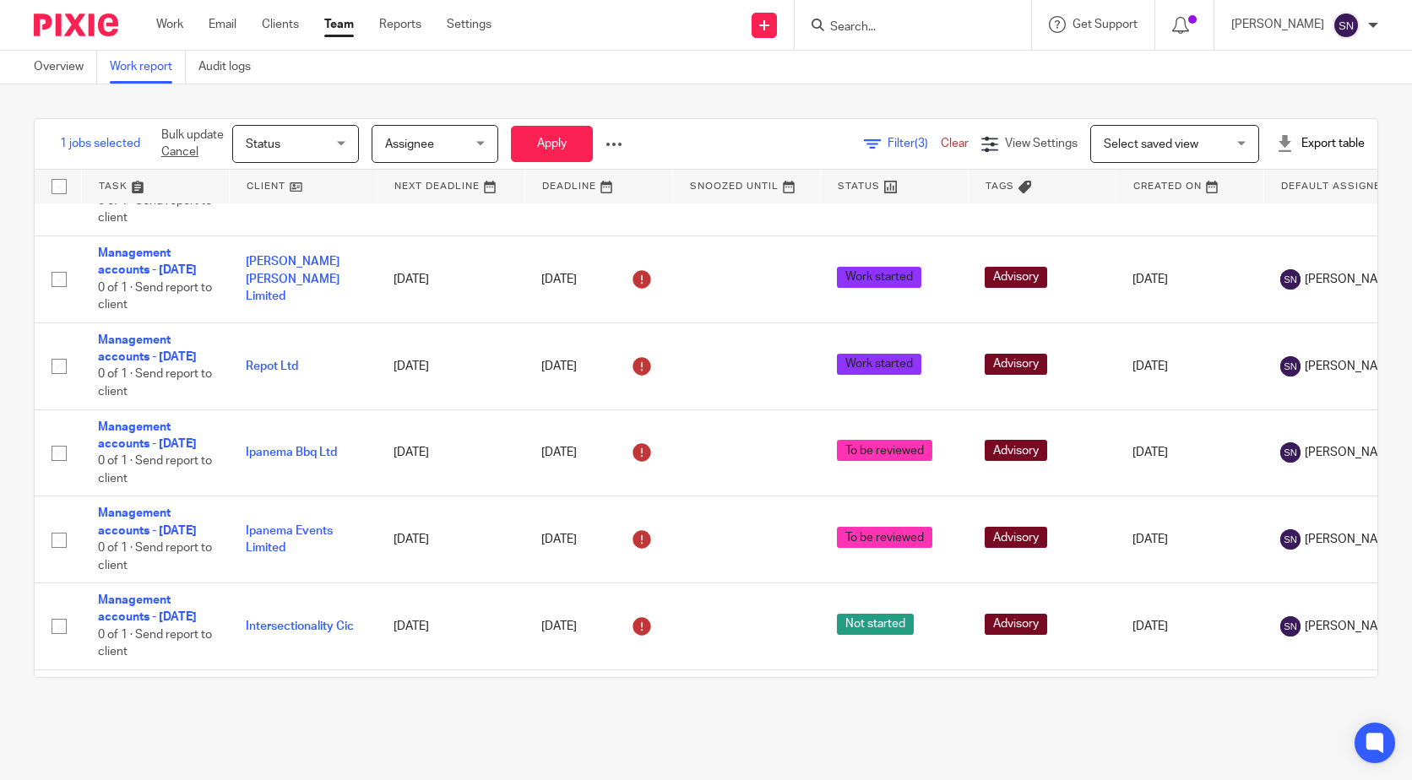
click at [320, 139] on span "Status" at bounding box center [291, 143] width 90 height 35
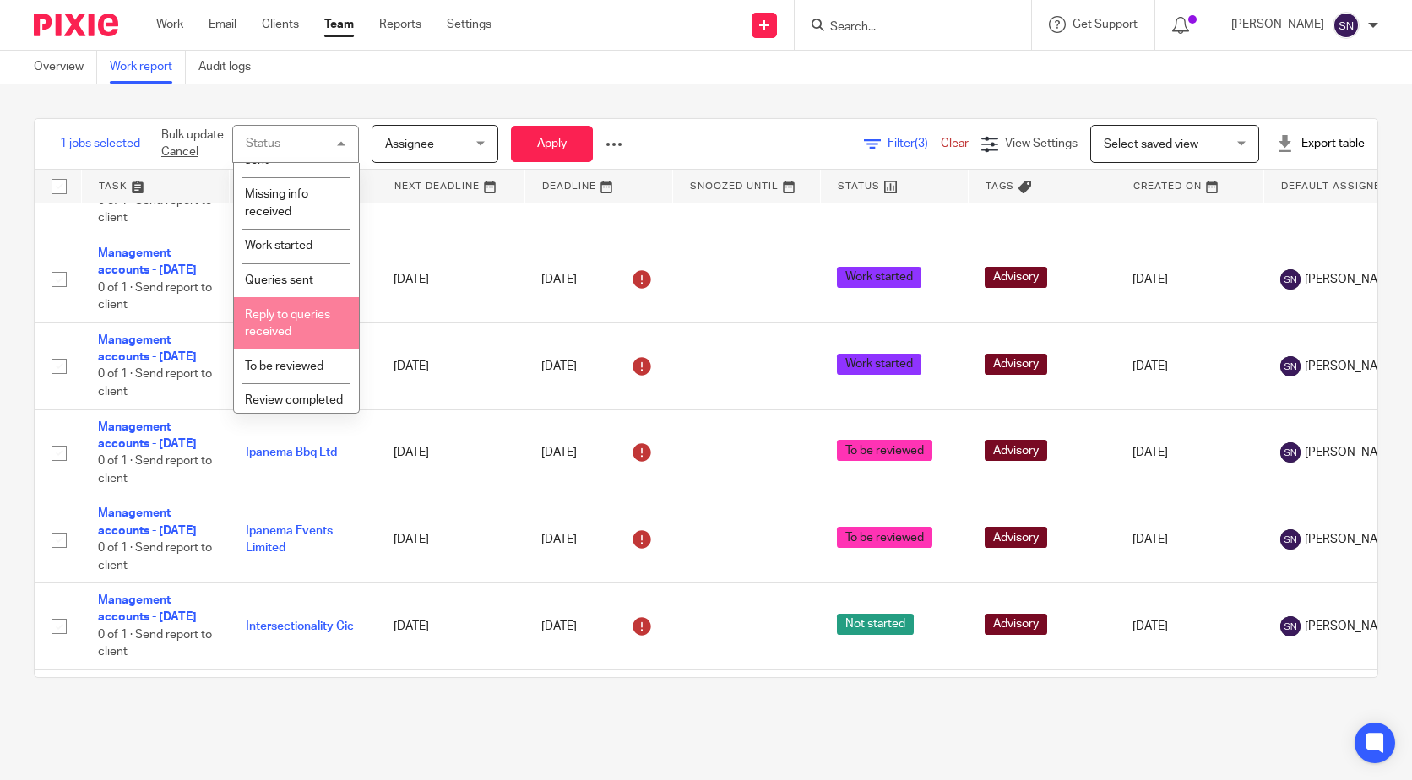
scroll to position [169, 0]
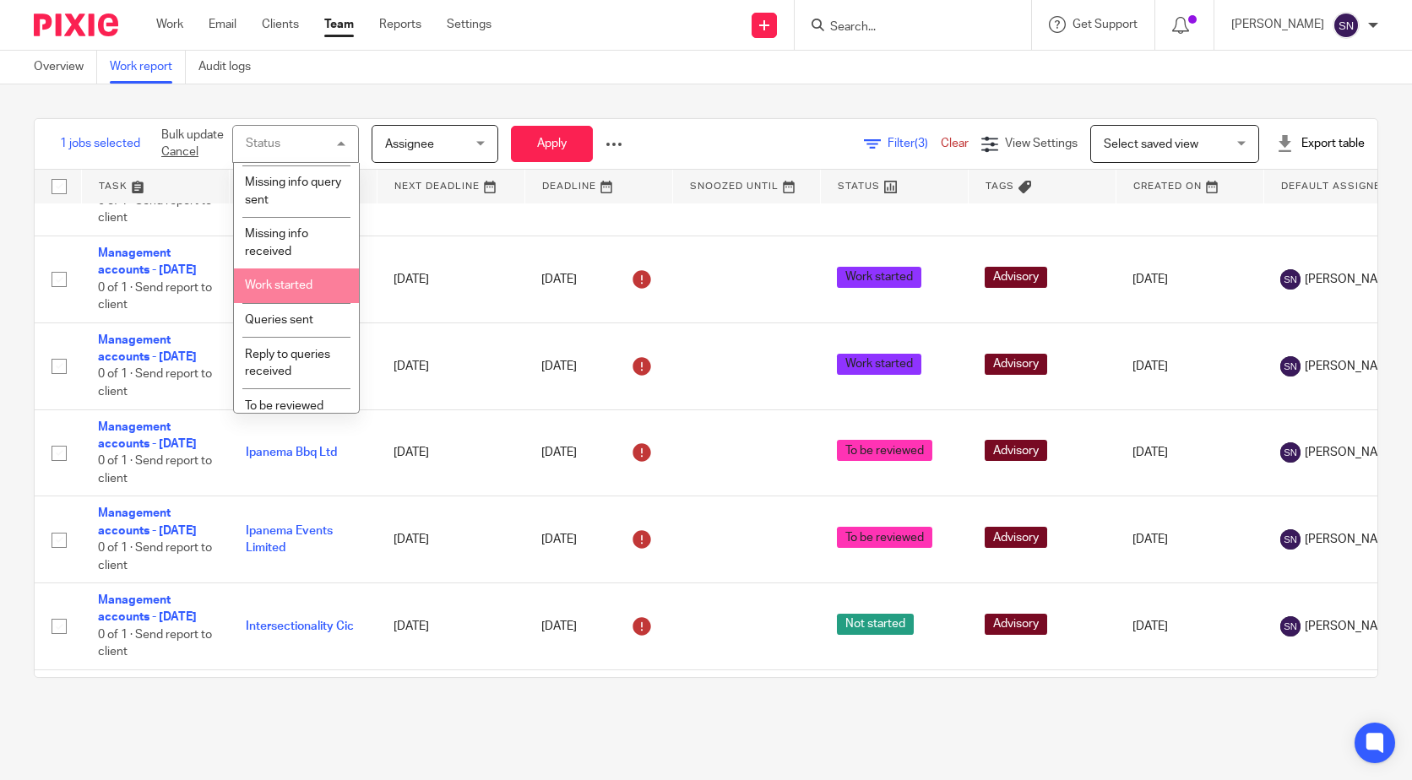
click at [312, 281] on span "Work started" at bounding box center [279, 286] width 68 height 12
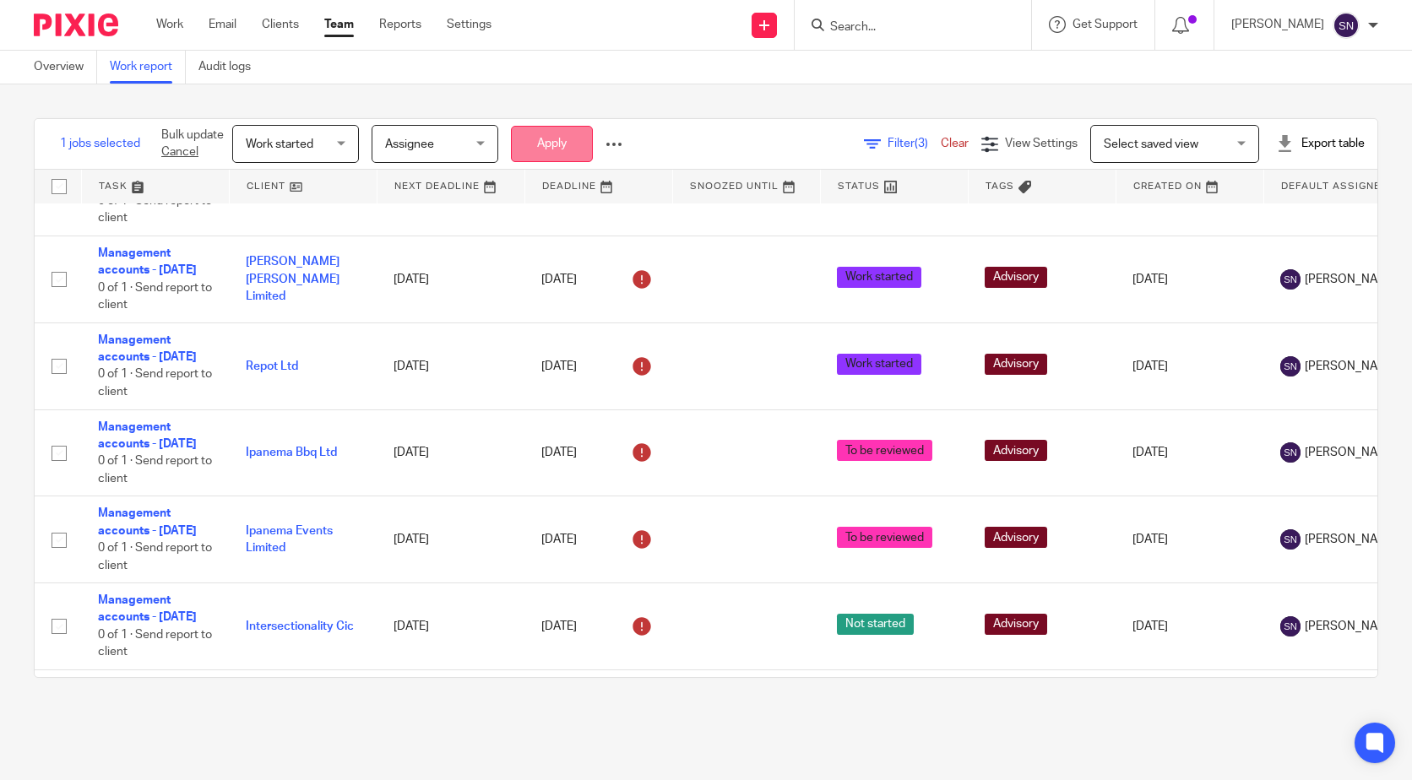
click at [563, 133] on button "Apply" at bounding box center [552, 144] width 82 height 36
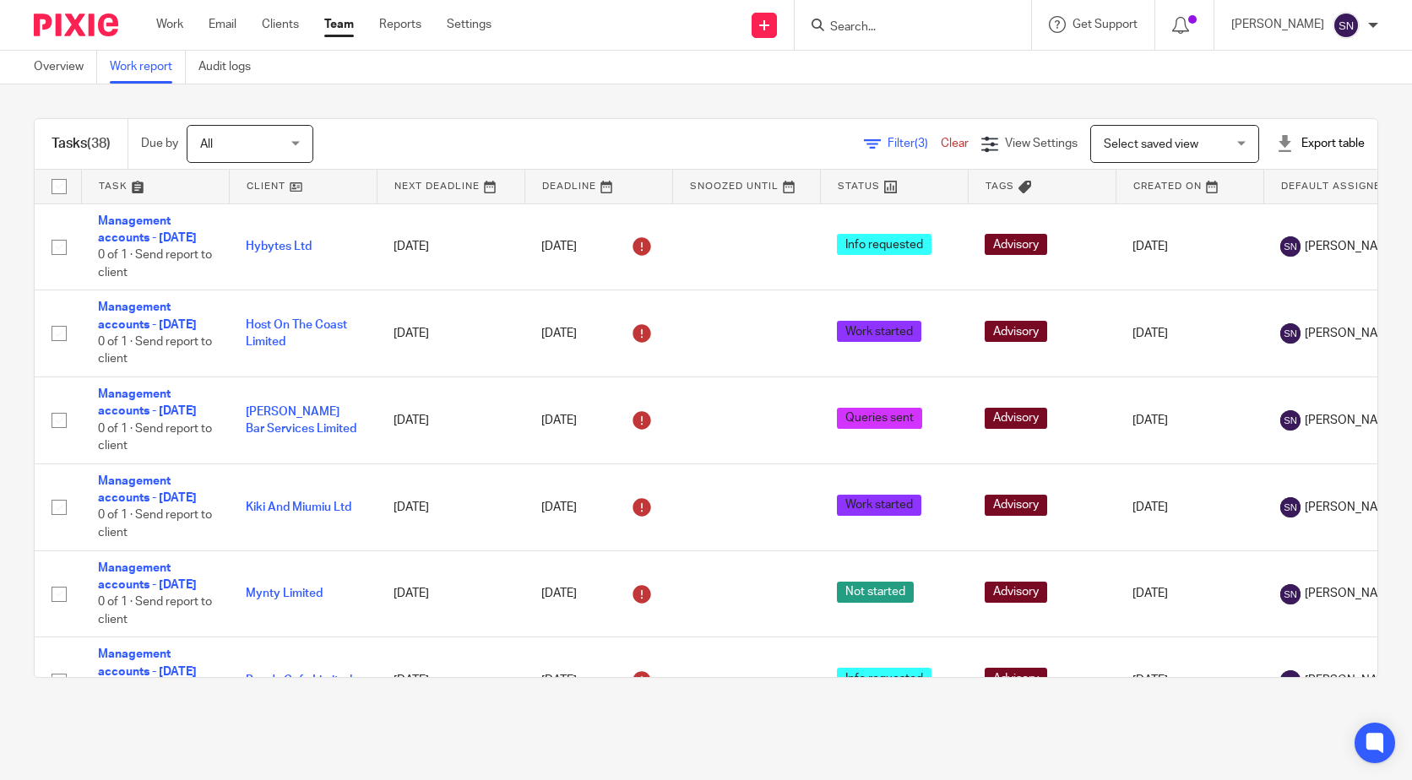
click at [66, 43] on div at bounding box center [69, 25] width 139 height 50
click at [64, 24] on img at bounding box center [76, 25] width 84 height 23
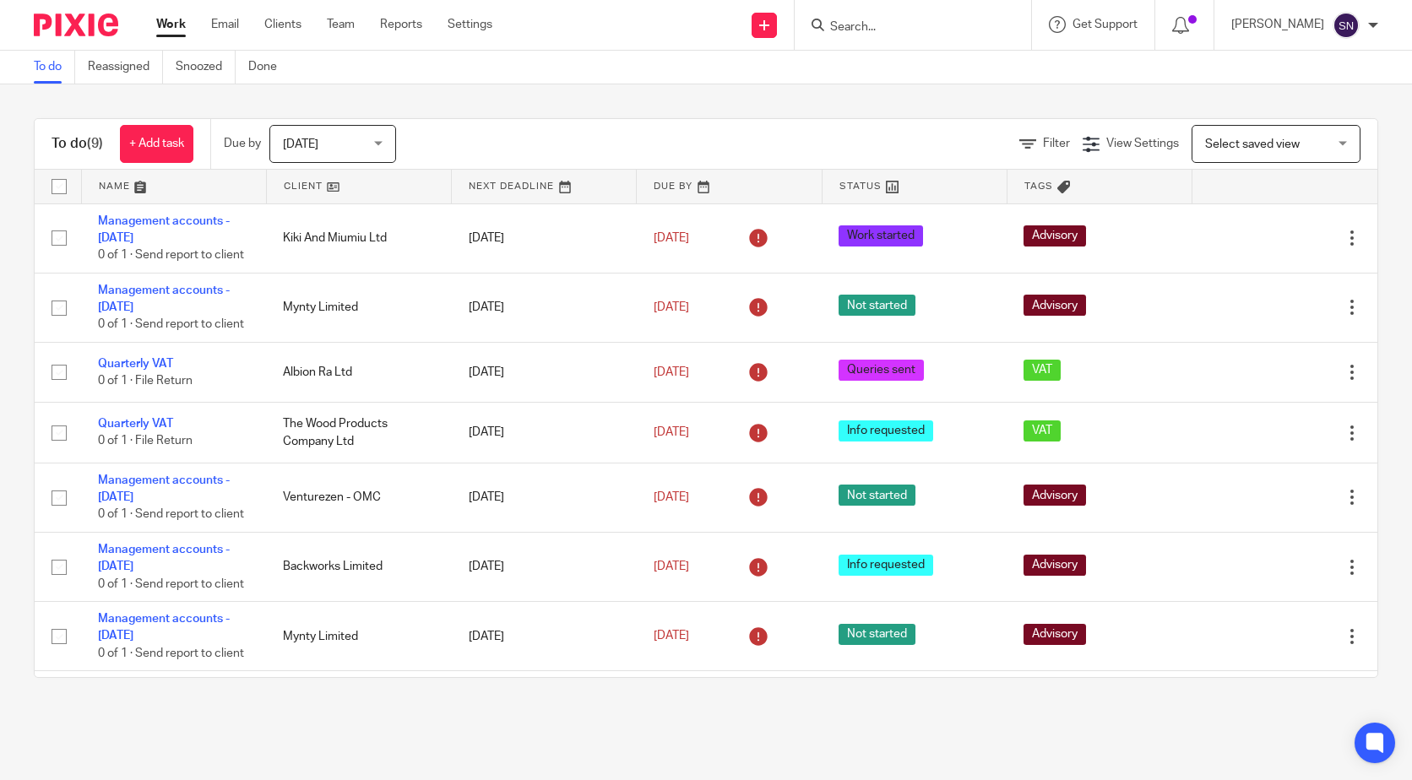
click at [348, 140] on span "[DATE]" at bounding box center [328, 143] width 90 height 35
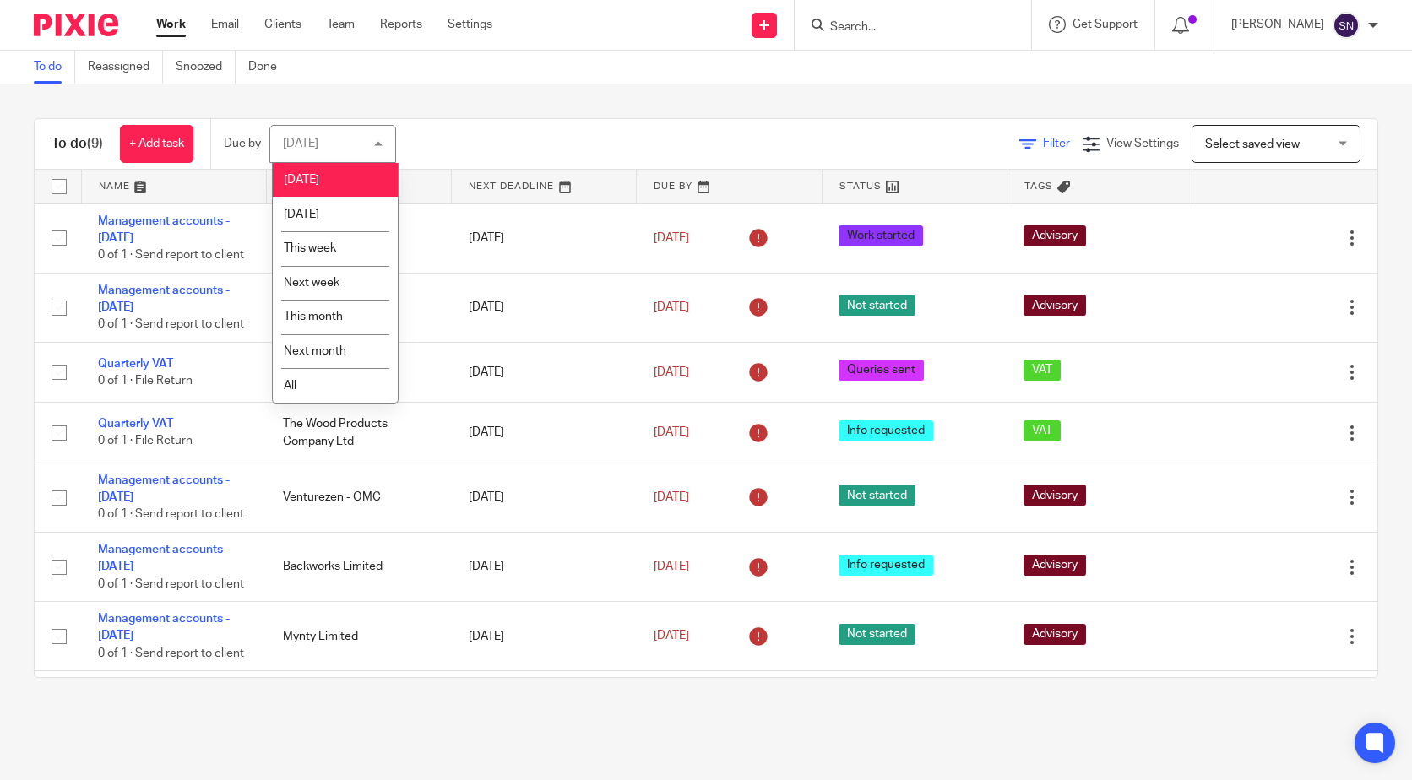
click at [1019, 146] on link "Filter" at bounding box center [1044, 144] width 51 height 12
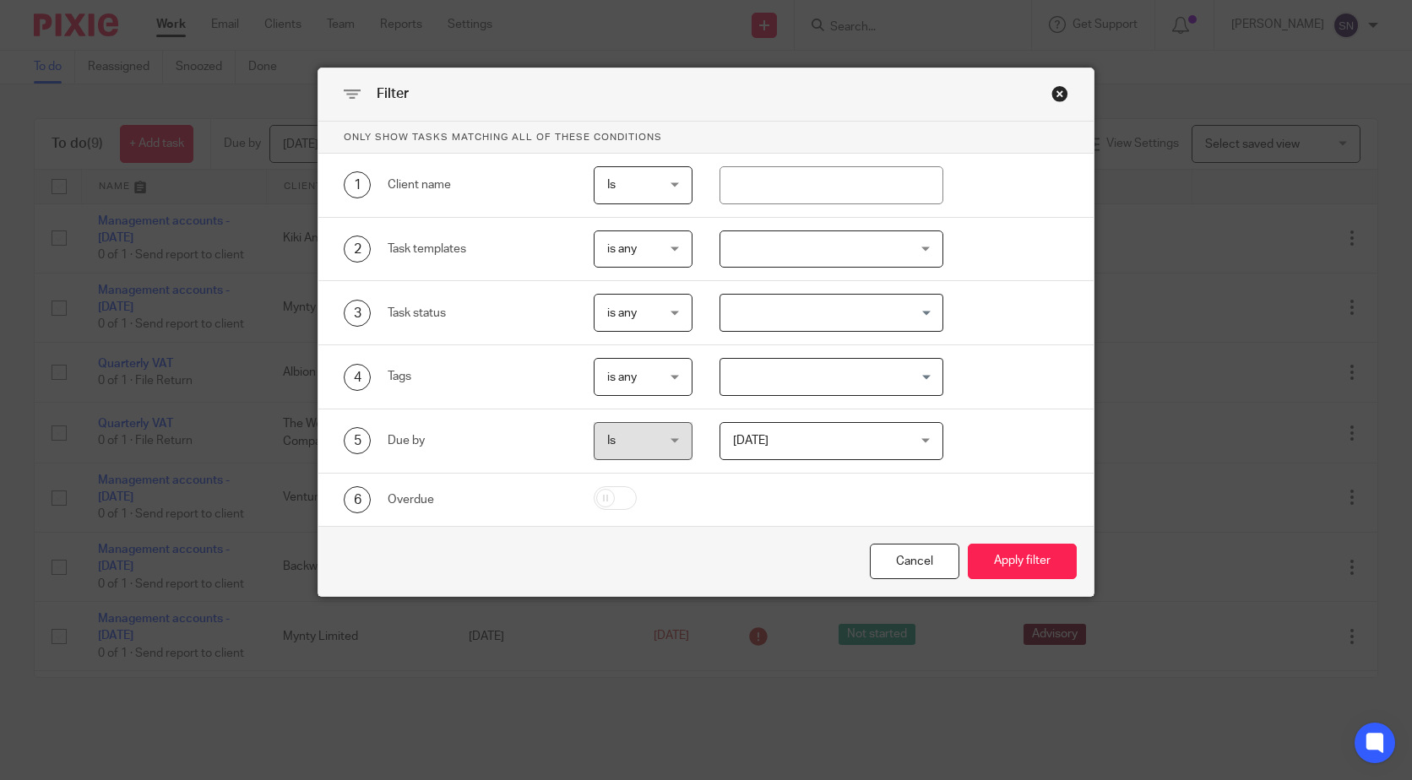
click at [1039, 111] on div "Filter" at bounding box center [705, 94] width 775 height 53
click at [1055, 94] on div "Close this dialog window" at bounding box center [1060, 93] width 17 height 17
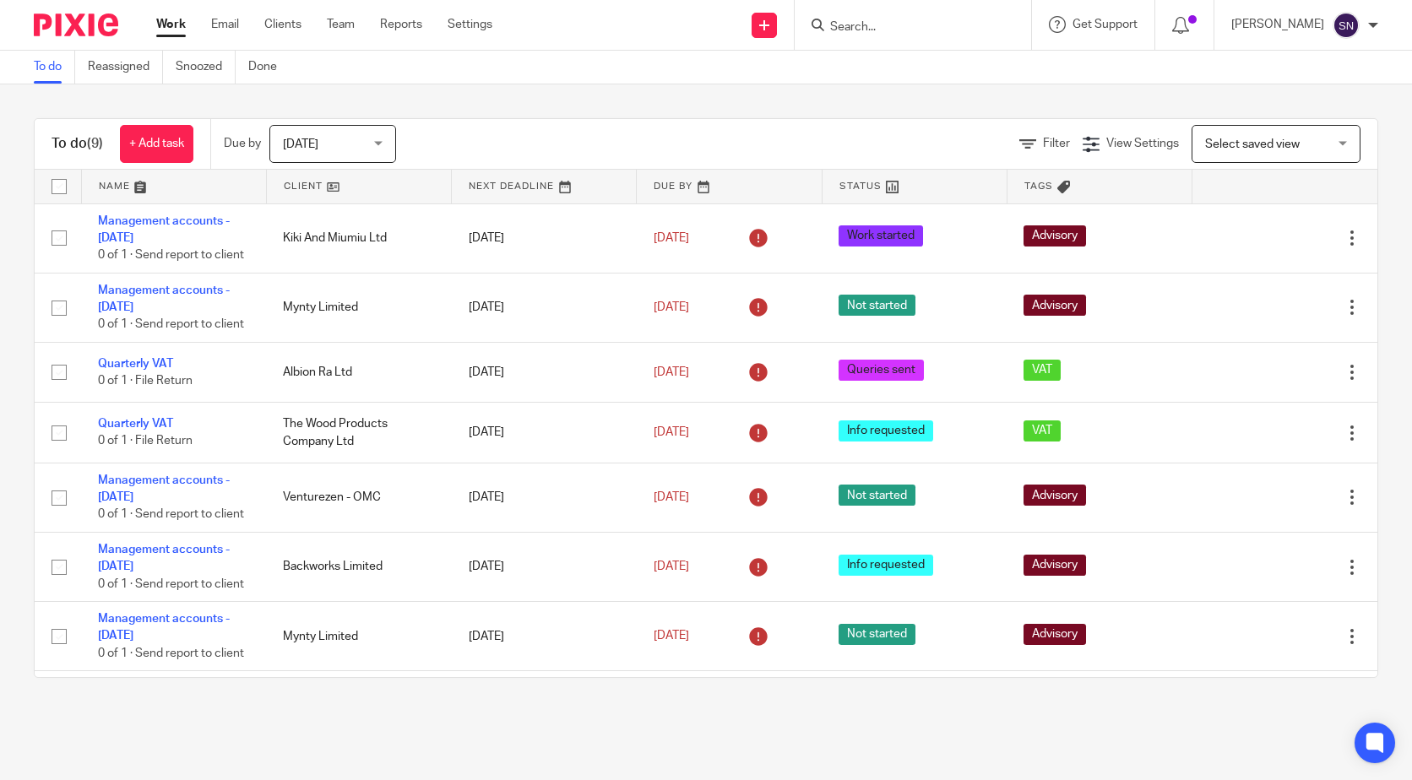
click at [398, 34] on div "Work Email Clients Team Reports Settings Work Email Clients Team Reports Settin…" at bounding box center [328, 25] width 378 height 50
click at [416, 27] on link "Reports" at bounding box center [401, 24] width 42 height 17
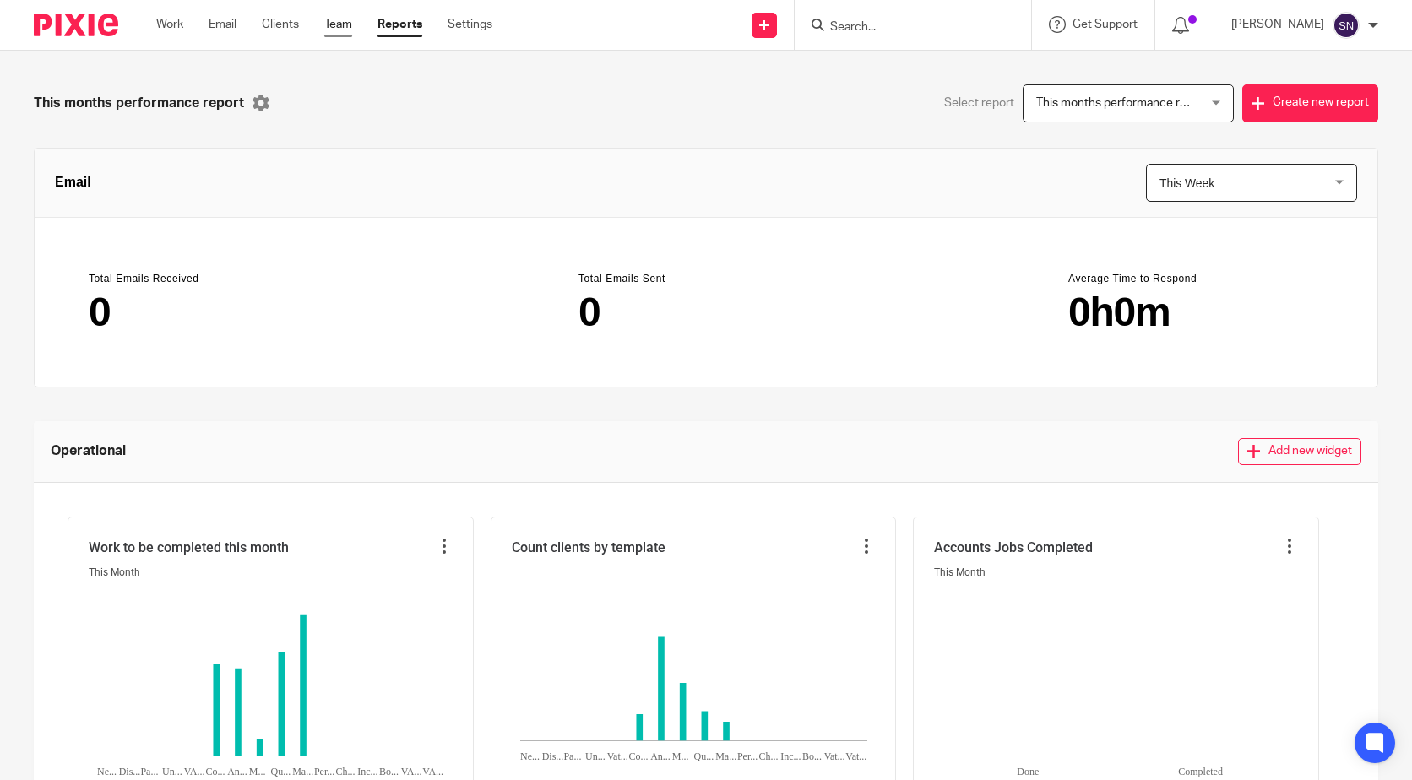
click at [349, 28] on link "Team" at bounding box center [338, 24] width 28 height 17
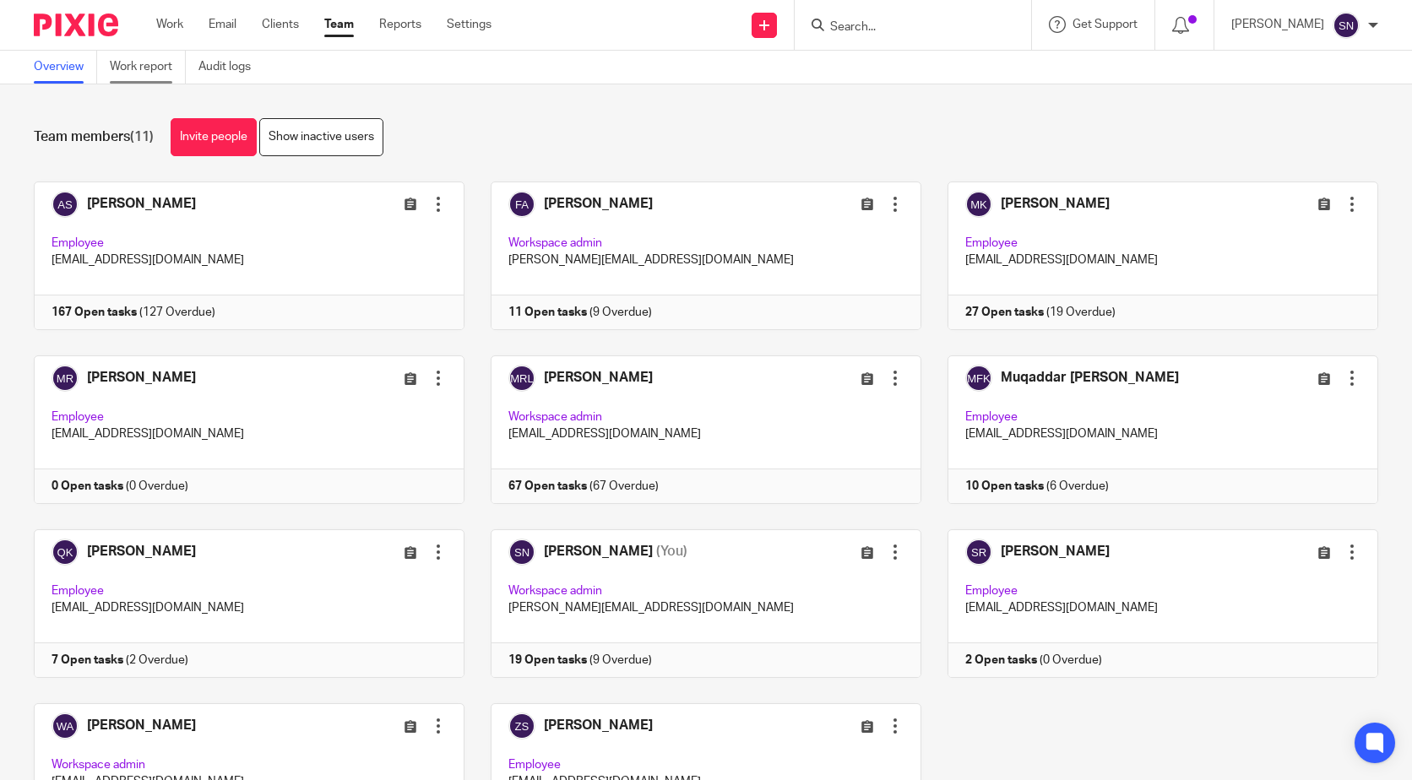
click at [165, 72] on link "Work report" at bounding box center [148, 67] width 76 height 33
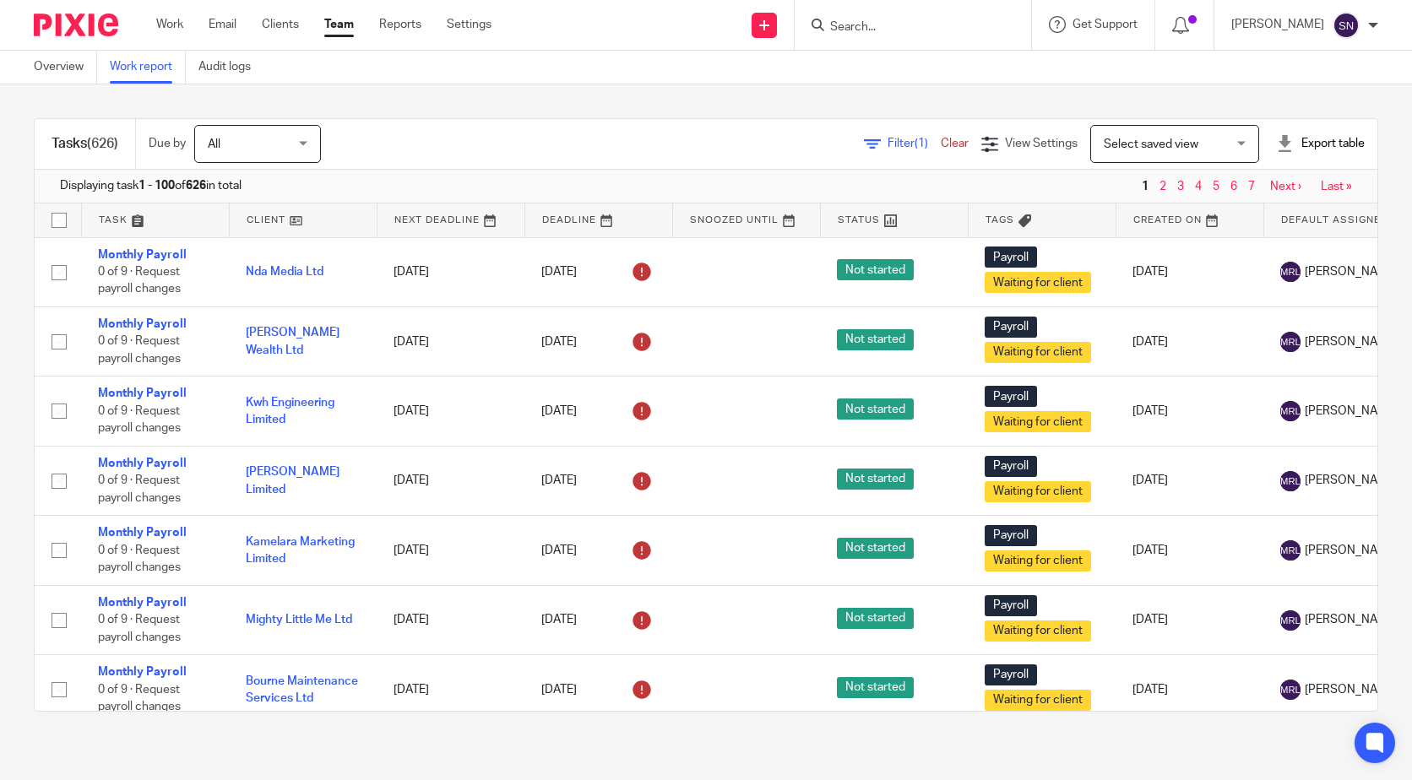
click at [915, 144] on span "(1)" at bounding box center [922, 144] width 14 height 12
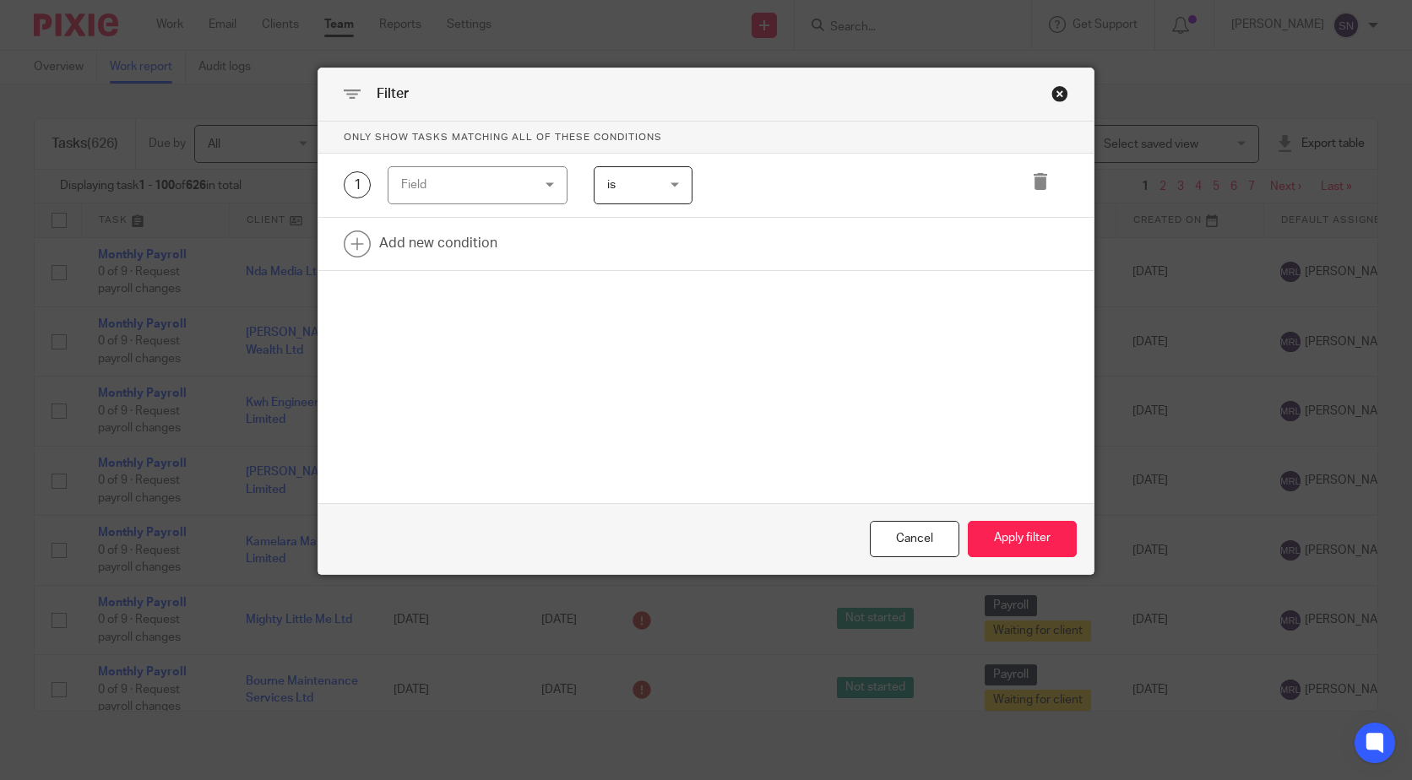
click at [466, 181] on div "Field" at bounding box center [467, 184] width 133 height 35
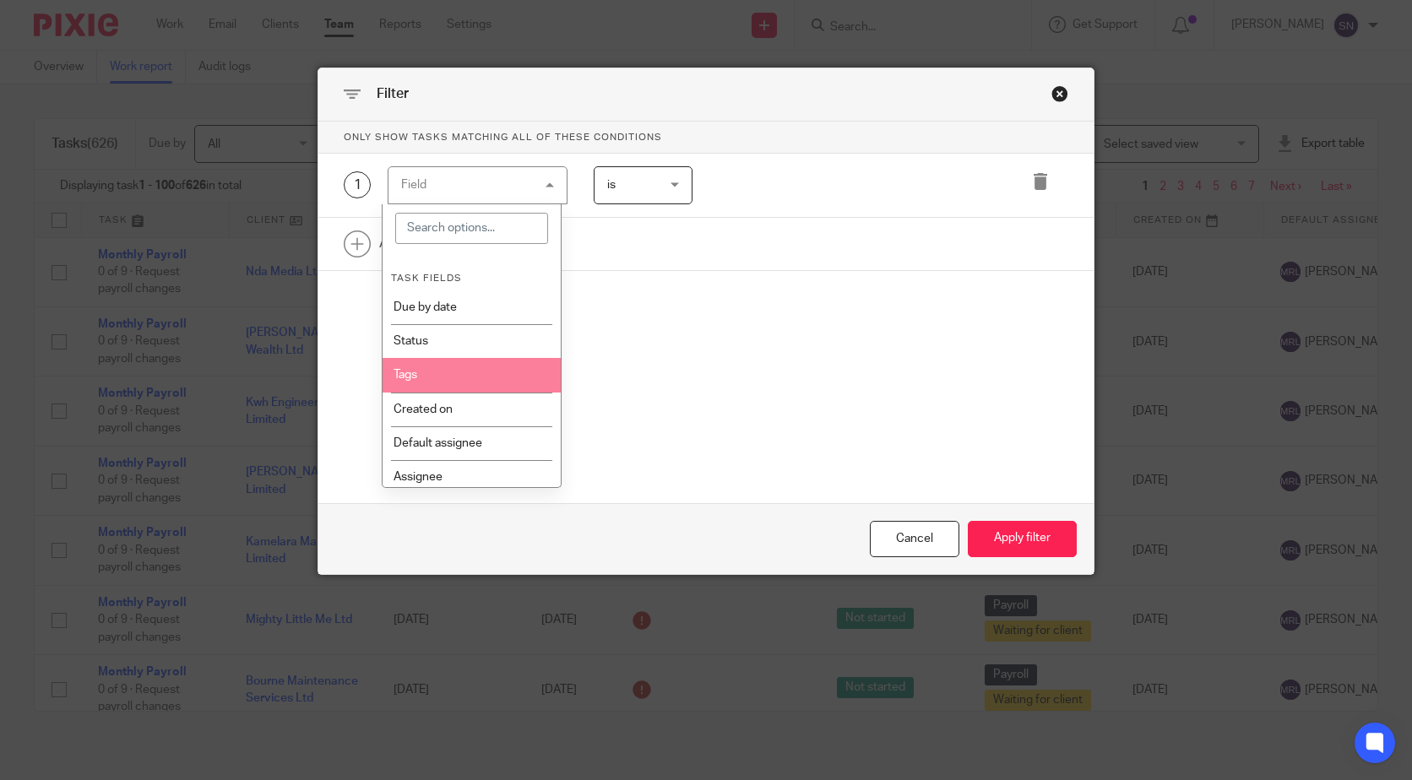
click at [464, 390] on li "Tags" at bounding box center [472, 375] width 178 height 34
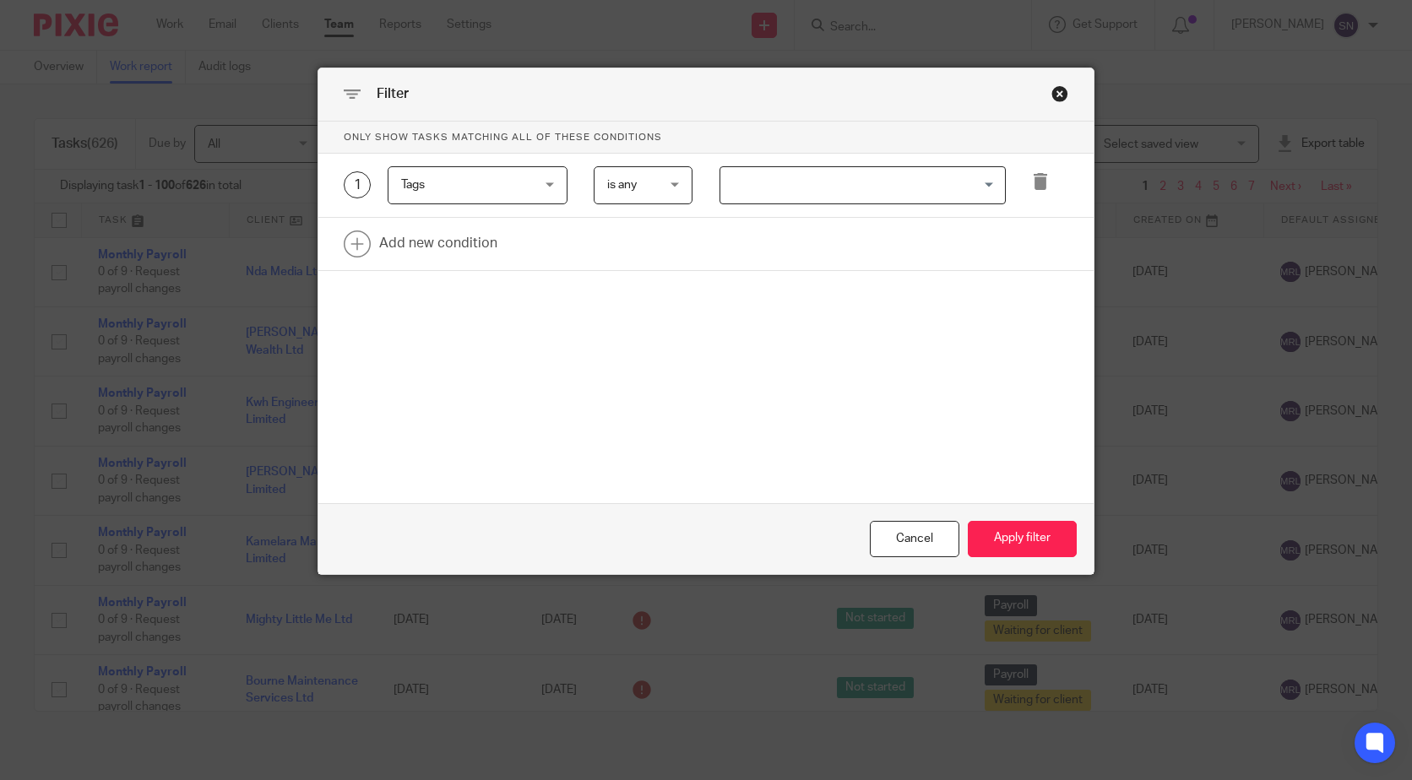
click at [649, 187] on span "is any" at bounding box center [641, 184] width 68 height 35
click at [814, 187] on input "Search for option" at bounding box center [859, 186] width 274 height 30
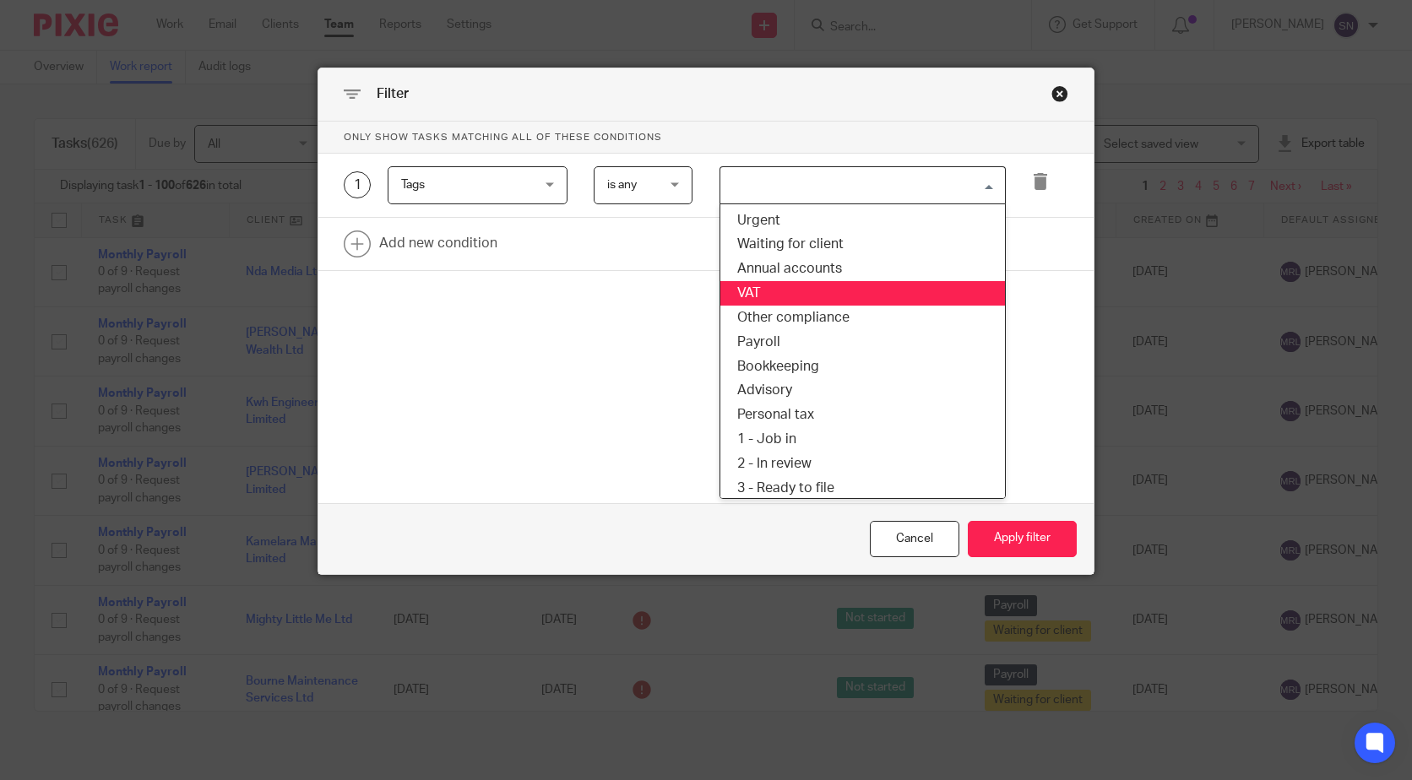
click at [767, 301] on li "VAT" at bounding box center [862, 293] width 285 height 24
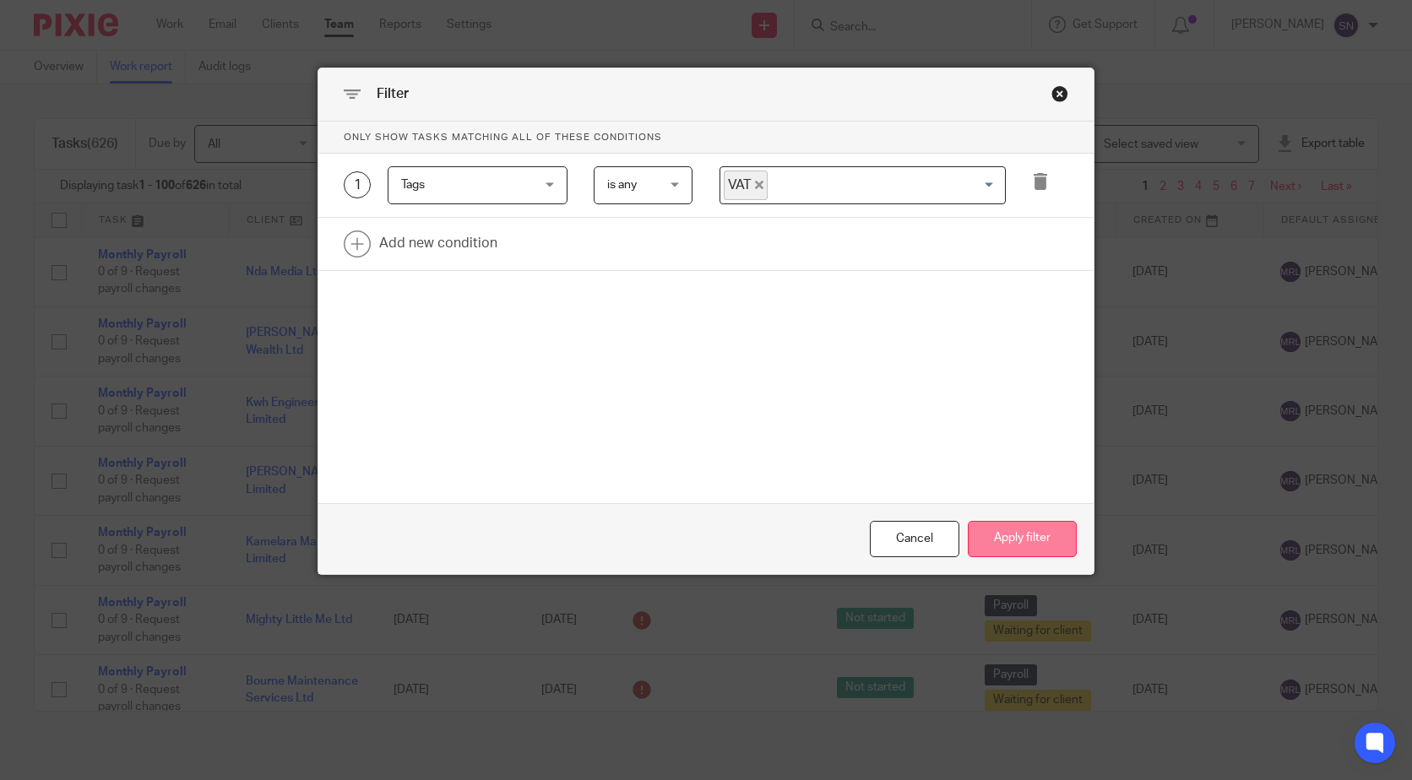
click at [1035, 546] on button "Apply filter" at bounding box center [1022, 539] width 109 height 36
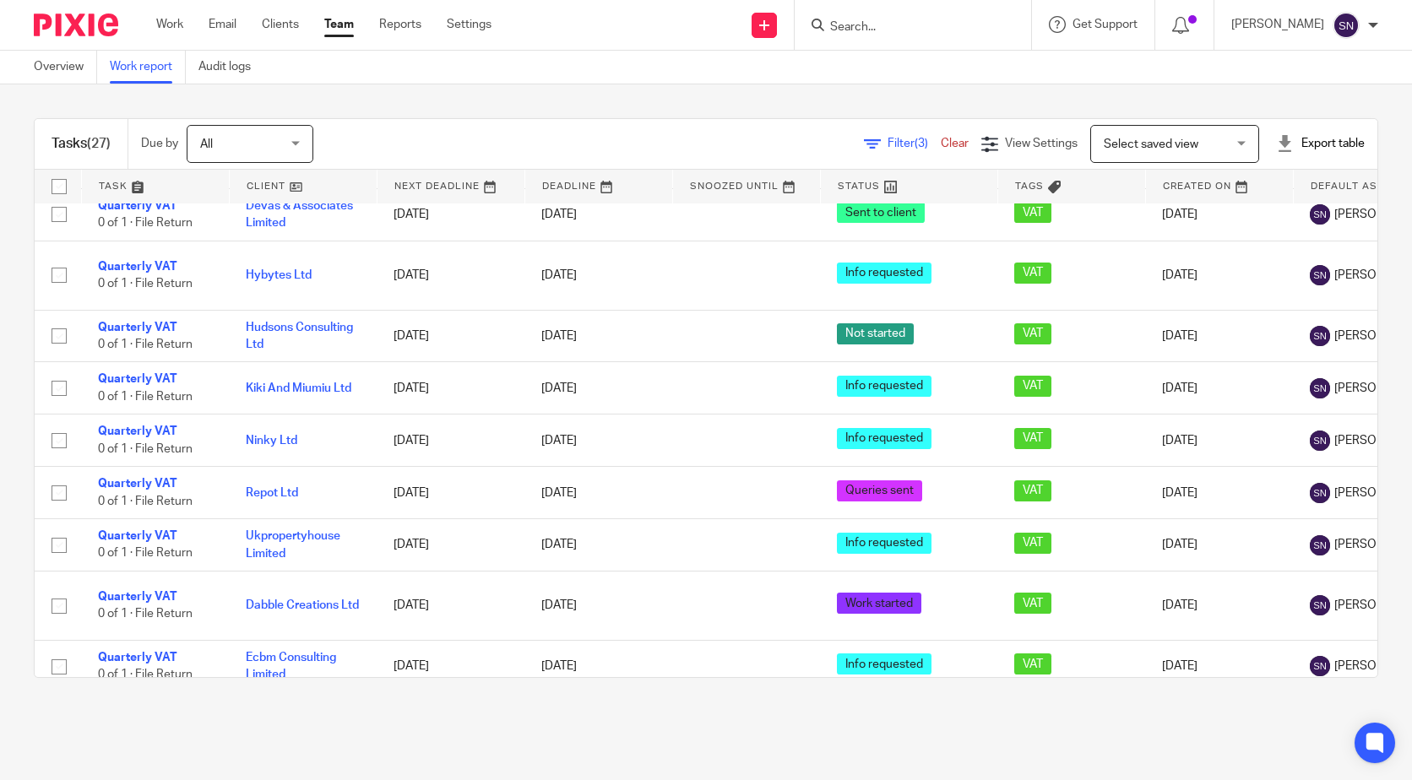
scroll to position [629, 0]
